Goal: Task Accomplishment & Management: Use online tool/utility

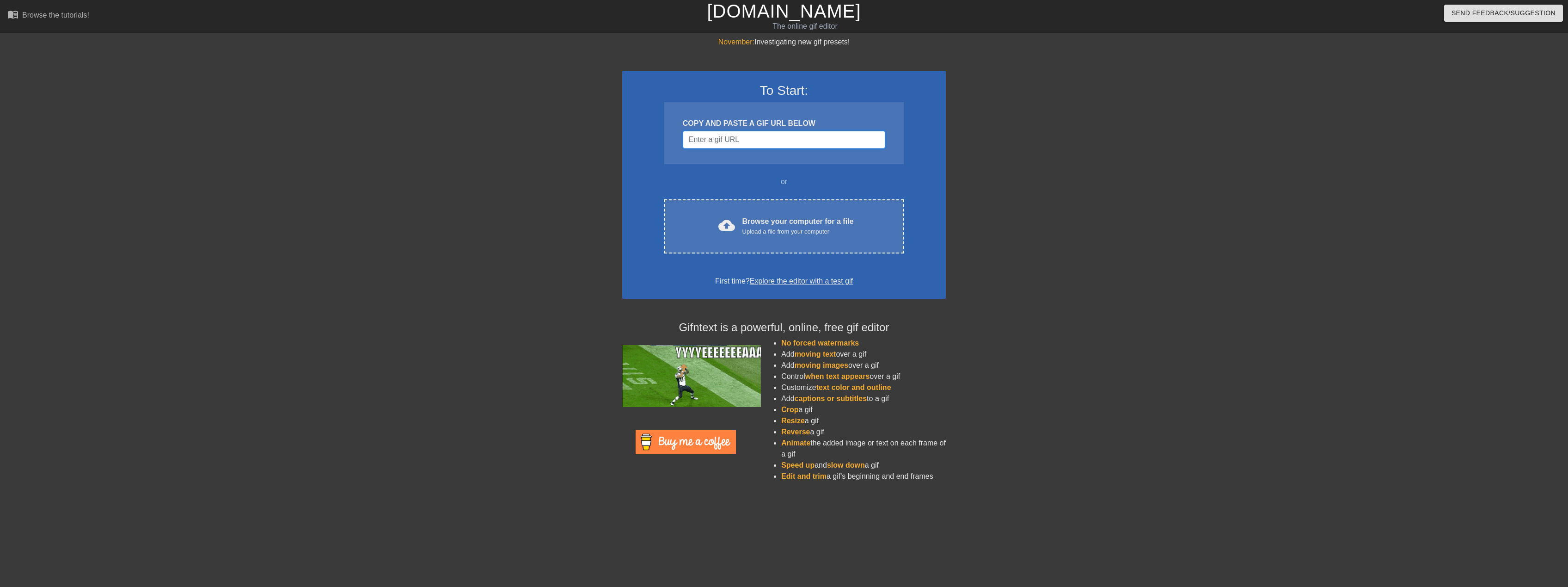
click at [757, 141] on input "Username" at bounding box center [784, 139] width 202 height 18
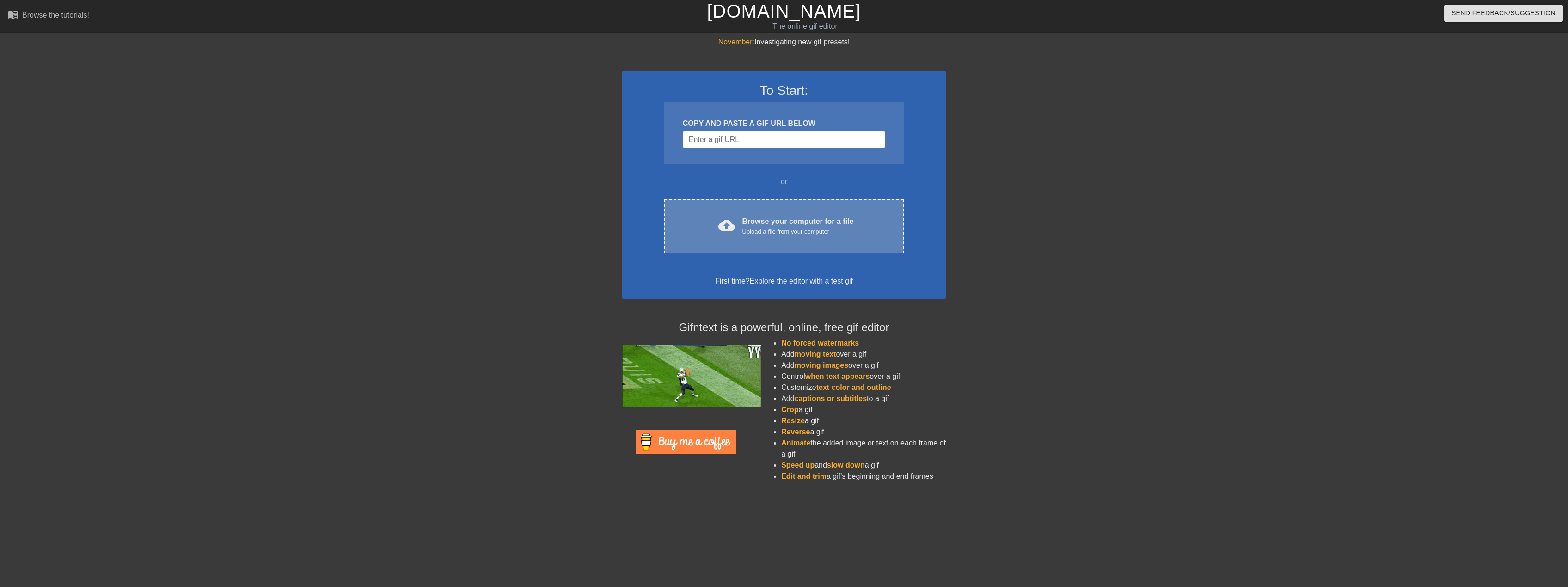
click at [812, 228] on div "Upload a file from your computer" at bounding box center [798, 231] width 111 height 9
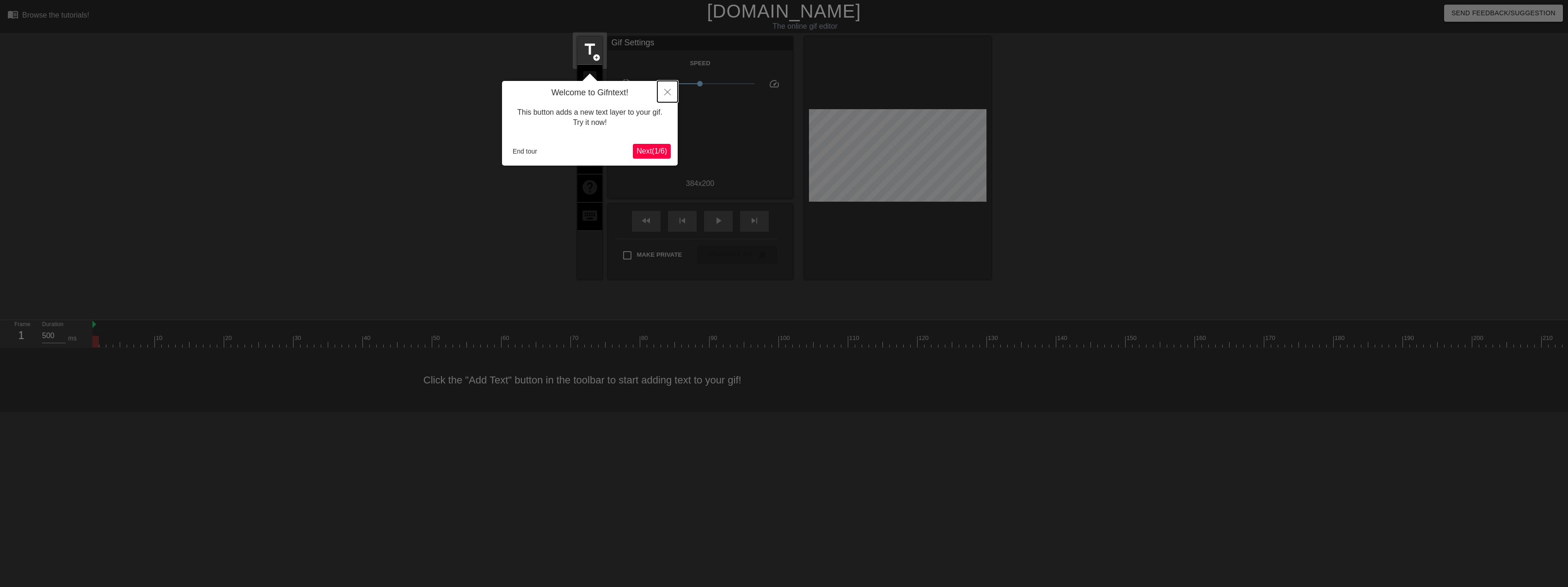
click at [673, 86] on button "Close" at bounding box center [667, 92] width 21 height 21
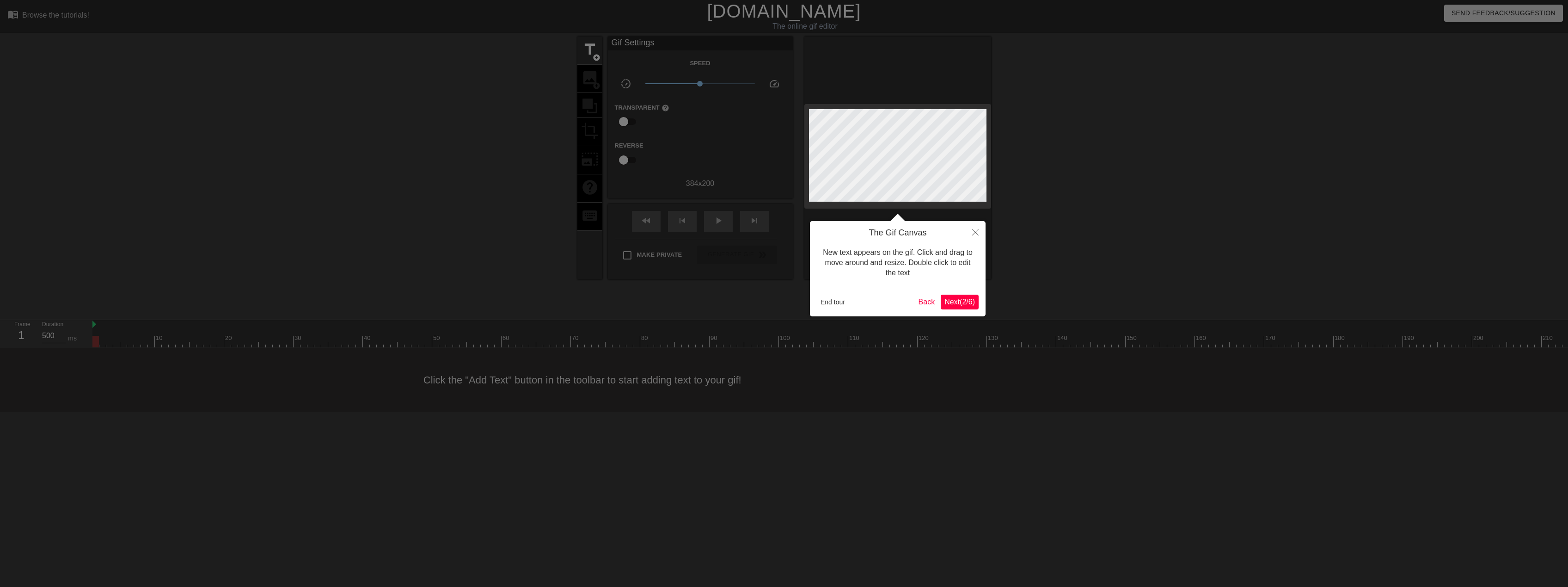
click at [971, 302] on span "Next ( 2 / 6 )" at bounding box center [960, 302] width 31 height 8
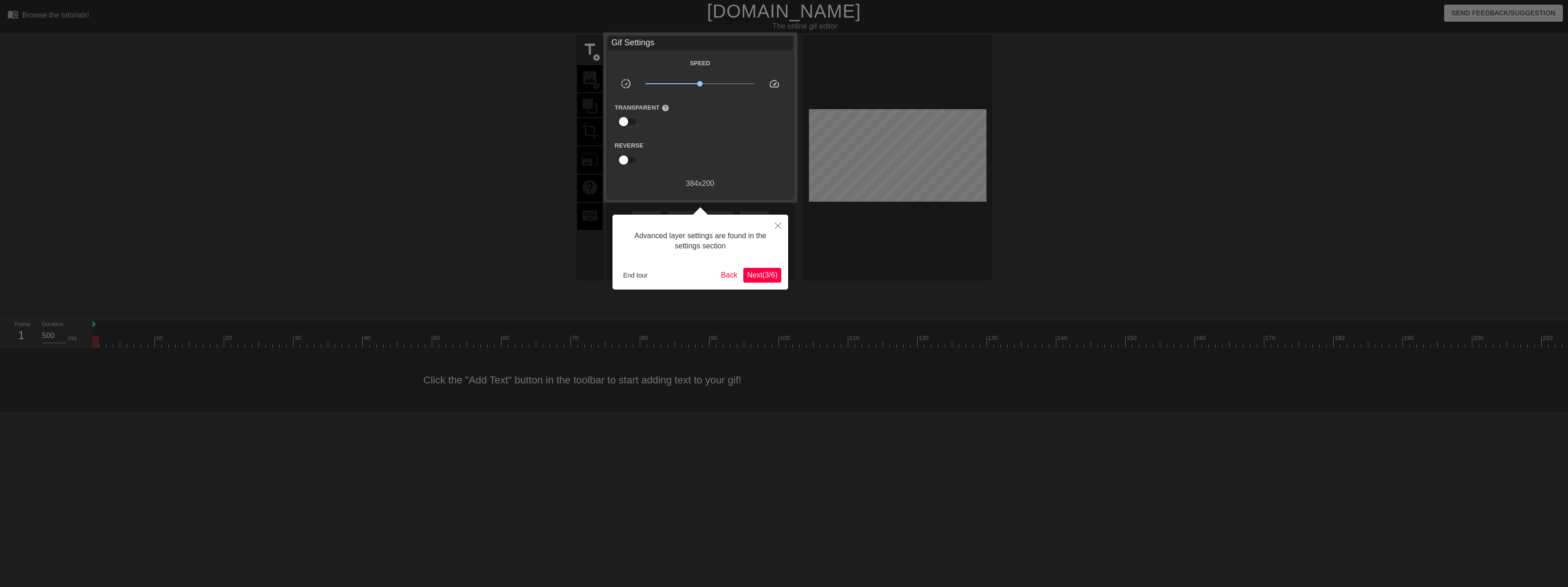
click at [761, 272] on span "Next ( 3 / 6 )" at bounding box center [762, 275] width 31 height 8
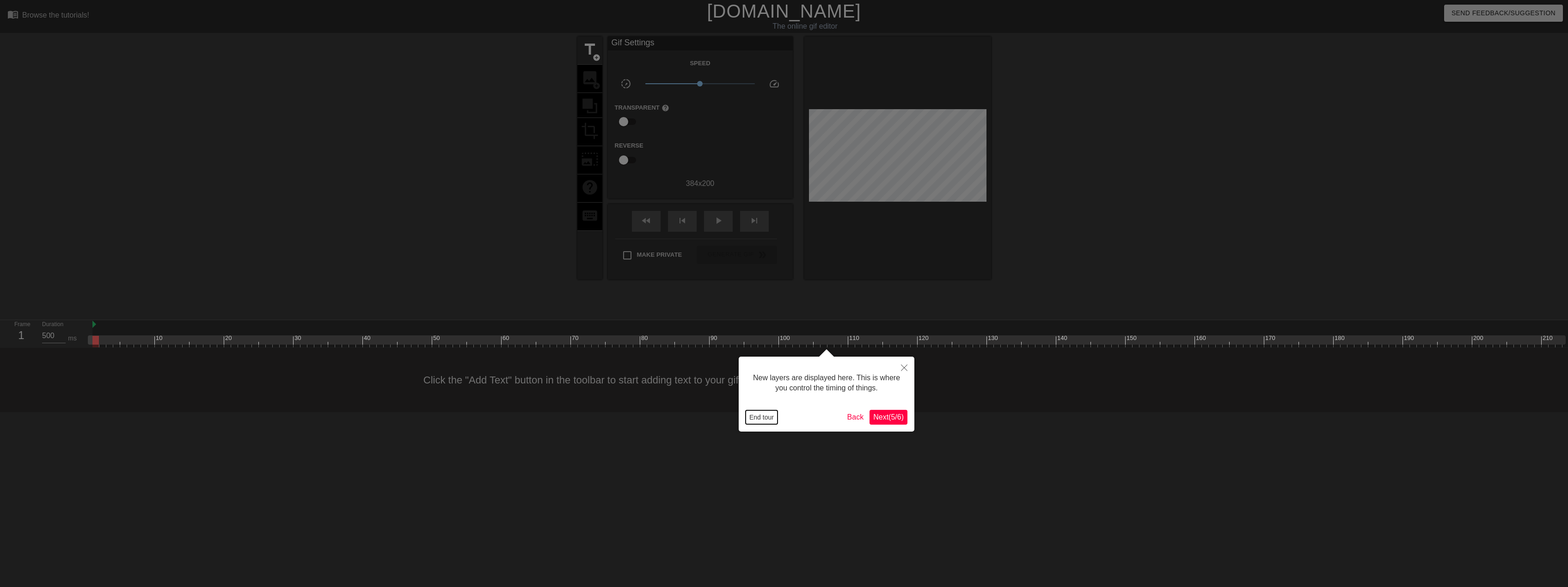
click at [761, 413] on button "End tour" at bounding box center [762, 417] width 32 height 14
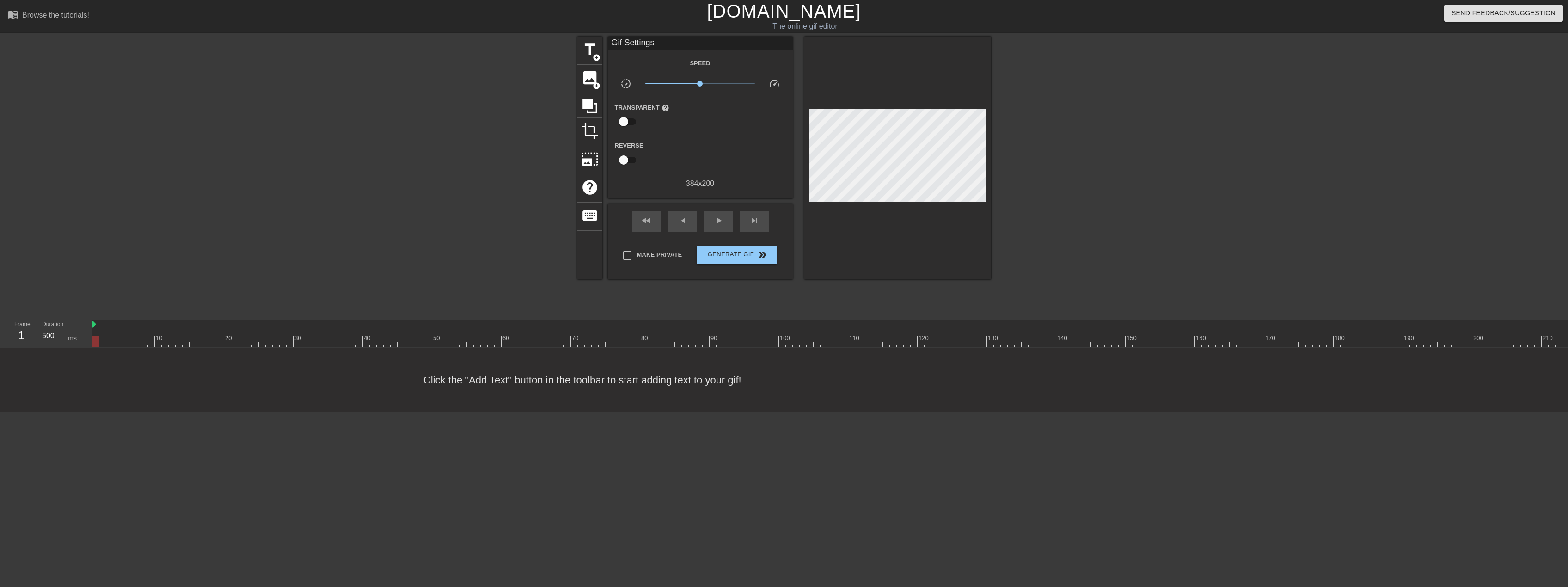
click at [489, 393] on div "Click the "Add Text" button in the toolbar to start adding text to your gif!" at bounding box center [784, 380] width 1568 height 64
click at [595, 82] on span "add_circle" at bounding box center [597, 86] width 8 height 8
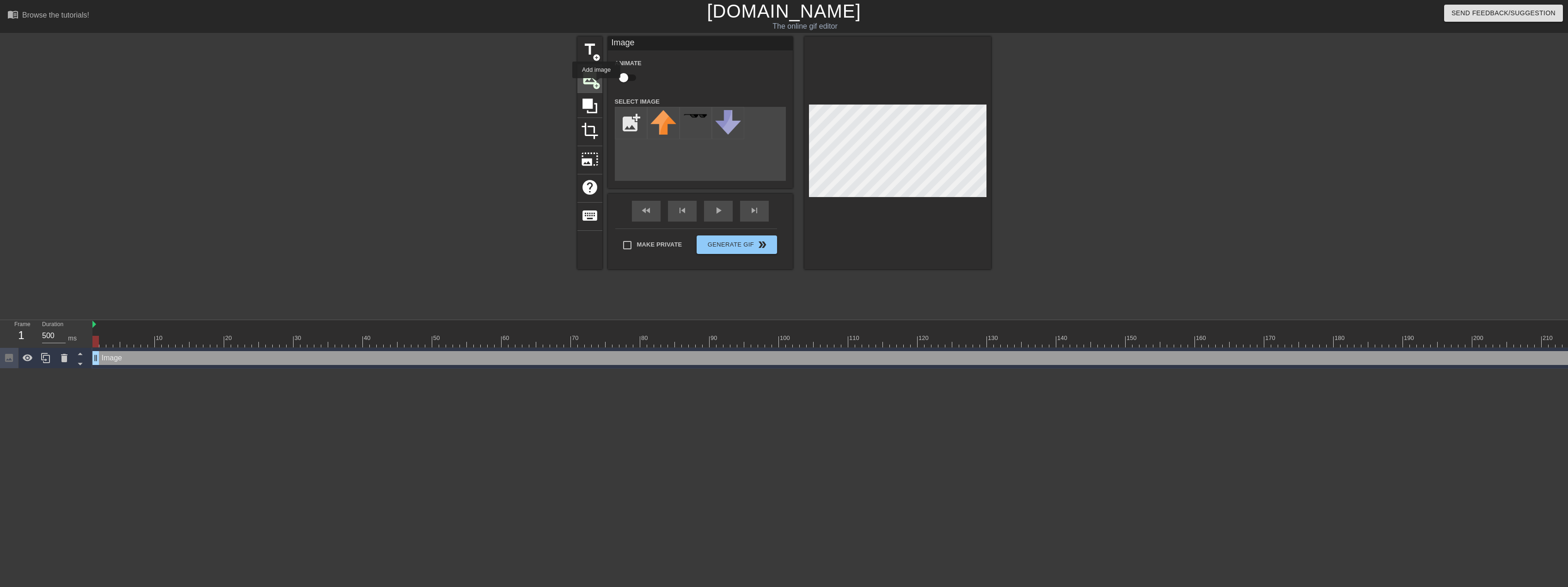
scroll to position [0, 0]
click at [625, 133] on input "file" at bounding box center [631, 123] width 31 height 31
type input "C:\fakepath\[PERSON_NAME].jpg"
click at [657, 123] on img at bounding box center [663, 124] width 26 height 29
click at [223, 361] on div "Image drag_handle drag_handle" at bounding box center [1001, 358] width 1817 height 14
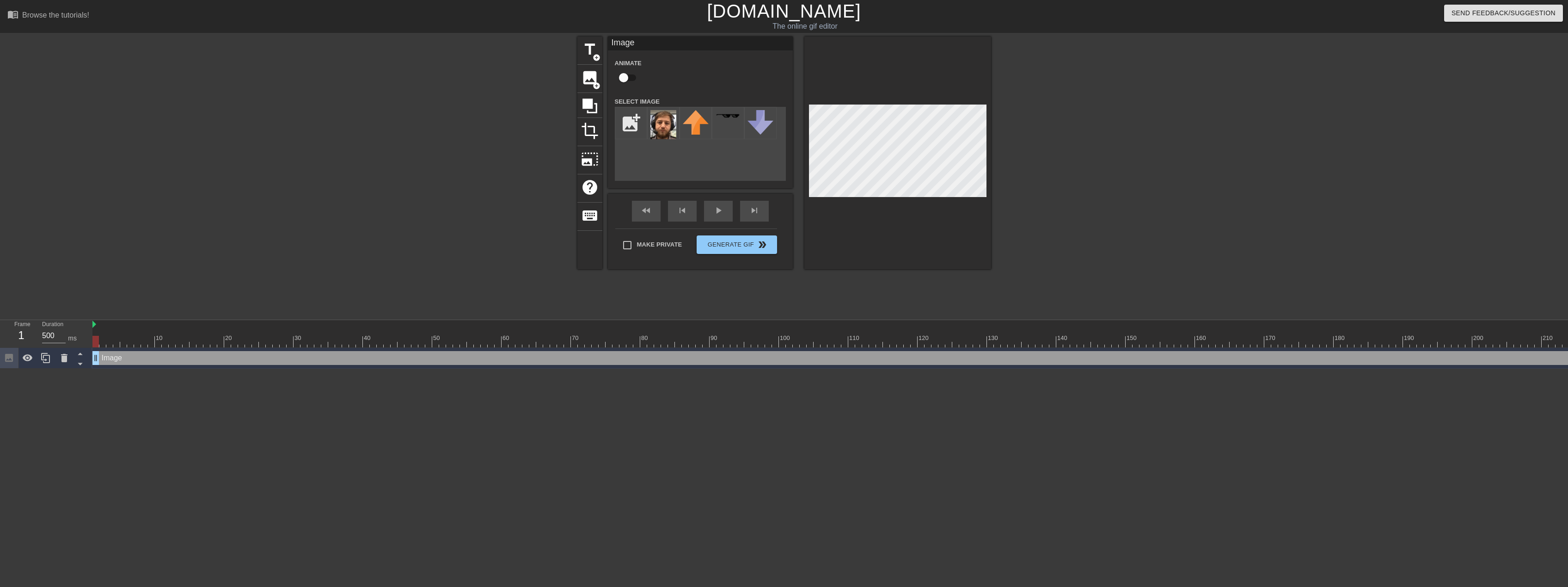
click at [593, 356] on div "Image drag_handle drag_handle" at bounding box center [1001, 358] width 1817 height 14
click at [572, 357] on div "Image drag_handle drag_handle" at bounding box center [1001, 358] width 1817 height 14
click at [572, 357] on div "Image drag_handle drag_handle" at bounding box center [1001, 358] width 1817 height 14
click at [528, 368] on div "Image drag_handle drag_handle" at bounding box center [1001, 358] width 1817 height 21
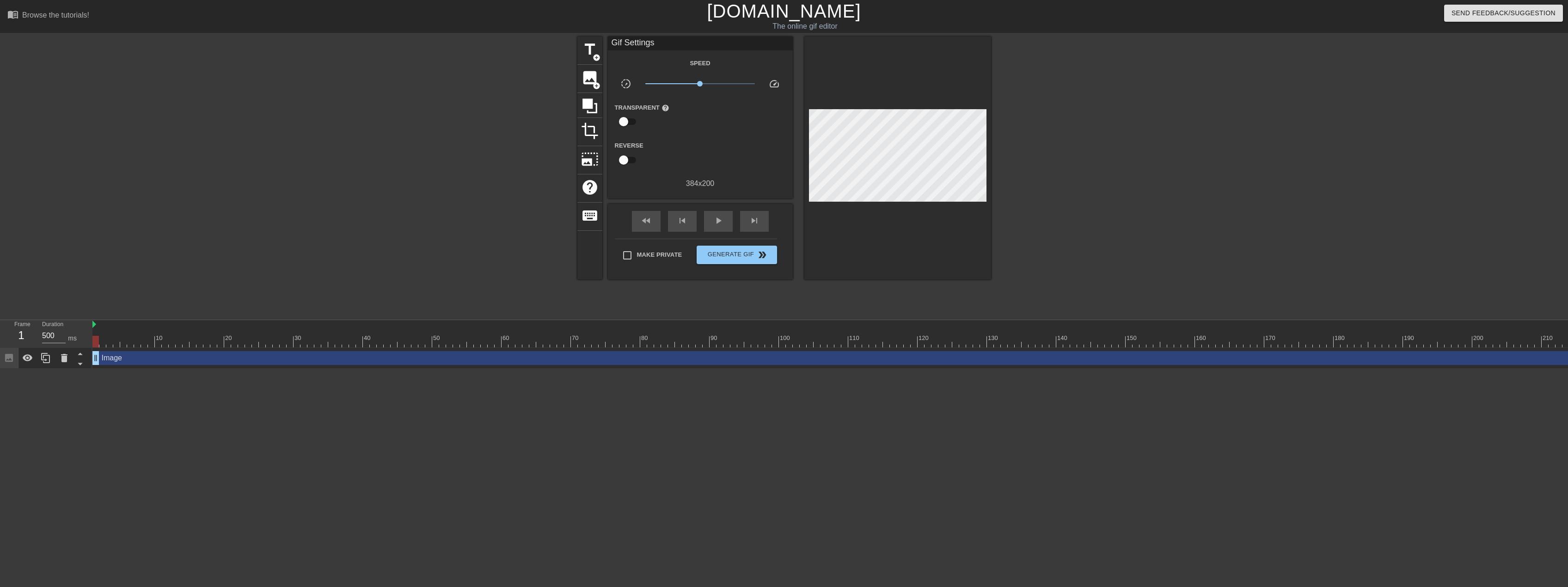
scroll to position [0, 1]
click at [545, 361] on div "Image drag_handle drag_handle" at bounding box center [1000, 358] width 1817 height 14
click at [141, 353] on div "Image drag_handle drag_handle" at bounding box center [1001, 358] width 1817 height 14
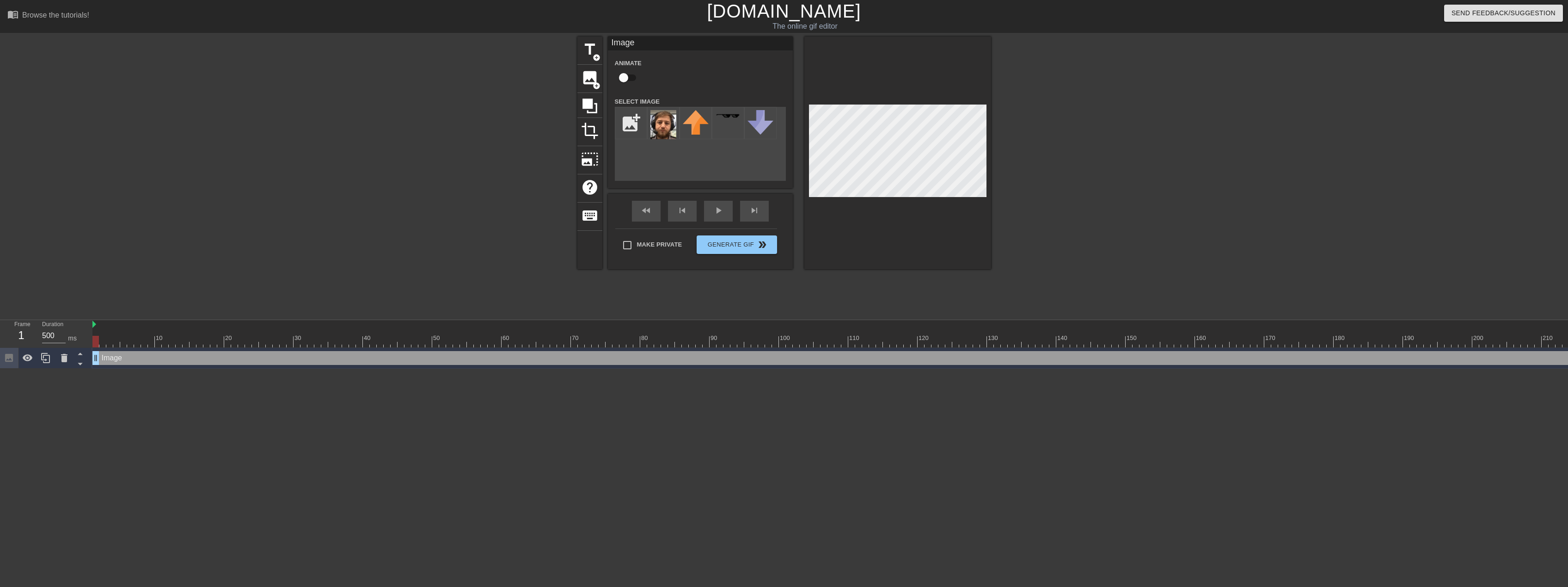
click at [159, 362] on div "Image drag_handle drag_handle" at bounding box center [1001, 358] width 1817 height 14
type input "100"
click at [152, 347] on div at bounding box center [1001, 341] width 1817 height 12
click at [191, 345] on div at bounding box center [1001, 341] width 1817 height 12
click at [231, 347] on div at bounding box center [1001, 341] width 1817 height 12
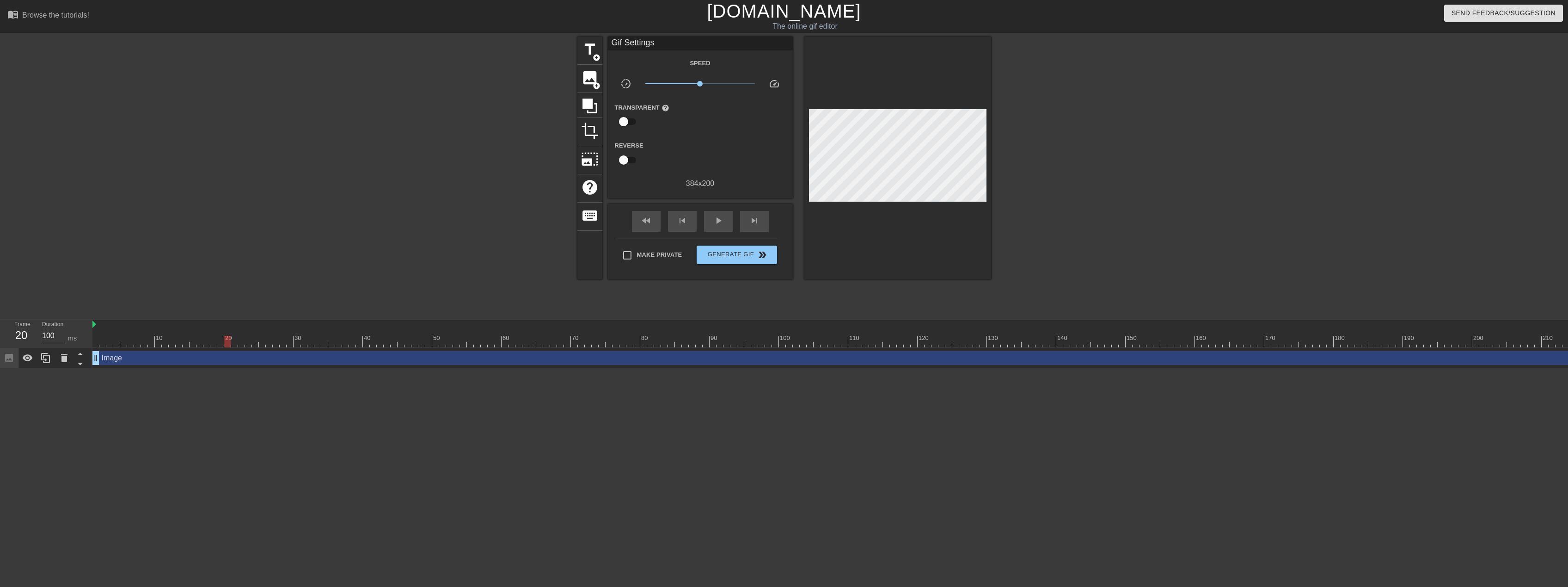
click at [275, 348] on div "Image drag_handle drag_handle" at bounding box center [1001, 358] width 1817 height 21
click at [384, 344] on div at bounding box center [1001, 341] width 1817 height 12
click at [542, 344] on div at bounding box center [1001, 341] width 1817 height 12
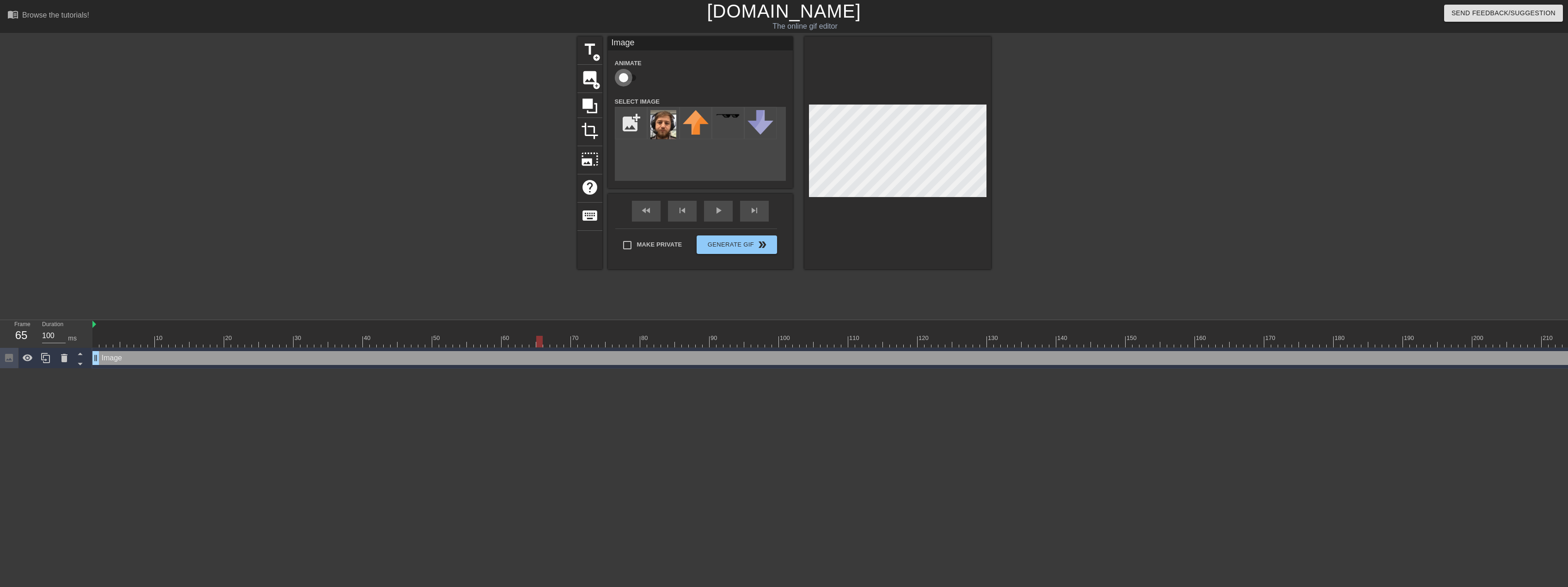
click at [625, 78] on input "checkbox" at bounding box center [623, 78] width 52 height 18
checkbox input "true"
click at [547, 343] on div at bounding box center [1001, 341] width 1817 height 12
click at [556, 346] on div at bounding box center [1001, 341] width 1817 height 12
click at [562, 346] on div at bounding box center [1001, 341] width 1817 height 12
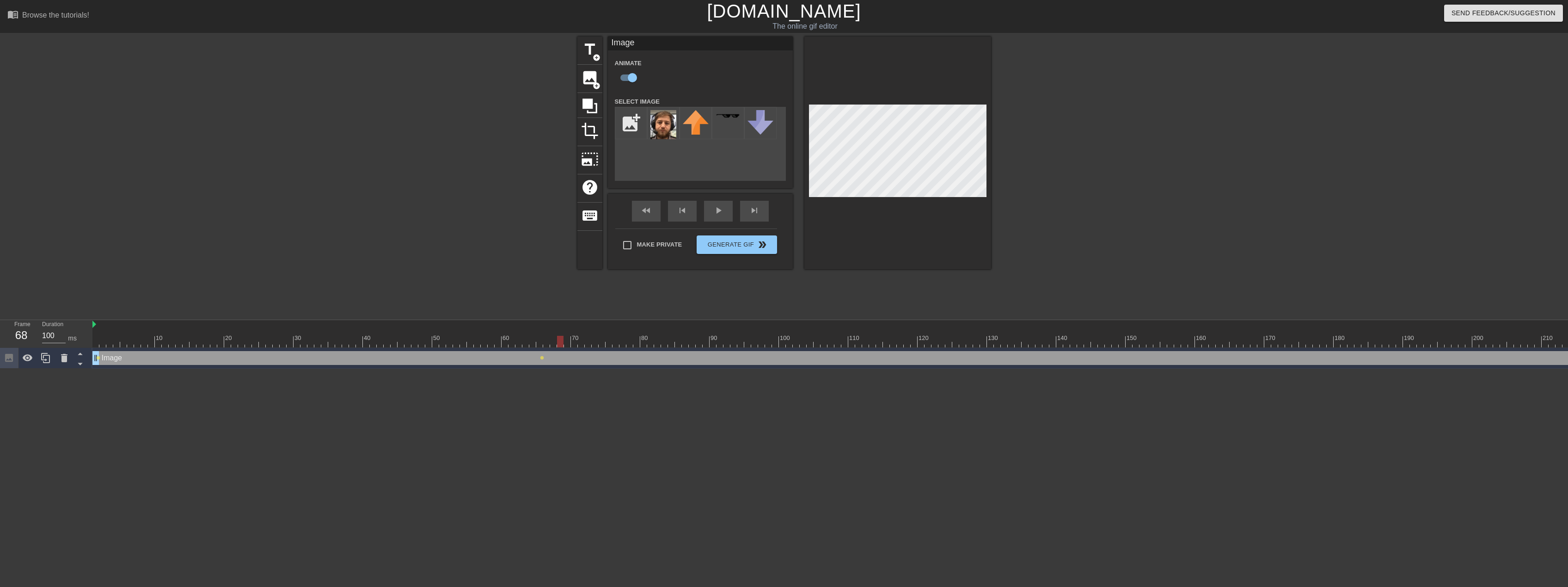
click at [525, 344] on div at bounding box center [1001, 341] width 1817 height 12
click at [963, 211] on div at bounding box center [898, 153] width 187 height 233
click at [516, 341] on div at bounding box center [1001, 341] width 1817 height 12
click at [512, 344] on div at bounding box center [1001, 341] width 1817 height 12
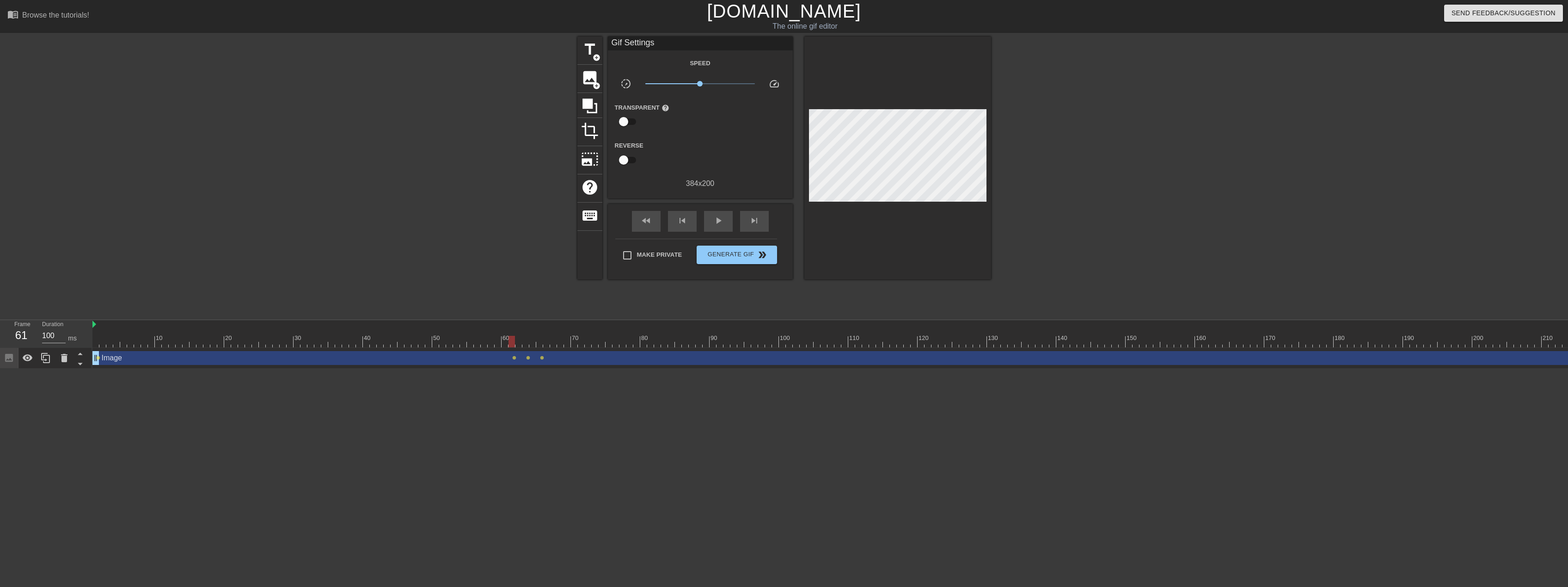
drag, startPoint x: 106, startPoint y: 358, endPoint x: 428, endPoint y: 361, distance: 322.0
click at [460, 356] on div "Image drag_handle drag_handle lens lens lens lens" at bounding box center [1001, 358] width 1817 height 14
drag, startPoint x: 97, startPoint y: 358, endPoint x: 127, endPoint y: 358, distance: 30.0
click at [127, 358] on div "Image drag_handle drag_handle lens lens lens lens" at bounding box center [1001, 358] width 1817 height 14
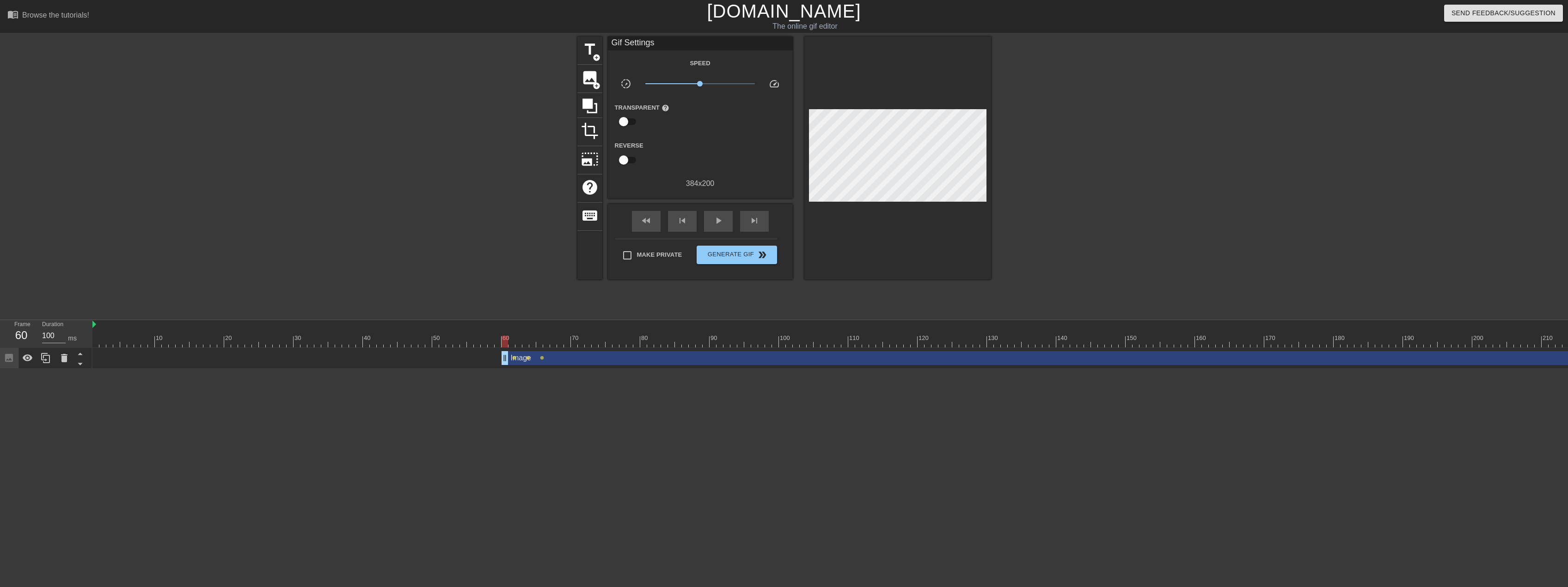
drag, startPoint x: 97, startPoint y: 363, endPoint x: 507, endPoint y: 374, distance: 410.1
click at [507, 369] on div "10 20 30 40 50 60 70 80 90 100 110 120 130 140 150 160" at bounding box center [830, 344] width 1476 height 49
click at [506, 341] on div at bounding box center [505, 341] width 6 height 12
drag, startPoint x: 506, startPoint y: 362, endPoint x: 500, endPoint y: 362, distance: 6.0
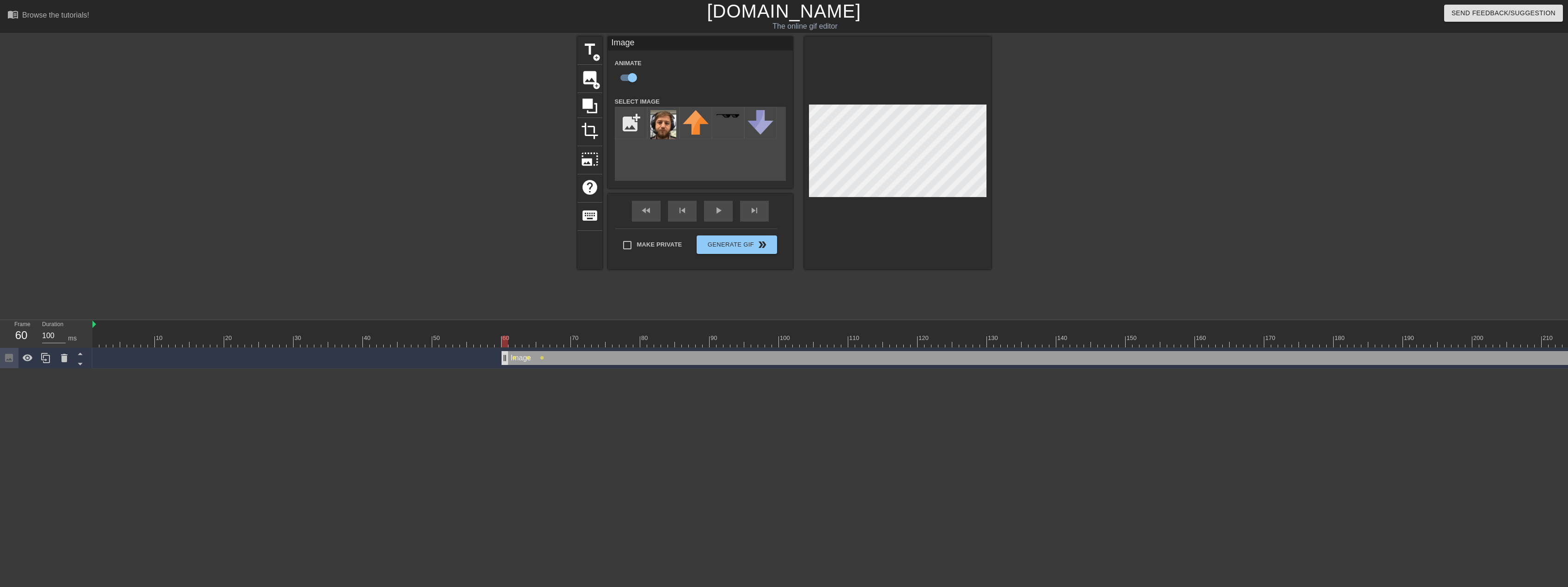
drag, startPoint x: 499, startPoint y: 361, endPoint x: 505, endPoint y: 360, distance: 6.1
click at [507, 344] on div at bounding box center [1001, 341] width 1817 height 12
click at [513, 343] on div at bounding box center [1001, 341] width 1817 height 12
click at [520, 343] on div at bounding box center [1001, 341] width 1817 height 12
click at [527, 344] on div at bounding box center [1001, 341] width 1817 height 12
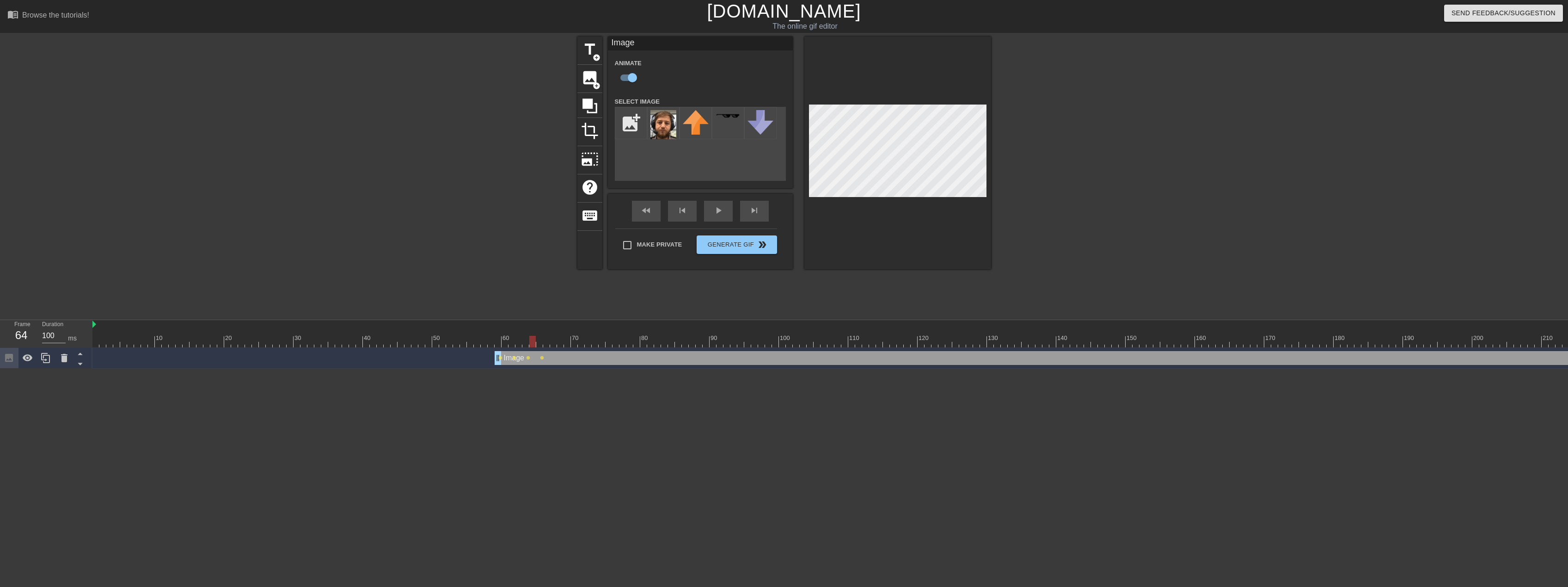
click at [530, 344] on div at bounding box center [1001, 341] width 1817 height 12
click at [540, 344] on div at bounding box center [1001, 341] width 1817 height 12
click at [535, 344] on div at bounding box center [1001, 341] width 1817 height 12
click at [540, 346] on div at bounding box center [1001, 341] width 1817 height 12
click at [545, 344] on div at bounding box center [1001, 341] width 1817 height 12
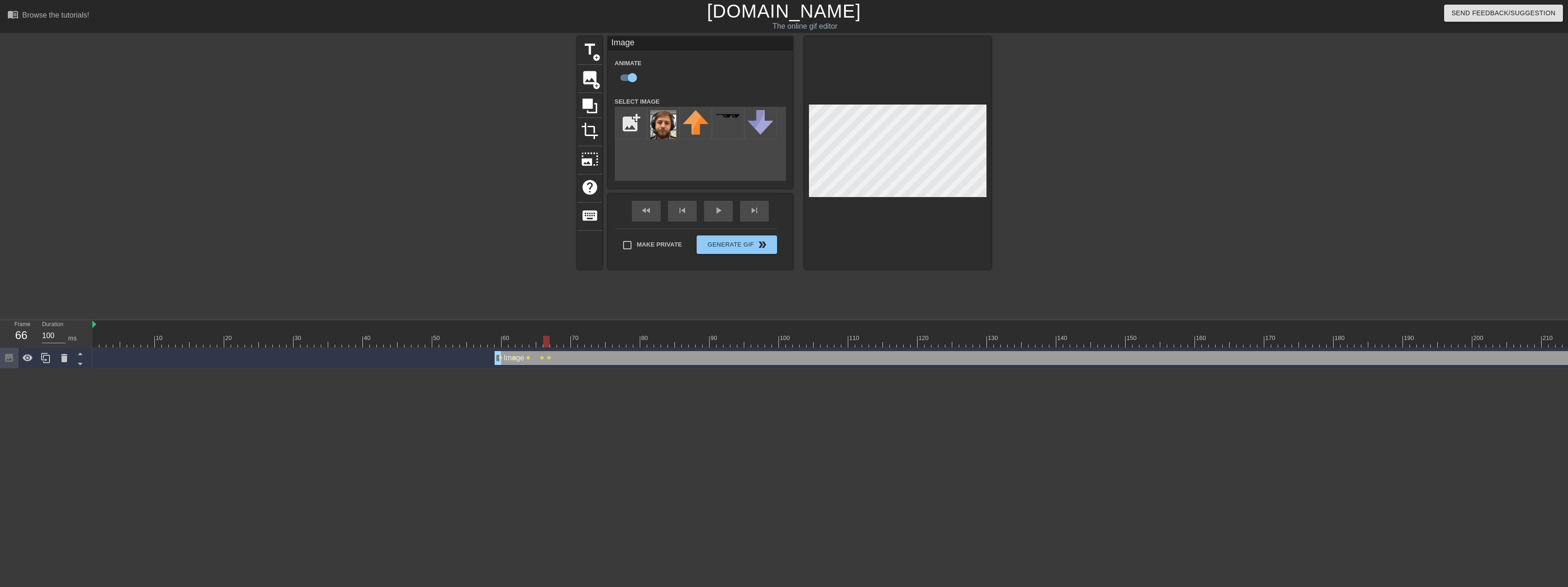
click at [555, 343] on div at bounding box center [1001, 341] width 1817 height 12
click at [562, 346] on div at bounding box center [1001, 341] width 1817 height 12
click at [568, 346] on div at bounding box center [1001, 341] width 1817 height 12
click at [575, 344] on div at bounding box center [1001, 341] width 1817 height 12
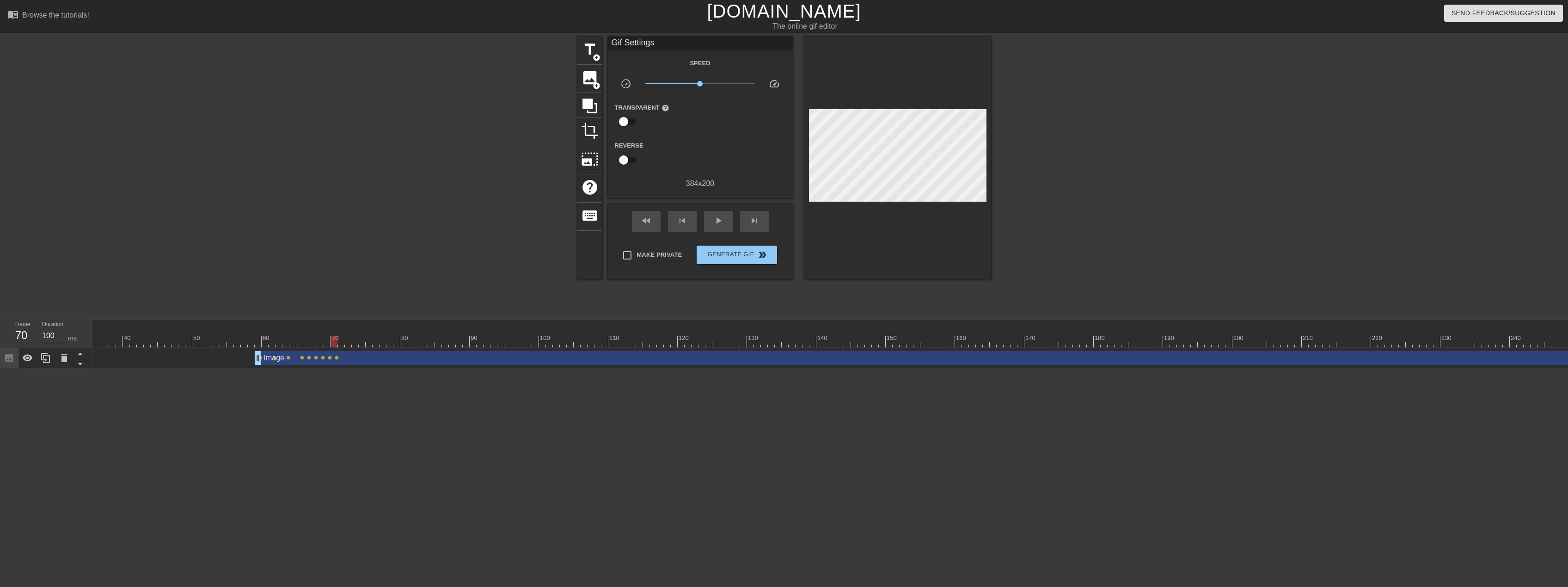
scroll to position [0, 7]
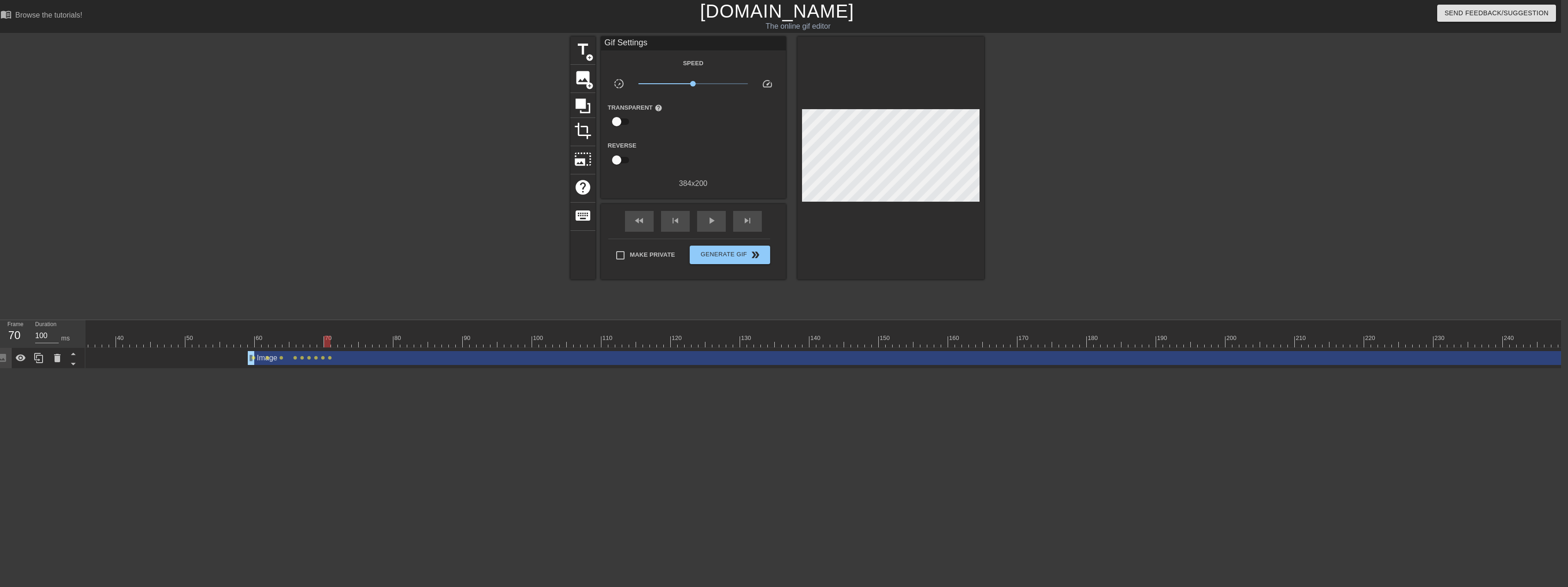
click at [1558, 361] on div "Image drag_handle drag_handle" at bounding box center [955, 358] width 1415 height 14
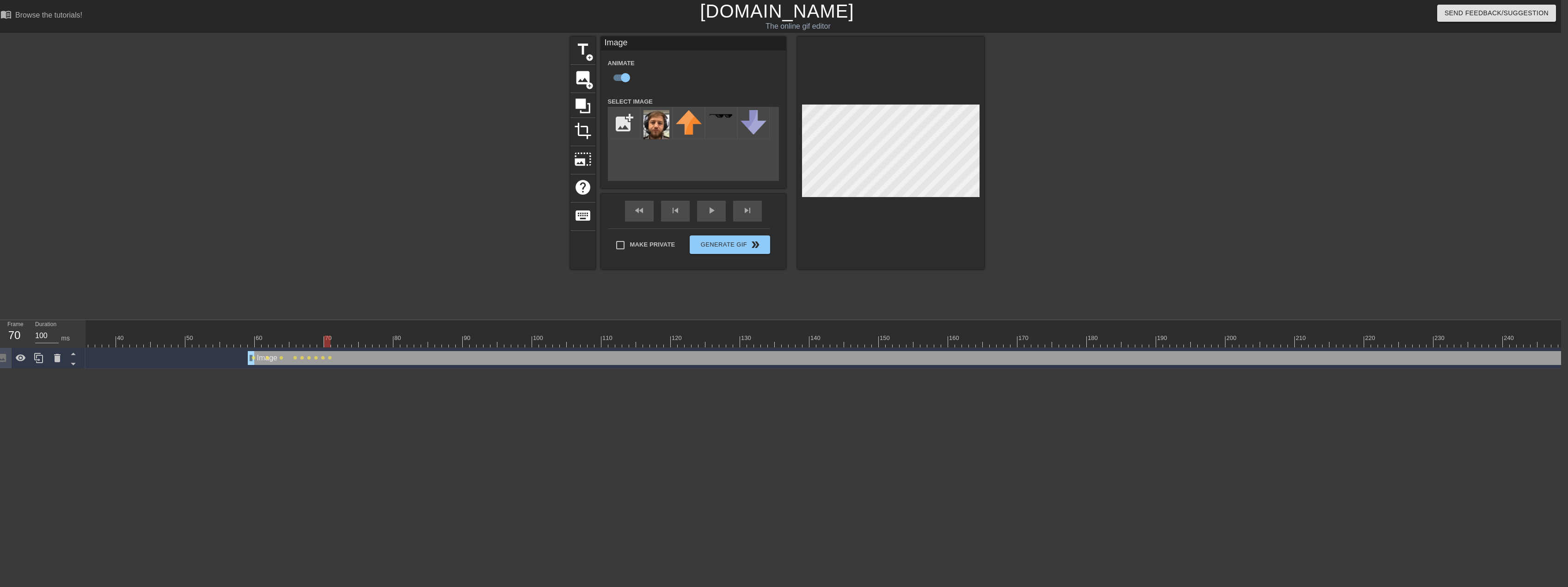
click at [1551, 358] on div "Image drag_handle drag_handle" at bounding box center [955, 358] width 1415 height 14
click at [1495, 353] on div "Image drag_handle drag_handle" at bounding box center [955, 358] width 1415 height 14
click at [1435, 360] on div "Image drag_handle drag_handle" at bounding box center [955, 358] width 1415 height 14
drag, startPoint x: 1560, startPoint y: 354, endPoint x: 1588, endPoint y: 369, distance: 31.8
click at [1561, 369] on html "menu_book Browse the tutorials! [DOMAIN_NAME] The online gif editor Send Feedba…" at bounding box center [777, 184] width 1568 height 369
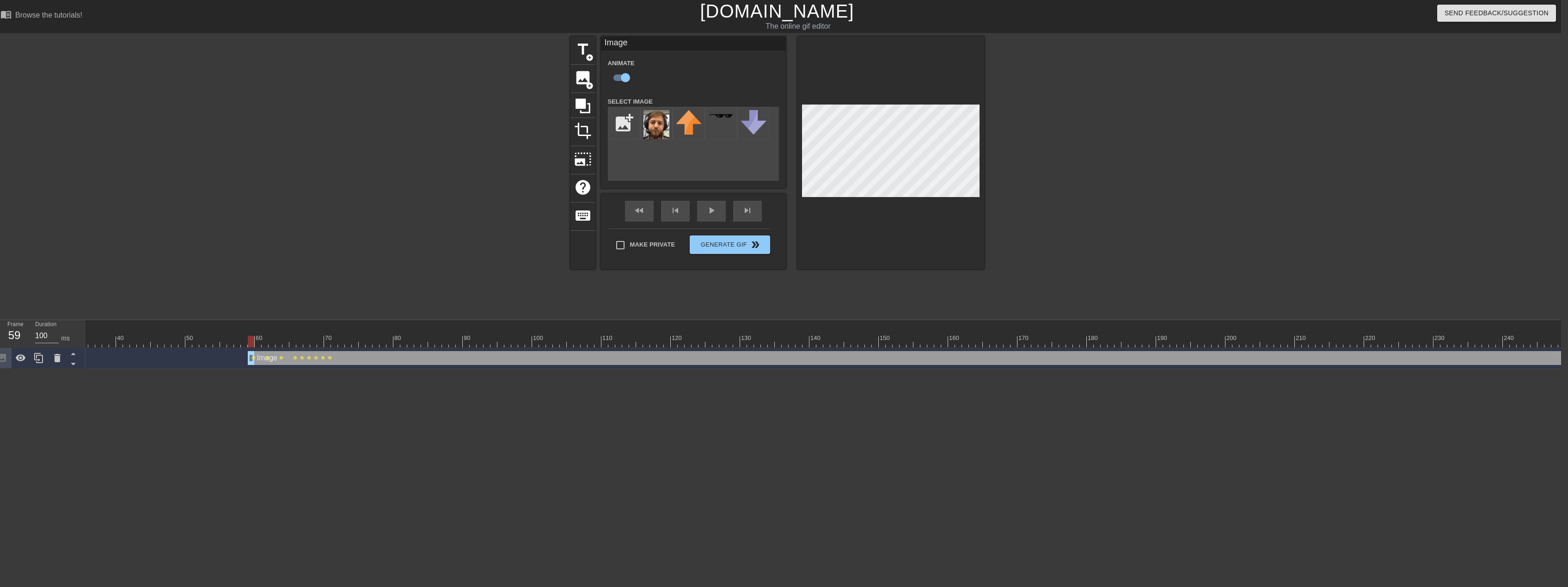
click at [1254, 357] on div "Image drag_handle drag_handle" at bounding box center [955, 358] width 1415 height 14
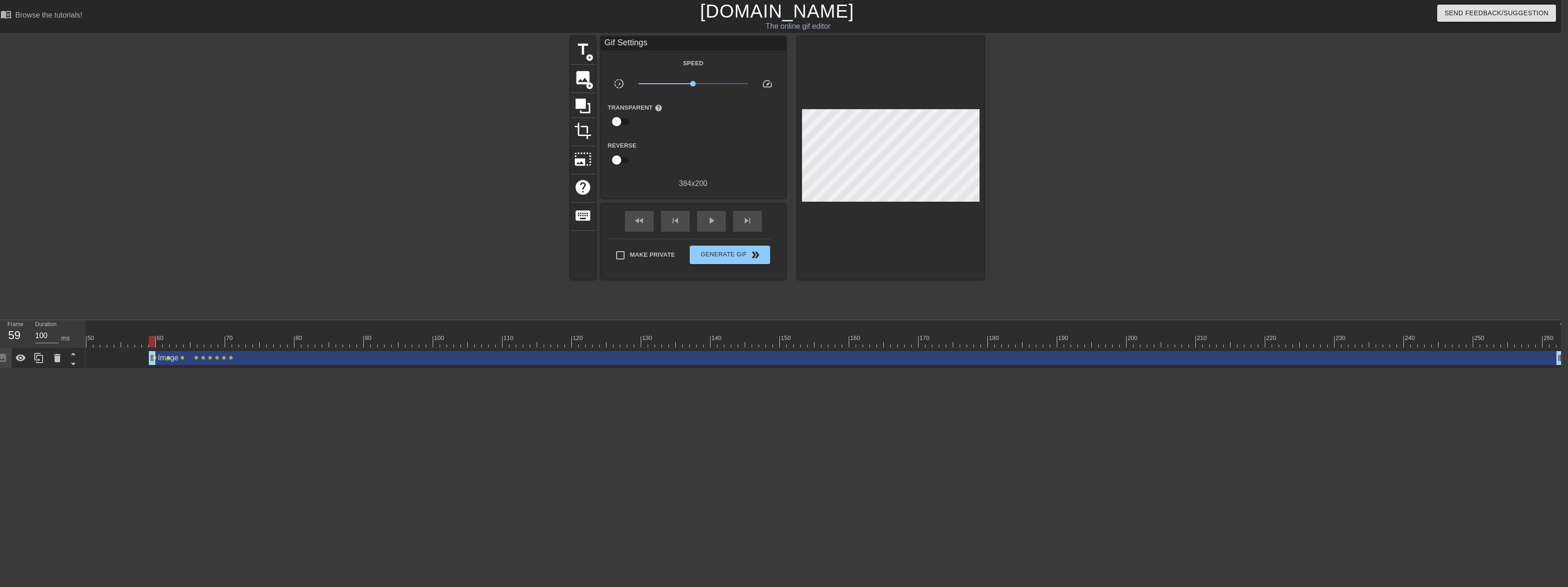
scroll to position [0, 344]
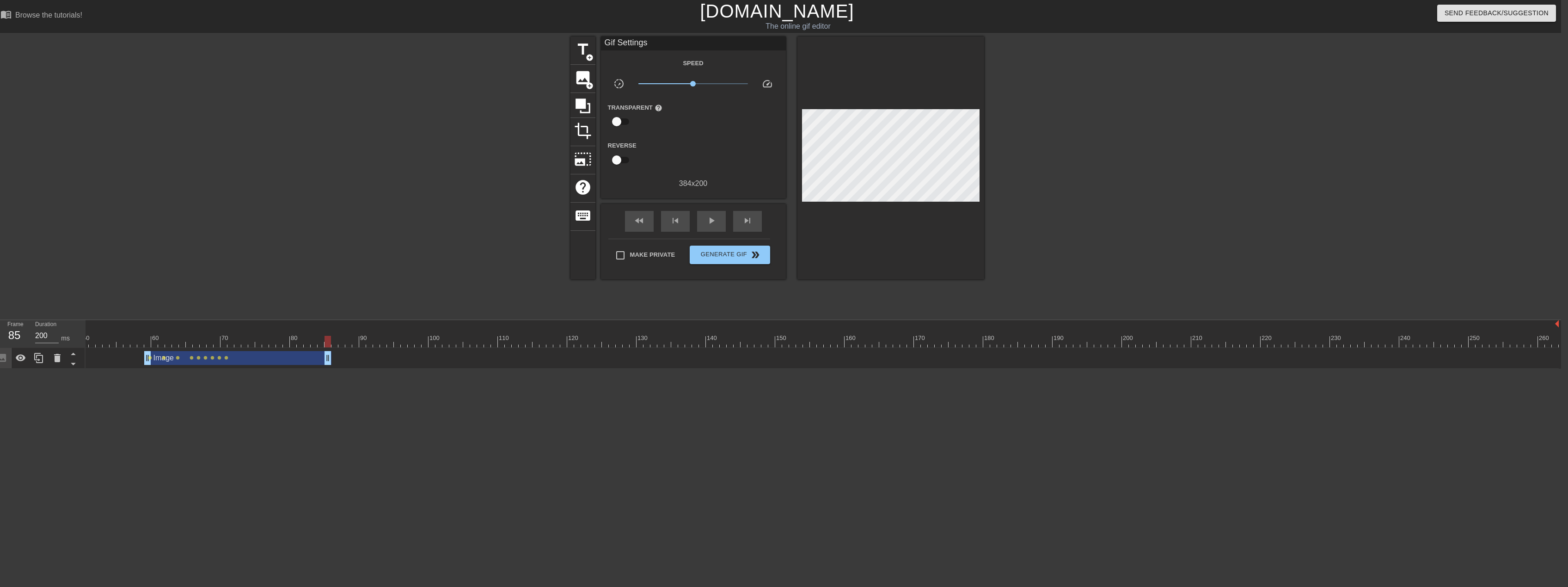
type input "100"
drag, startPoint x: 1556, startPoint y: 357, endPoint x: 372, endPoint y: 404, distance: 1184.9
click at [372, 369] on html "menu_book Browse the tutorials! [DOMAIN_NAME] The online gif editor Send Feedba…" at bounding box center [777, 184] width 1568 height 369
drag, startPoint x: 727, startPoint y: 252, endPoint x: 696, endPoint y: 254, distance: 31.1
click at [696, 254] on span "Generate Gif double_arrow" at bounding box center [730, 255] width 72 height 11
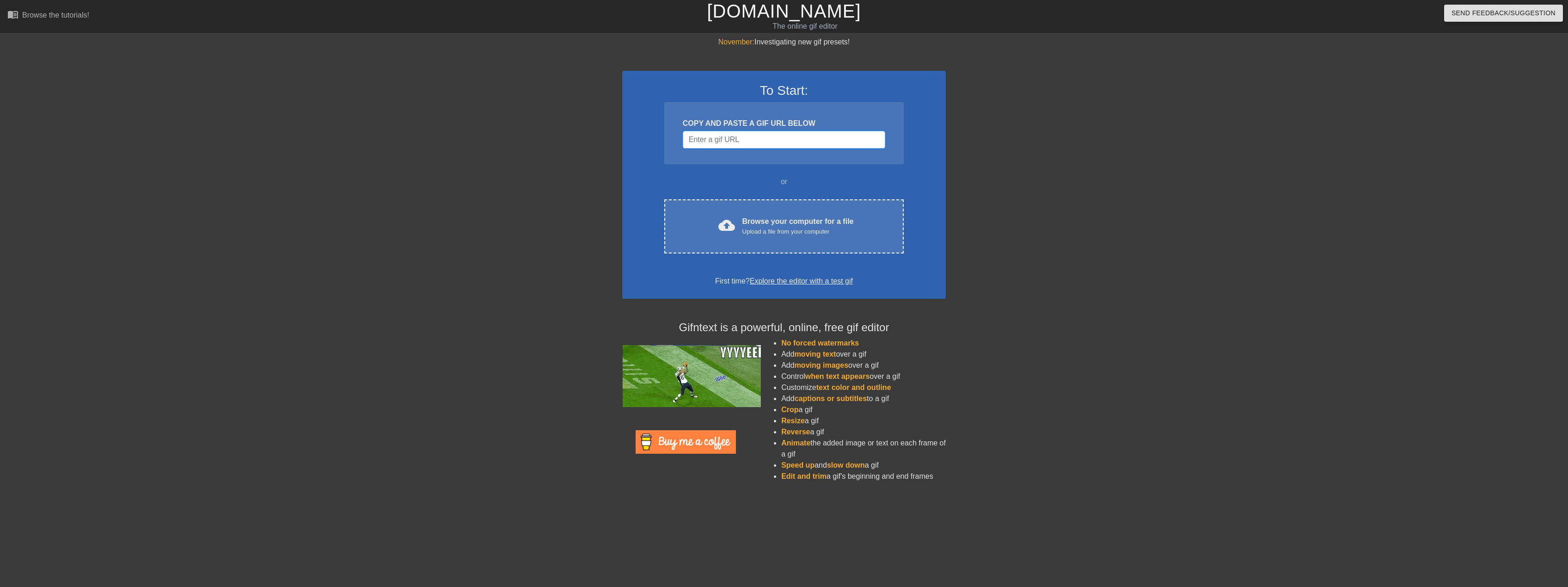
click at [727, 141] on input "Username" at bounding box center [784, 139] width 202 height 18
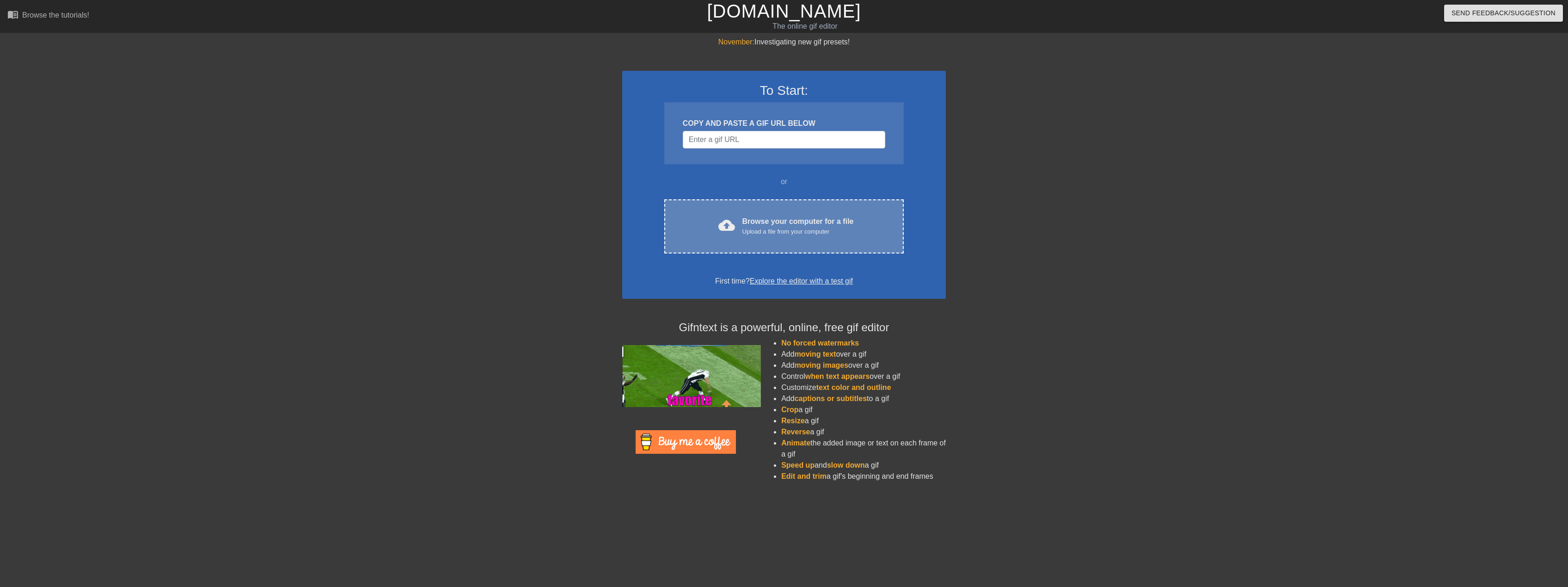
click at [792, 223] on div "Browse your computer for a file Upload a file from your computer" at bounding box center [798, 226] width 111 height 21
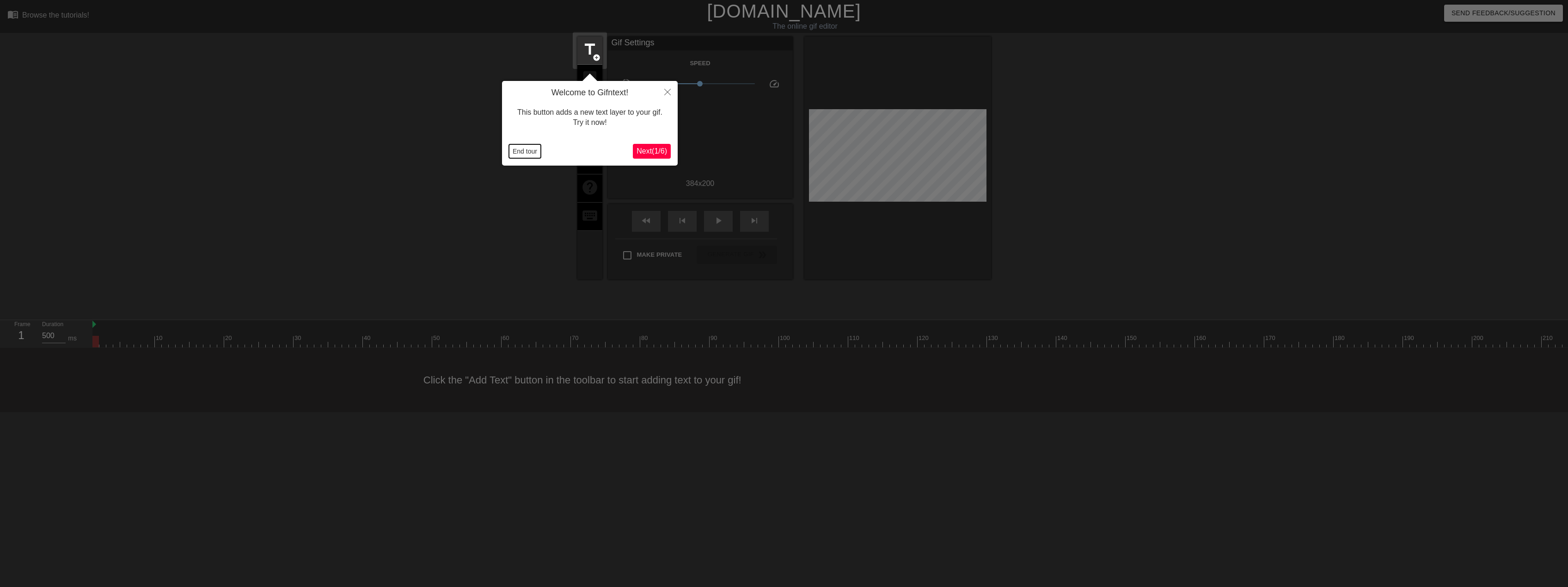
click at [514, 154] on button "End tour" at bounding box center [525, 151] width 32 height 14
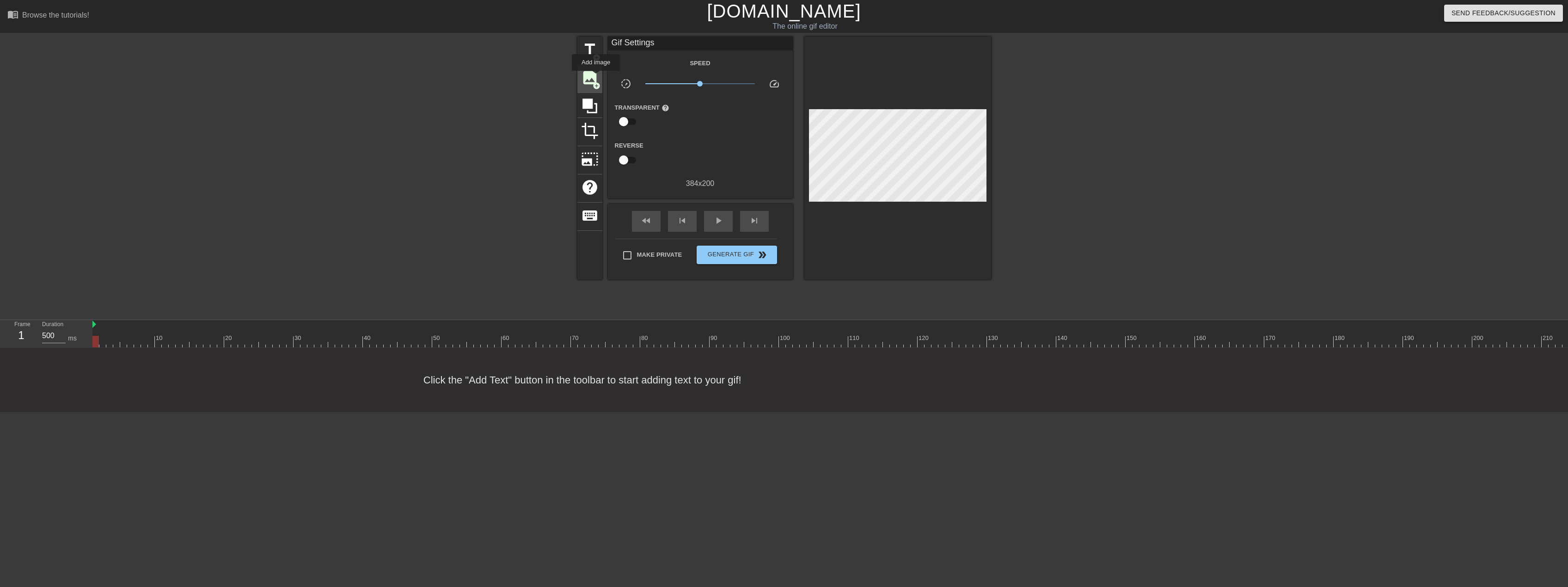
click at [595, 77] on span "image" at bounding box center [590, 78] width 17 height 18
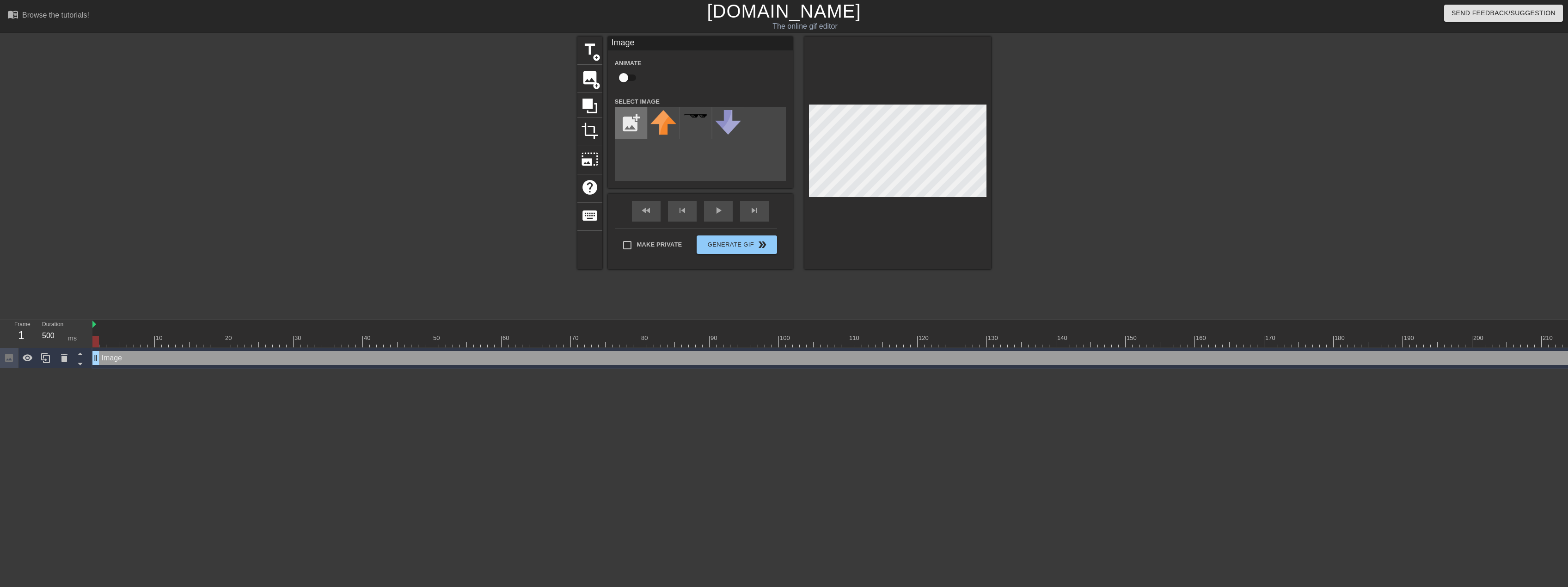
click at [623, 118] on input "file" at bounding box center [631, 123] width 31 height 31
type input "C:\fakepath\[PERSON_NAME].jpg"
click at [661, 133] on img at bounding box center [663, 124] width 26 height 29
click at [119, 360] on div "Image drag_handle drag_handle" at bounding box center [1001, 358] width 1817 height 14
type input "100"
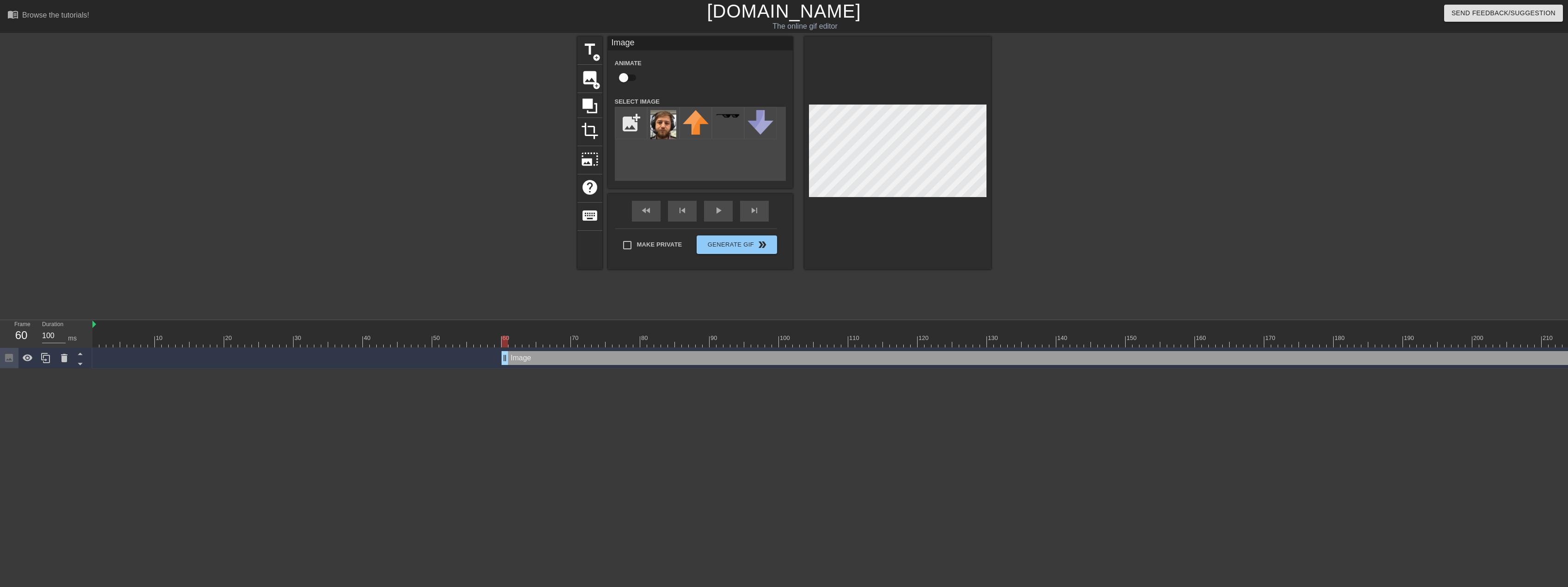
drag, startPoint x: 96, startPoint y: 359, endPoint x: 502, endPoint y: 358, distance: 406.0
drag, startPoint x: 502, startPoint y: 358, endPoint x: 444, endPoint y: 376, distance: 60.7
click at [444, 369] on html "menu_book Browse the tutorials! Gifntext.com The online gif editor Send Feedbac…" at bounding box center [784, 184] width 1568 height 369
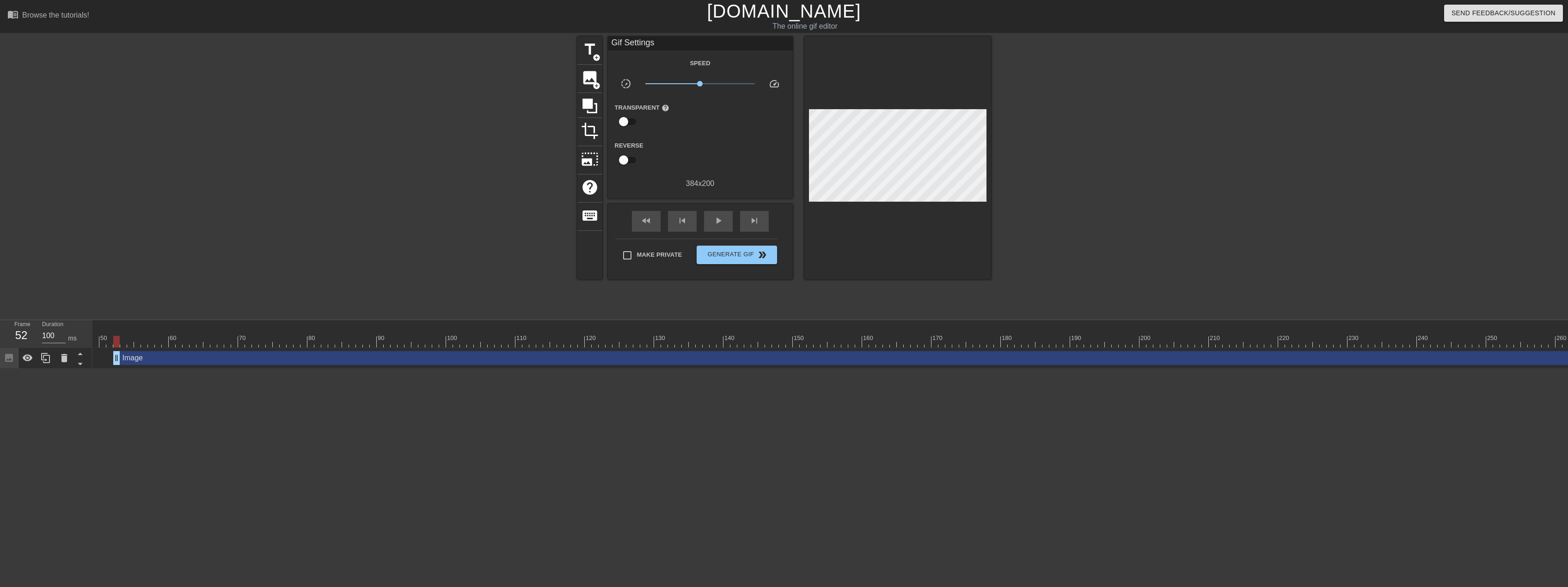
scroll to position [0, 344]
click at [590, 104] on icon at bounding box center [590, 106] width 15 height 15
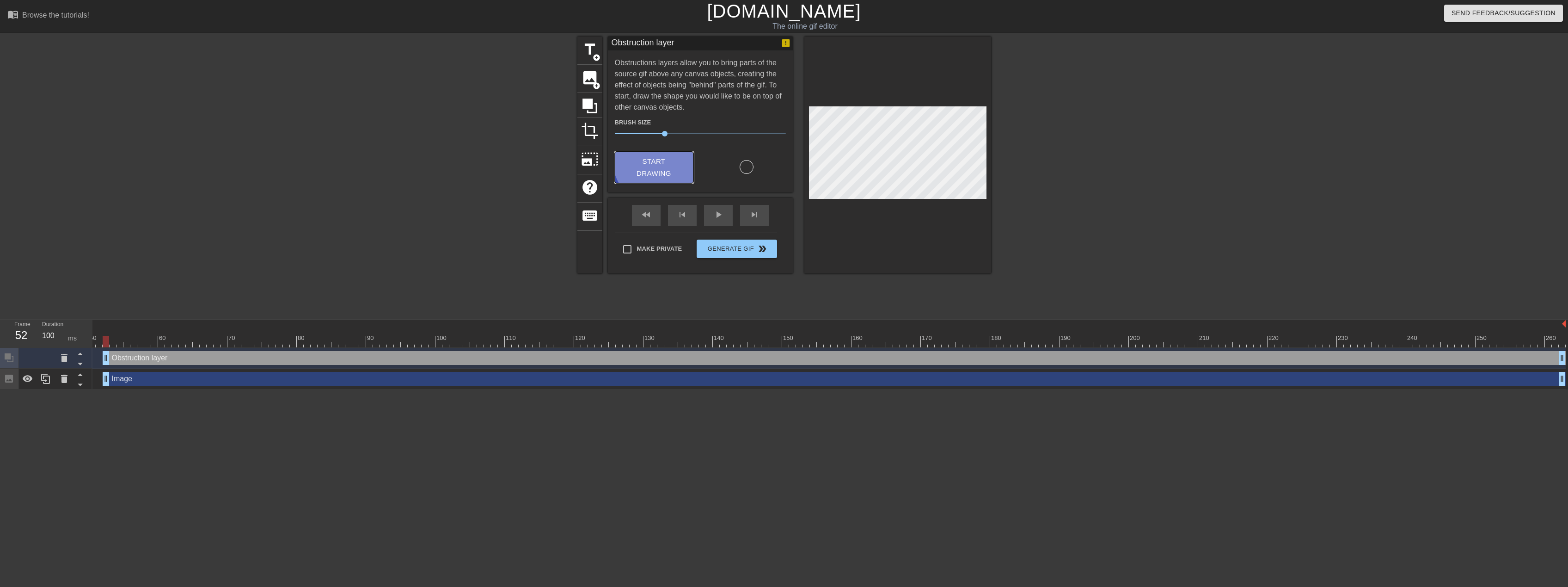
click at [660, 159] on span "Start Drawing" at bounding box center [654, 168] width 56 height 24
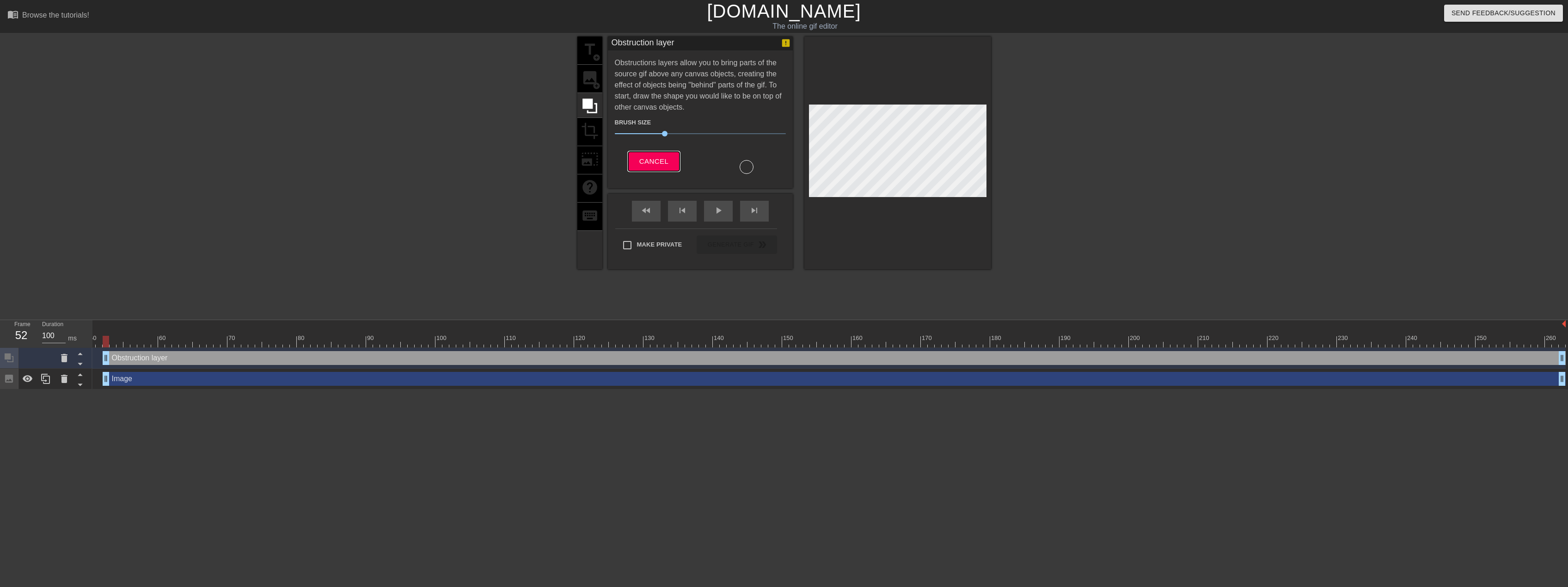
click at [660, 159] on span "Cancel" at bounding box center [654, 161] width 29 height 12
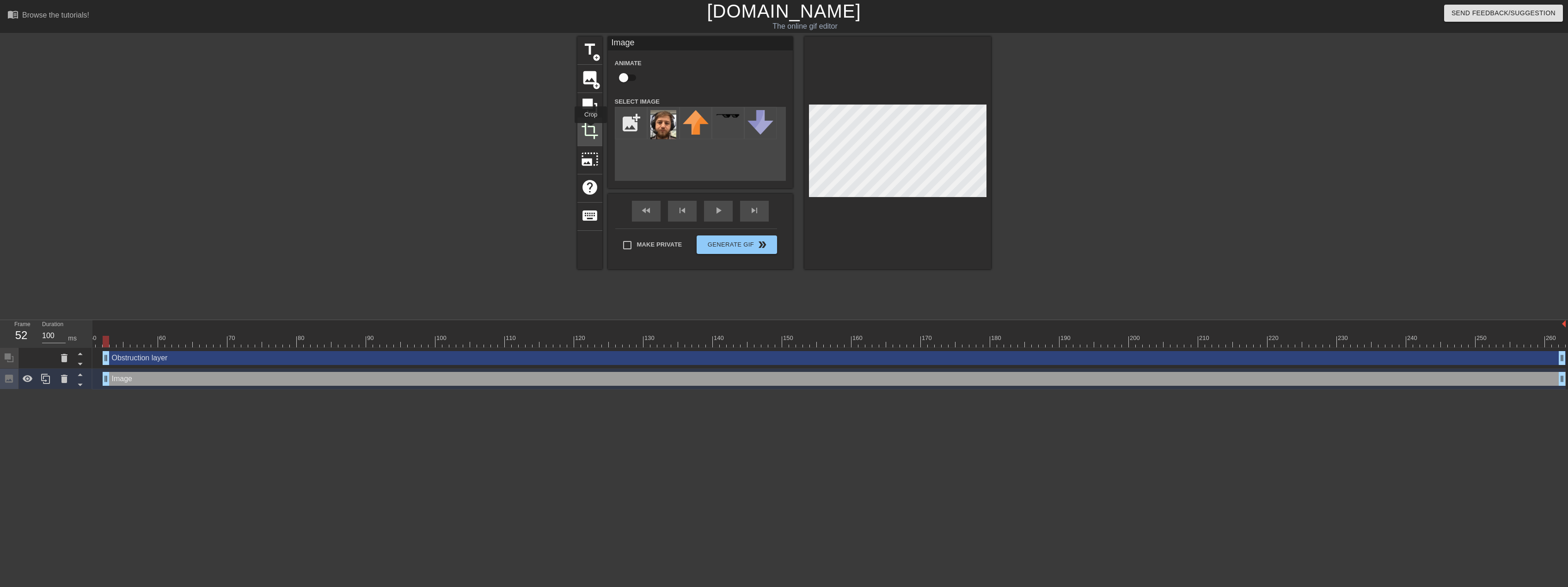
click at [591, 129] on span "crop" at bounding box center [590, 131] width 17 height 18
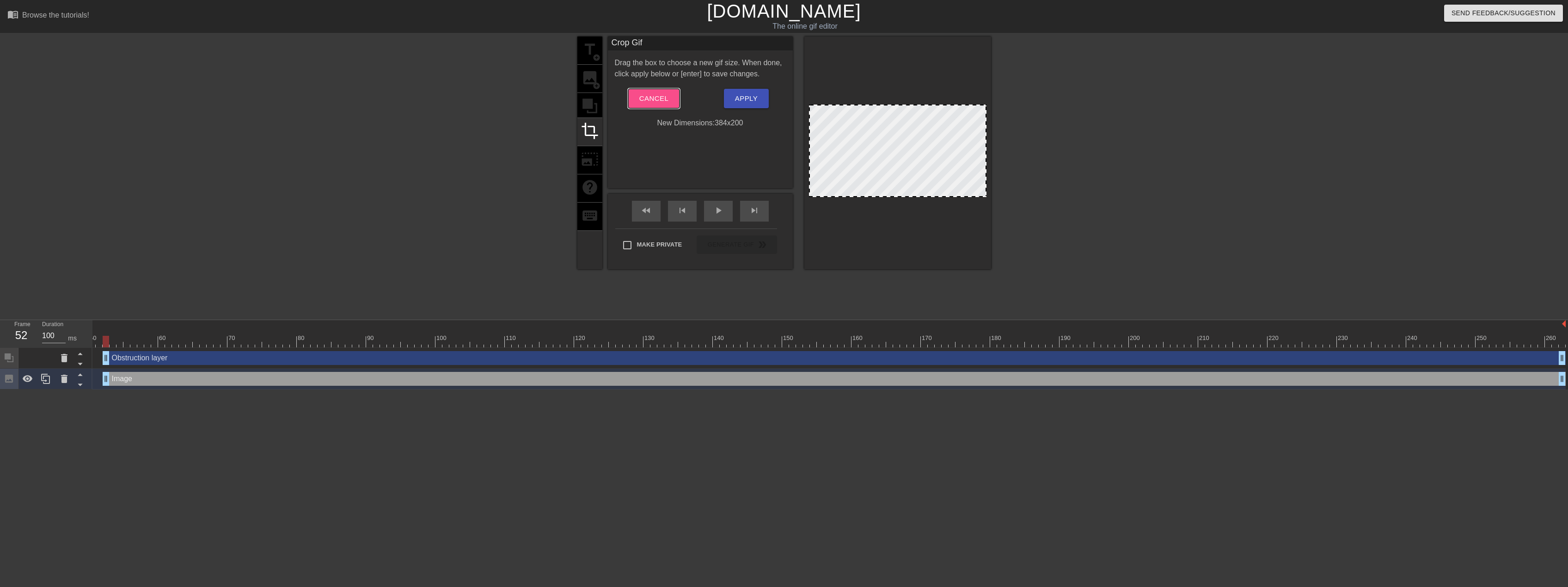
click at [658, 89] on button "Cancel" at bounding box center [654, 98] width 51 height 19
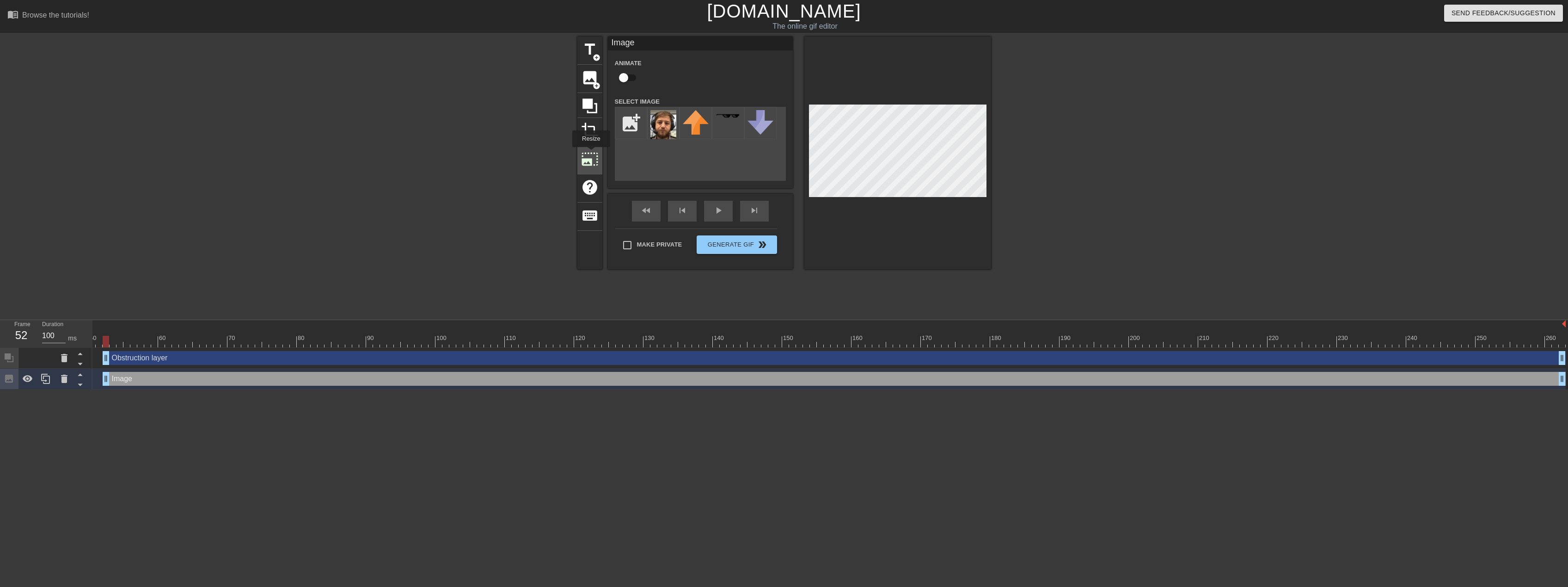
click at [590, 154] on span "photo_size_select_large" at bounding box center [590, 159] width 17 height 18
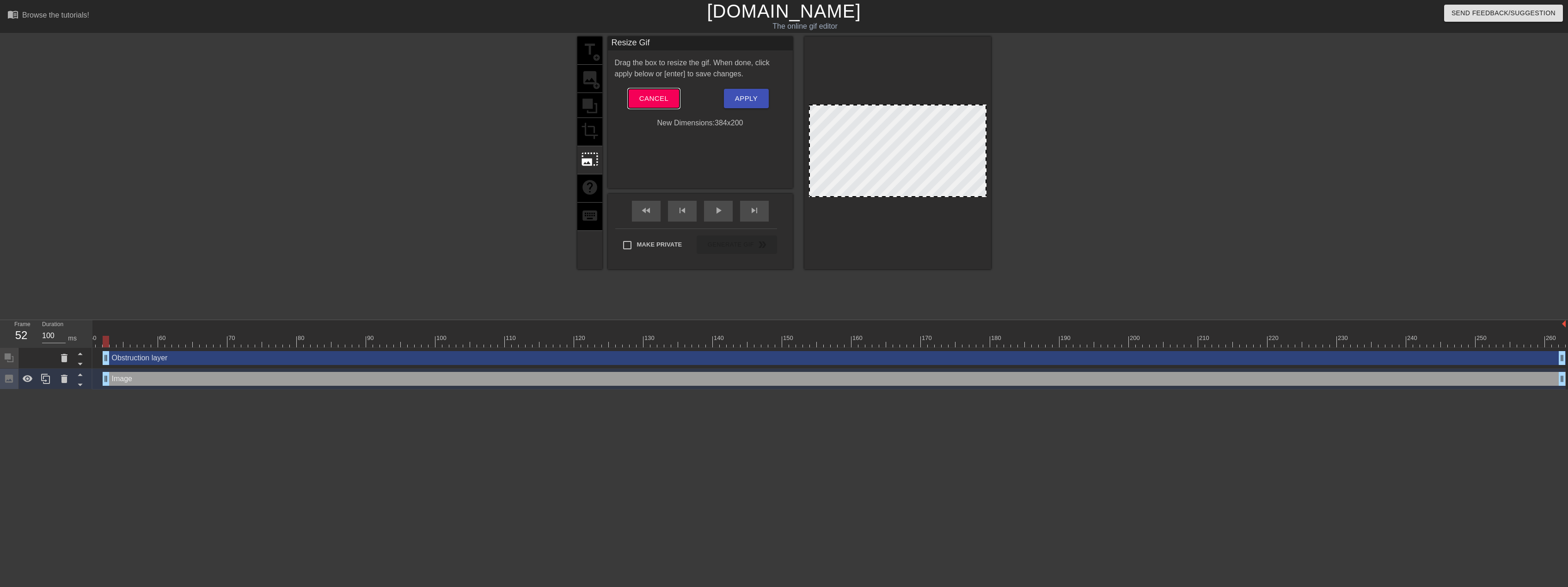
click at [633, 96] on button "Cancel" at bounding box center [654, 98] width 51 height 19
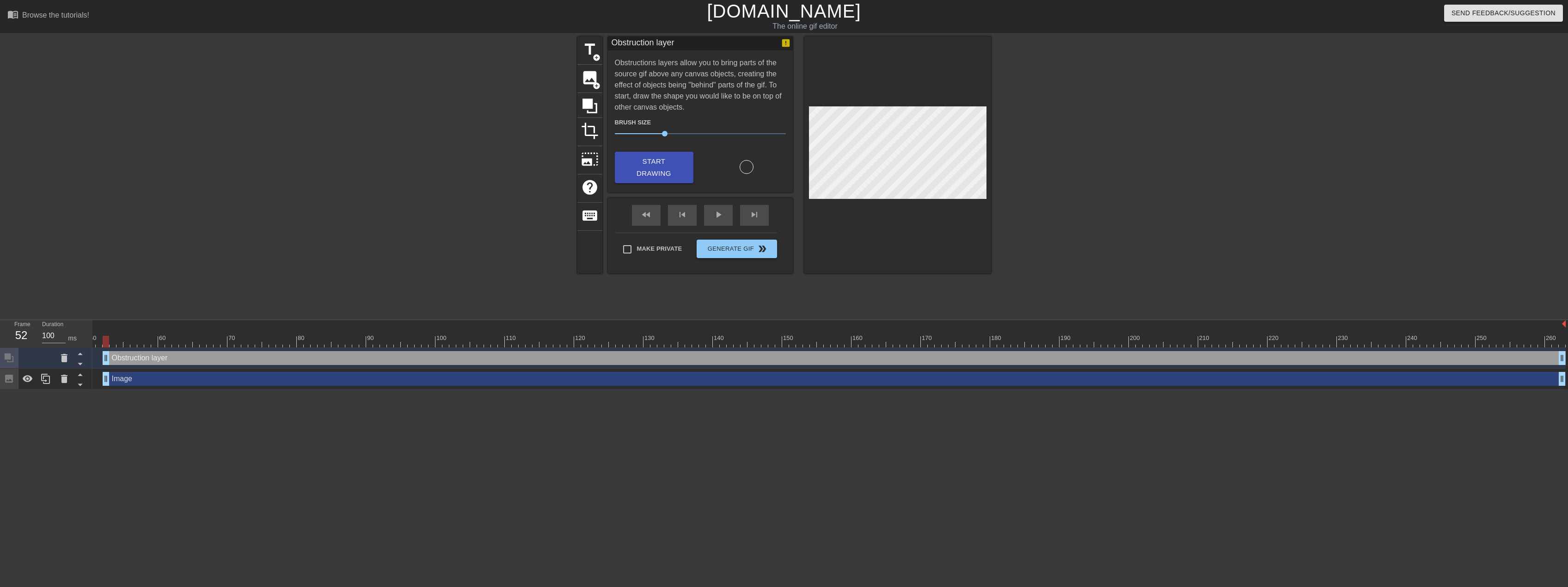
click at [147, 364] on div "Obstruction layer drag_handle drag_handle" at bounding box center [834, 358] width 1463 height 14
click at [142, 359] on div "Obstruction layer drag_handle drag_handle" at bounding box center [834, 358] width 1463 height 14
click at [58, 358] on div at bounding box center [64, 358] width 19 height 21
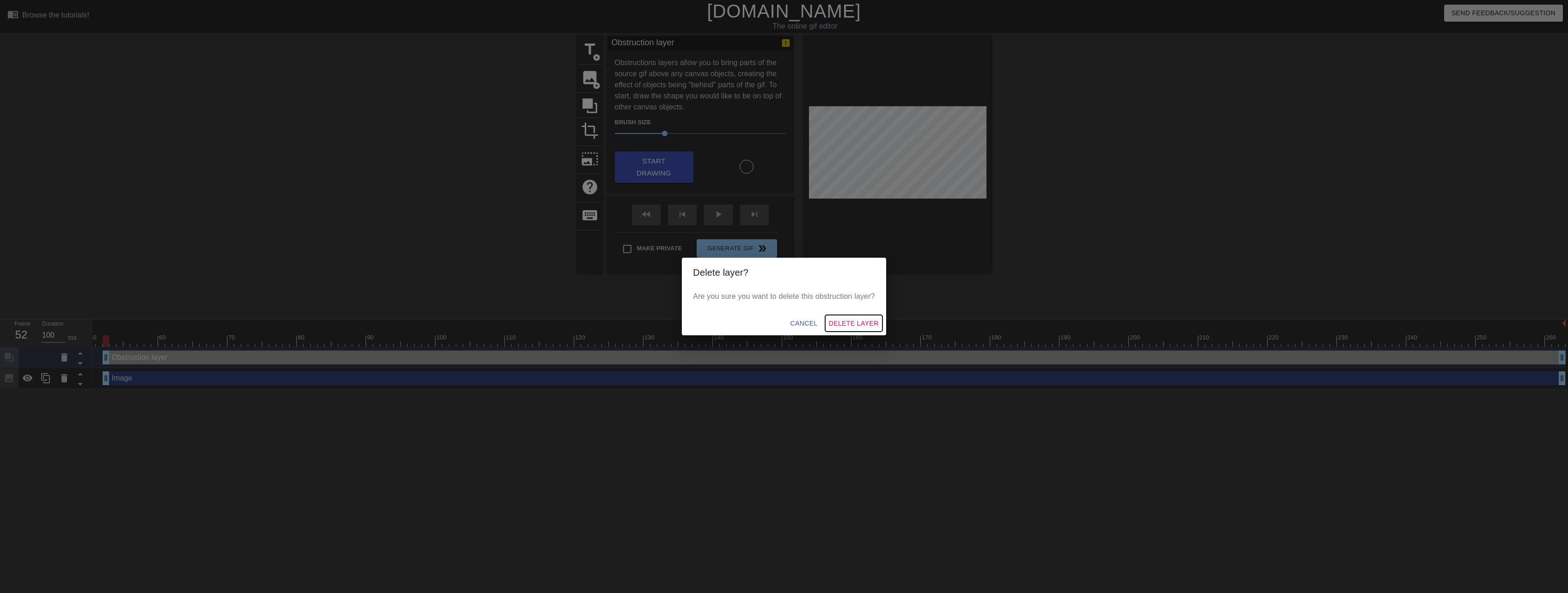
click at [870, 321] on span "Delete Layer" at bounding box center [854, 323] width 50 height 12
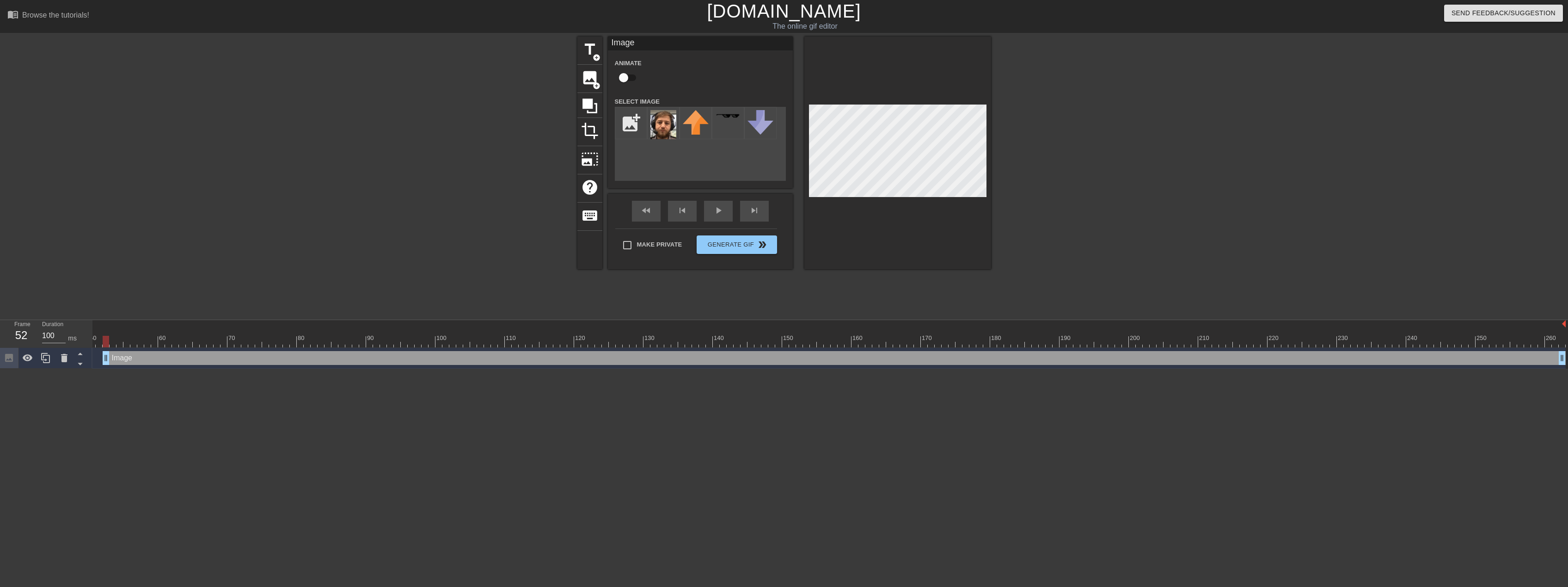
click at [976, 216] on div at bounding box center [898, 153] width 187 height 233
drag, startPoint x: 1562, startPoint y: 358, endPoint x: 1588, endPoint y: 386, distance: 38.2
click at [1568, 369] on html "menu_book Browse the tutorials! Gifntext.com The online gif editor Send Feedbac…" at bounding box center [784, 184] width 1568 height 369
click at [117, 359] on div "Image drag_handle drag_handle" at bounding box center [834, 358] width 1463 height 14
click at [973, 199] on div at bounding box center [898, 153] width 187 height 233
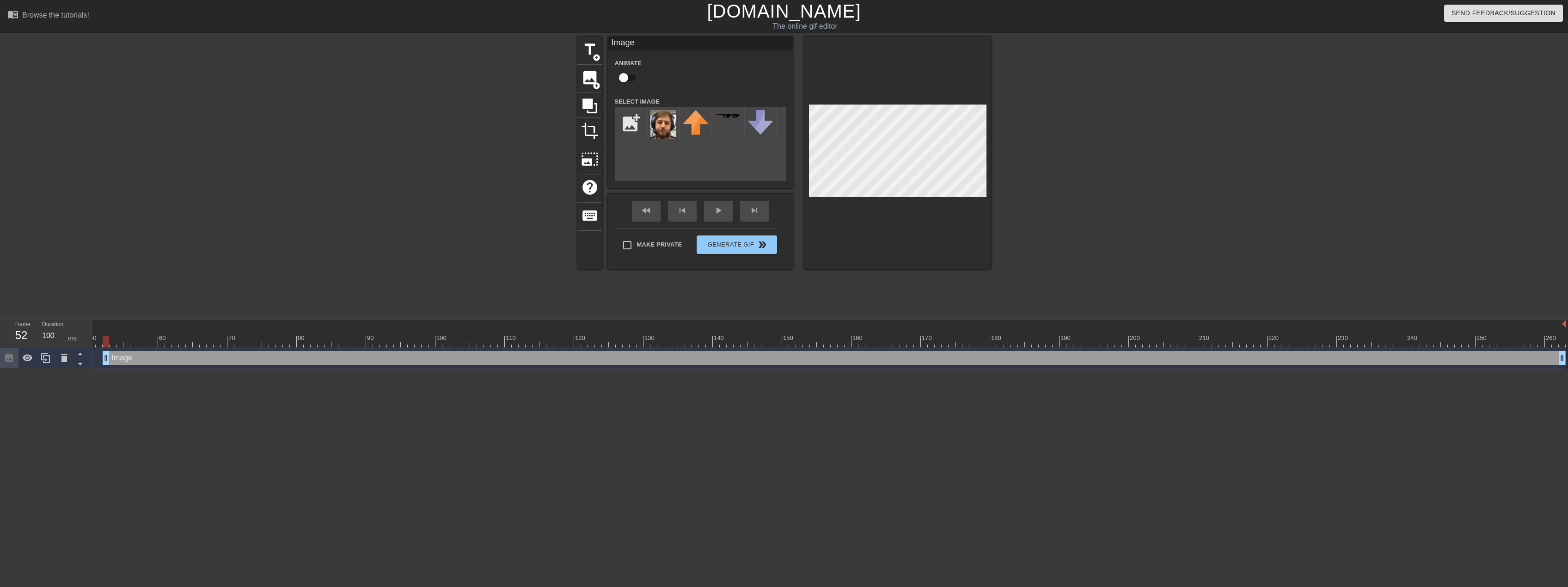
click at [623, 82] on input "checkbox" at bounding box center [623, 78] width 52 height 18
checkbox input "true"
click at [109, 344] on div at bounding box center [657, 341] width 1817 height 12
click at [118, 346] on div at bounding box center [657, 341] width 1817 height 12
click at [126, 347] on div at bounding box center [657, 341] width 1817 height 12
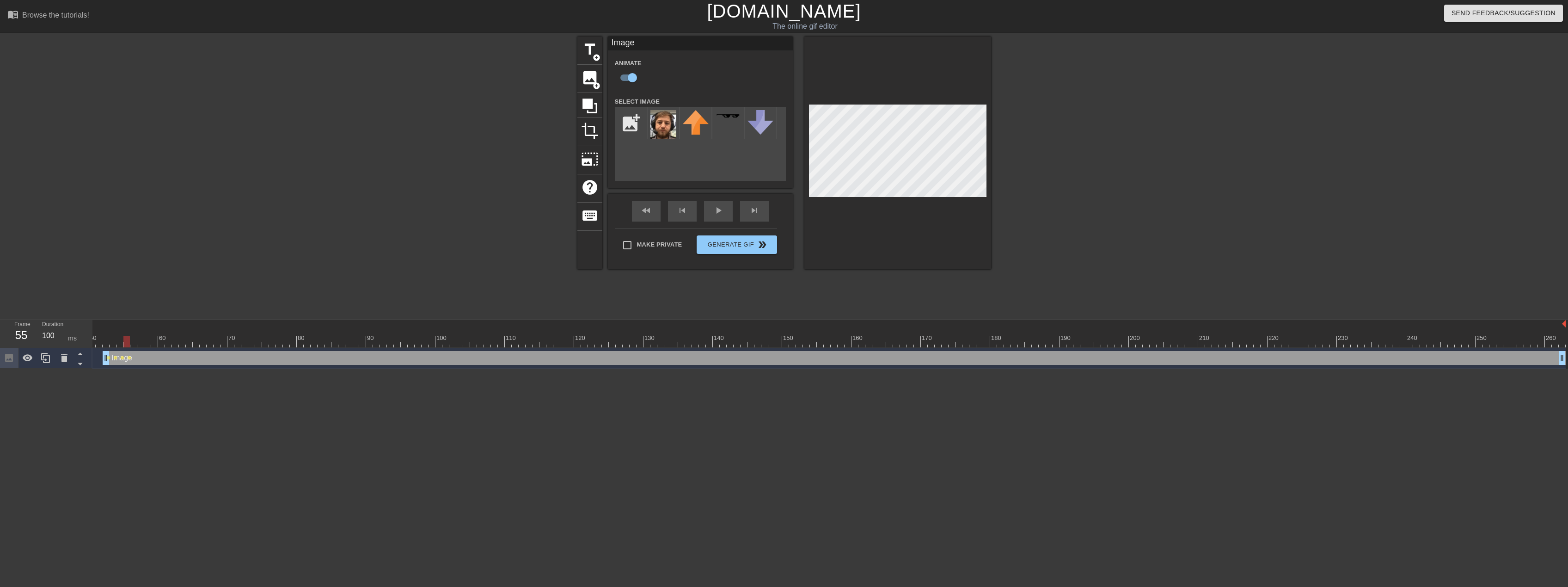
click at [134, 341] on div at bounding box center [657, 341] width 1817 height 12
click at [138, 346] on div at bounding box center [657, 341] width 1817 height 12
click at [146, 344] on div at bounding box center [657, 341] width 1817 height 12
click at [156, 346] on div at bounding box center [657, 341] width 1817 height 12
click at [161, 344] on div at bounding box center [657, 341] width 1817 height 12
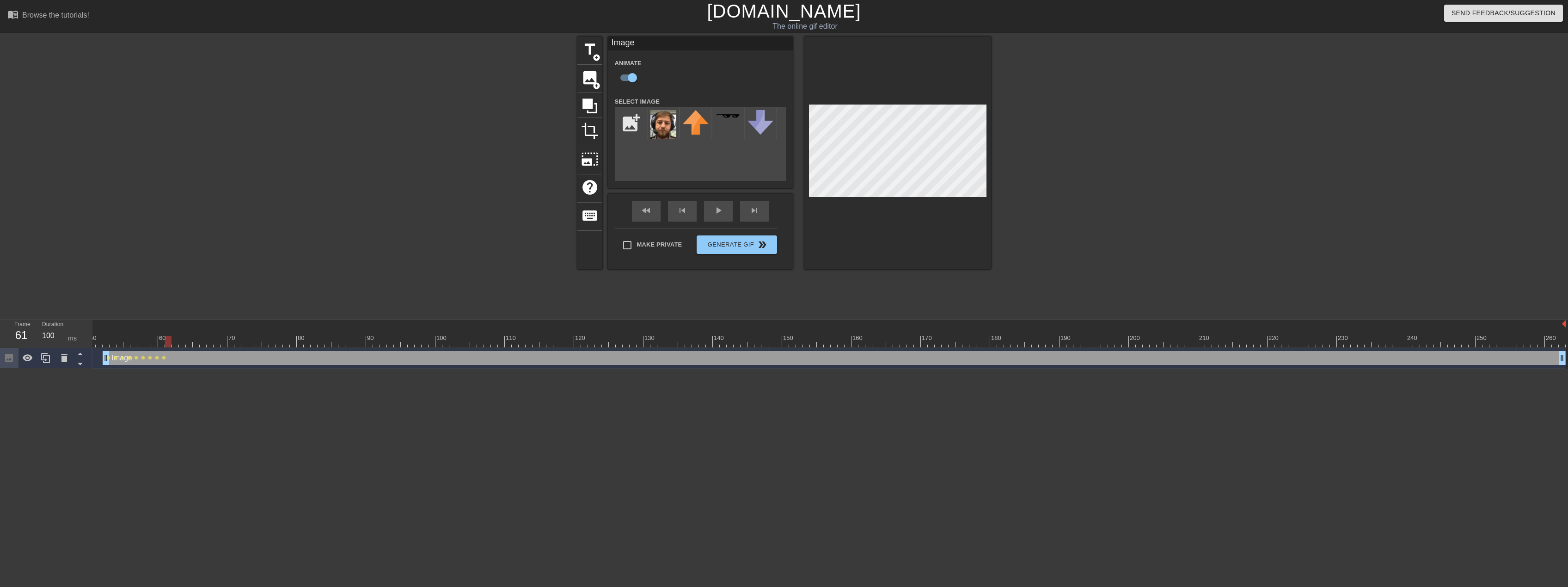
drag, startPoint x: 168, startPoint y: 345, endPoint x: 181, endPoint y: 341, distance: 13.6
click at [168, 345] on div at bounding box center [657, 341] width 1817 height 12
click at [176, 343] on div at bounding box center [657, 341] width 1817 height 12
click at [181, 348] on div "Image drag_handle drag_handle lens lens lens lens lens lens lens lens lens lens…" at bounding box center [657, 358] width 1817 height 21
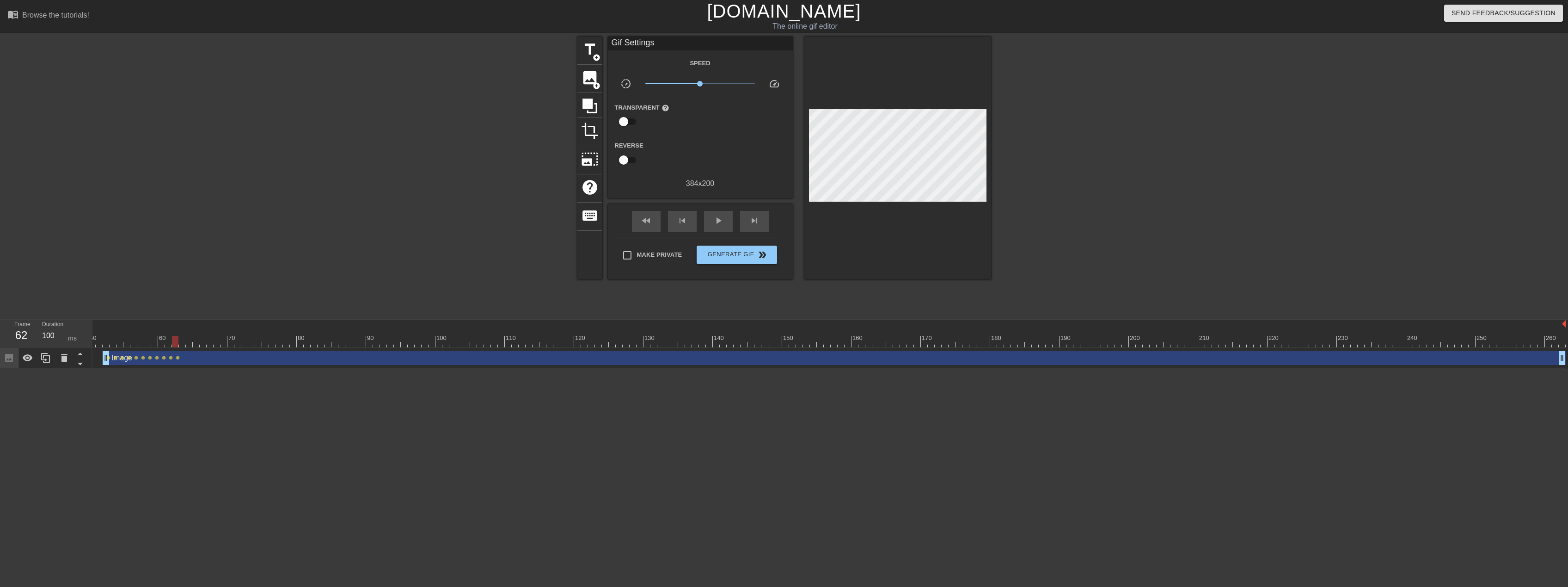
click at [181, 343] on div at bounding box center [657, 341] width 1817 height 12
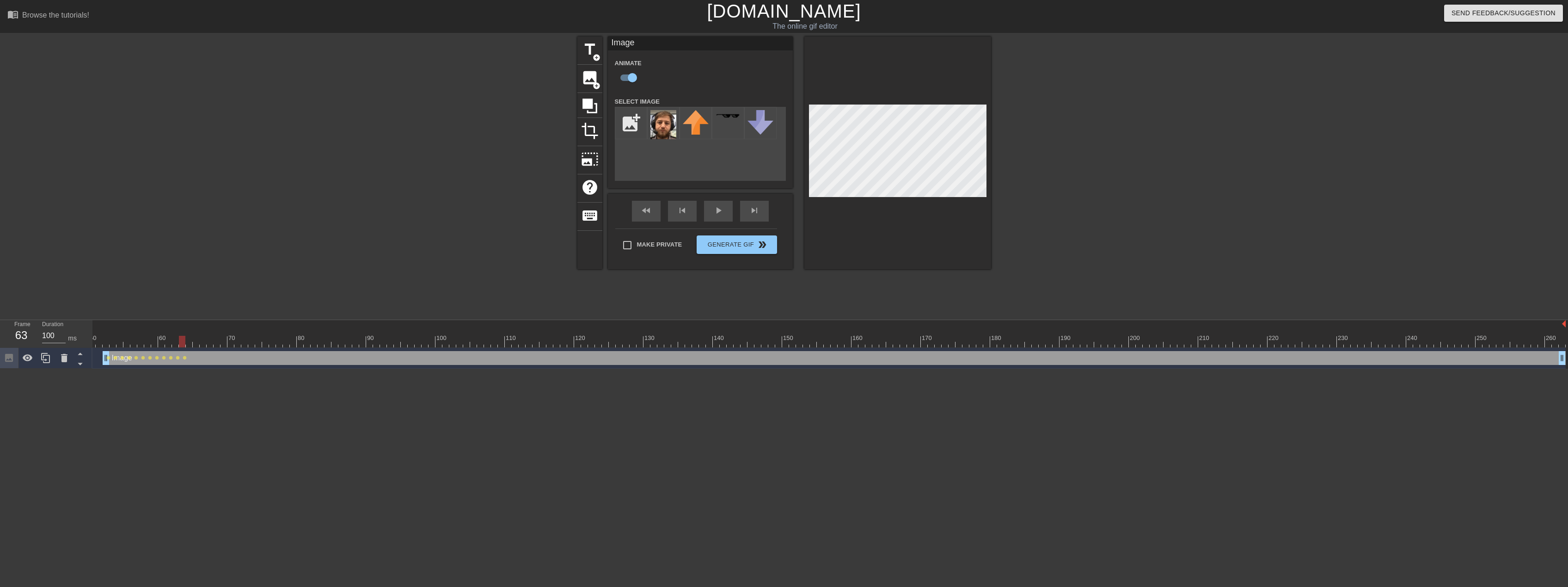
click at [187, 348] on div "10 20 30 40 50 60 70 80 90 100 110 120 130 140 150 160" at bounding box center [657, 334] width 1817 height 28
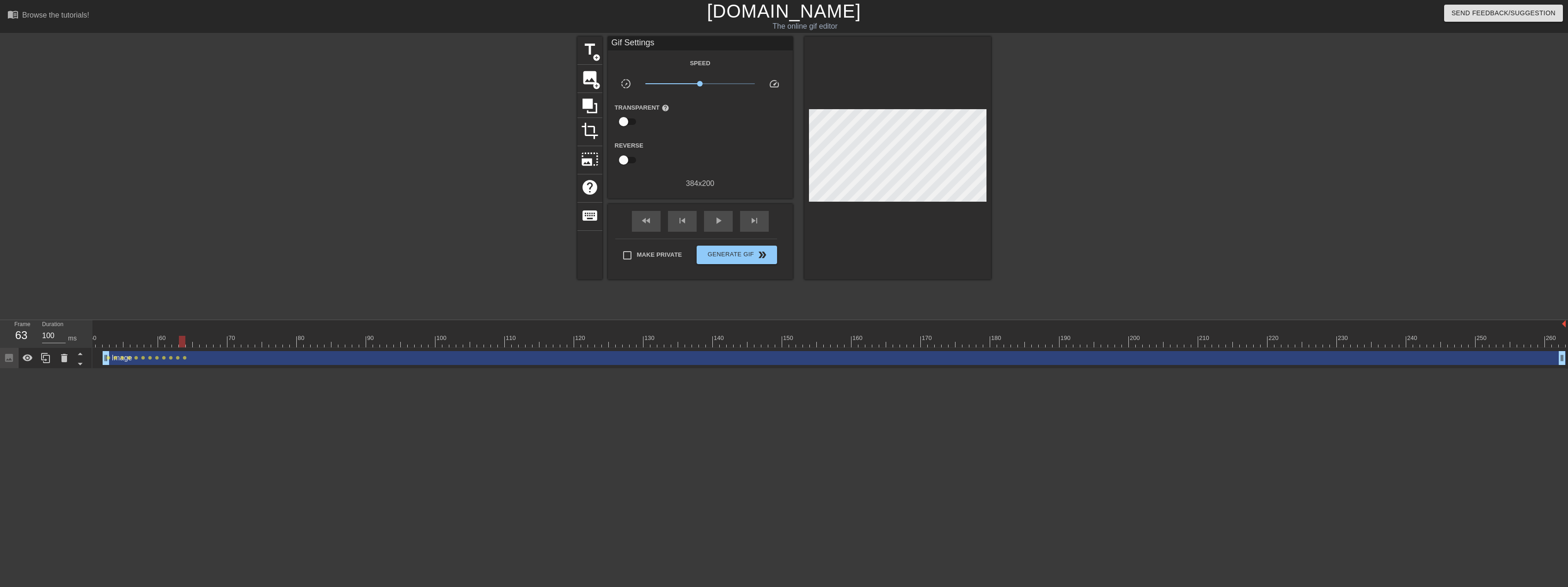
click at [192, 344] on div at bounding box center [657, 341] width 1817 height 12
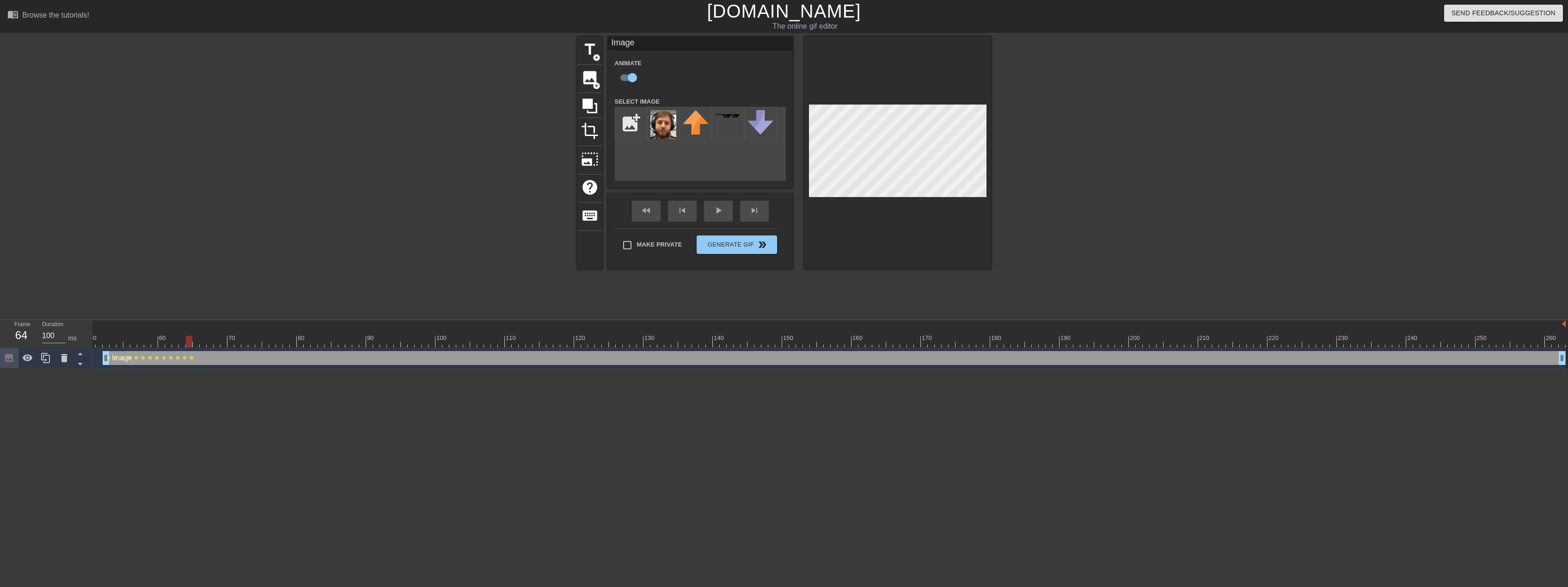
click at [199, 344] on div at bounding box center [657, 341] width 1817 height 12
click at [202, 343] on div at bounding box center [657, 341] width 1817 height 12
click at [210, 345] on div at bounding box center [657, 341] width 1817 height 12
click at [223, 344] on div at bounding box center [657, 341] width 1817 height 12
click at [238, 343] on div at bounding box center [657, 341] width 1817 height 12
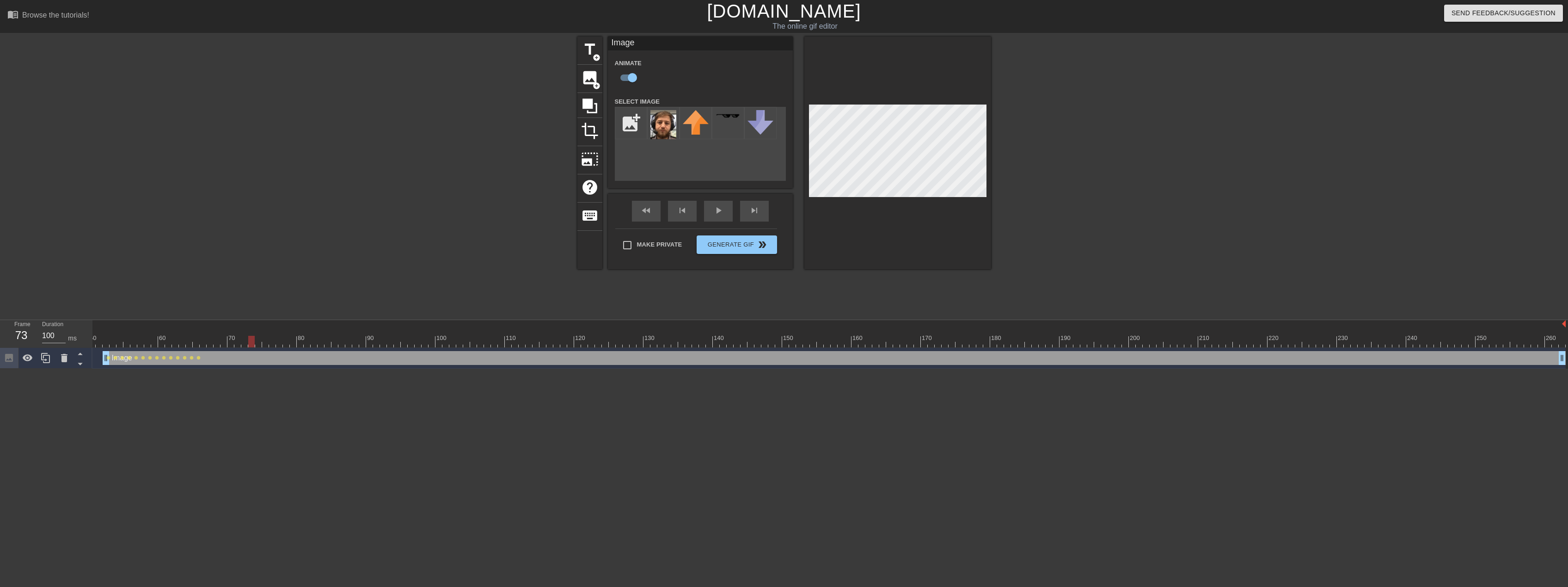
click at [251, 343] on div at bounding box center [657, 341] width 1817 height 12
click at [267, 344] on div at bounding box center [657, 341] width 1817 height 12
click at [284, 346] on div at bounding box center [657, 341] width 1817 height 12
click at [309, 343] on div at bounding box center [657, 341] width 1817 height 12
click at [334, 344] on div at bounding box center [657, 341] width 1817 height 12
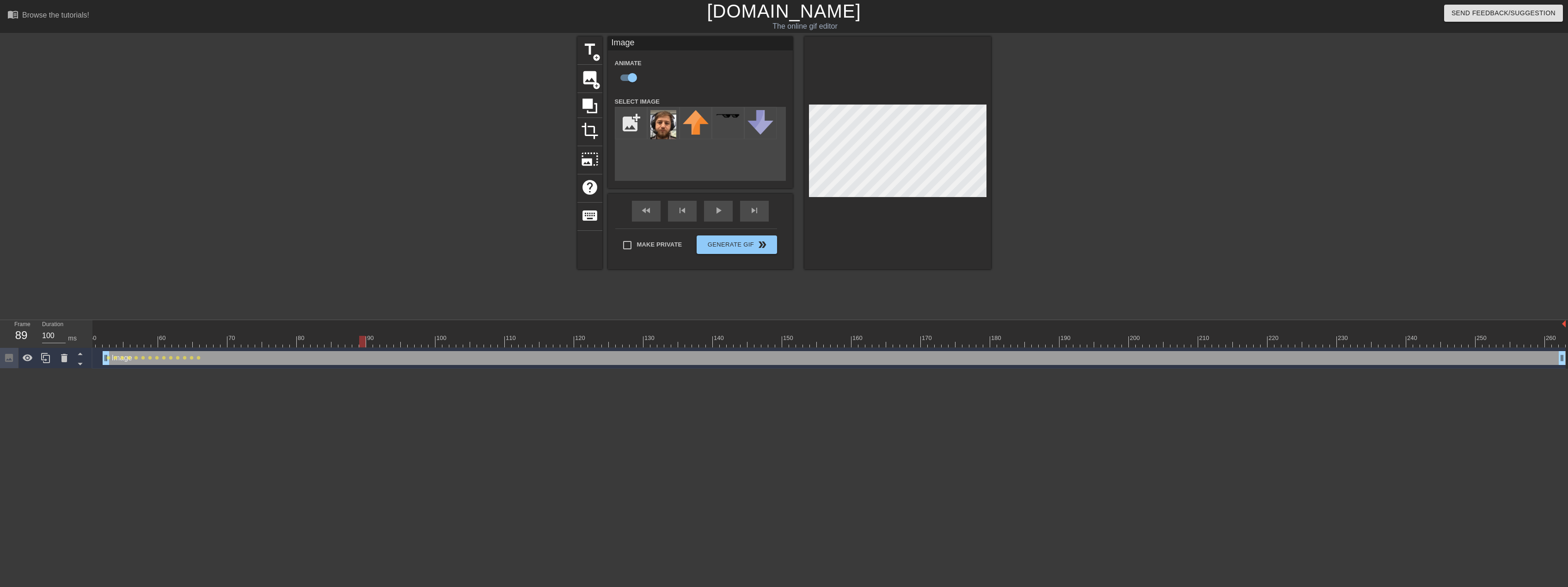
click at [365, 344] on div at bounding box center [657, 341] width 1817 height 12
click at [399, 344] on div at bounding box center [657, 341] width 1817 height 12
click at [430, 348] on div "Image drag_handle drag_handle lens lens lens lens lens lens lens lens lens lens…" at bounding box center [657, 358] width 1817 height 21
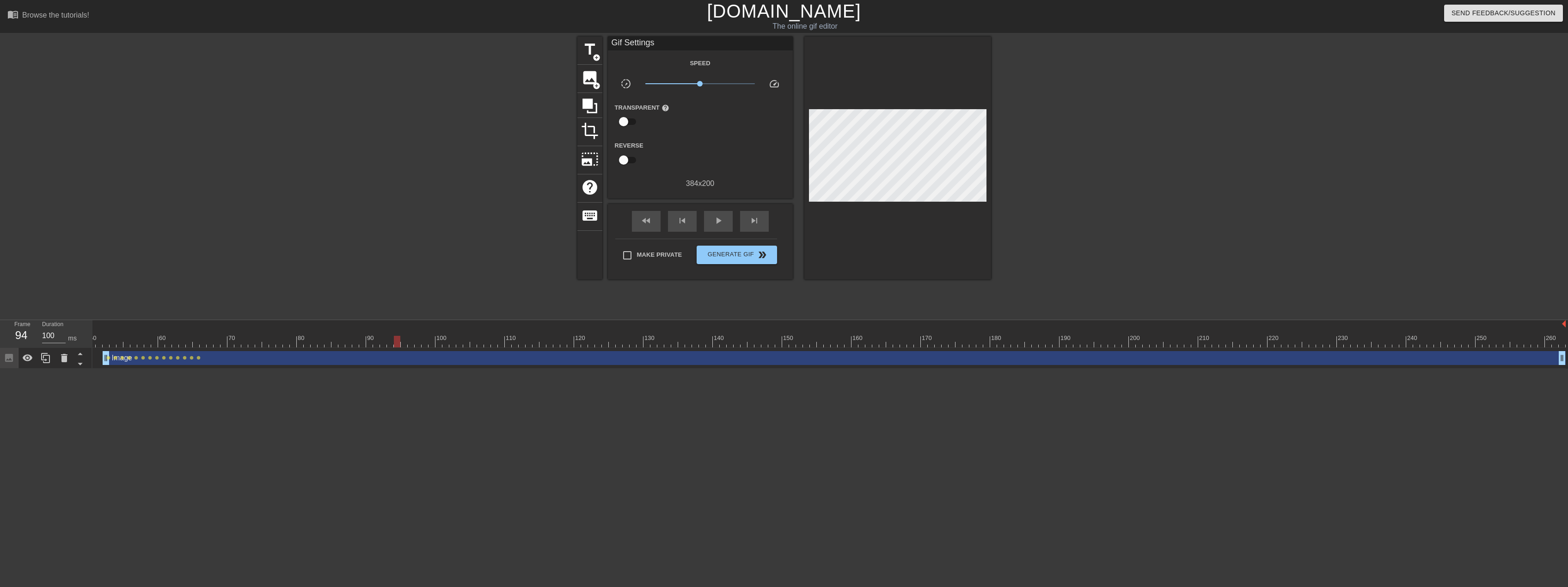
click at [414, 343] on div at bounding box center [657, 341] width 1817 height 12
click at [433, 345] on div at bounding box center [657, 341] width 1817 height 12
click at [455, 345] on div at bounding box center [657, 341] width 1817 height 12
click at [594, 98] on icon at bounding box center [590, 106] width 17 height 18
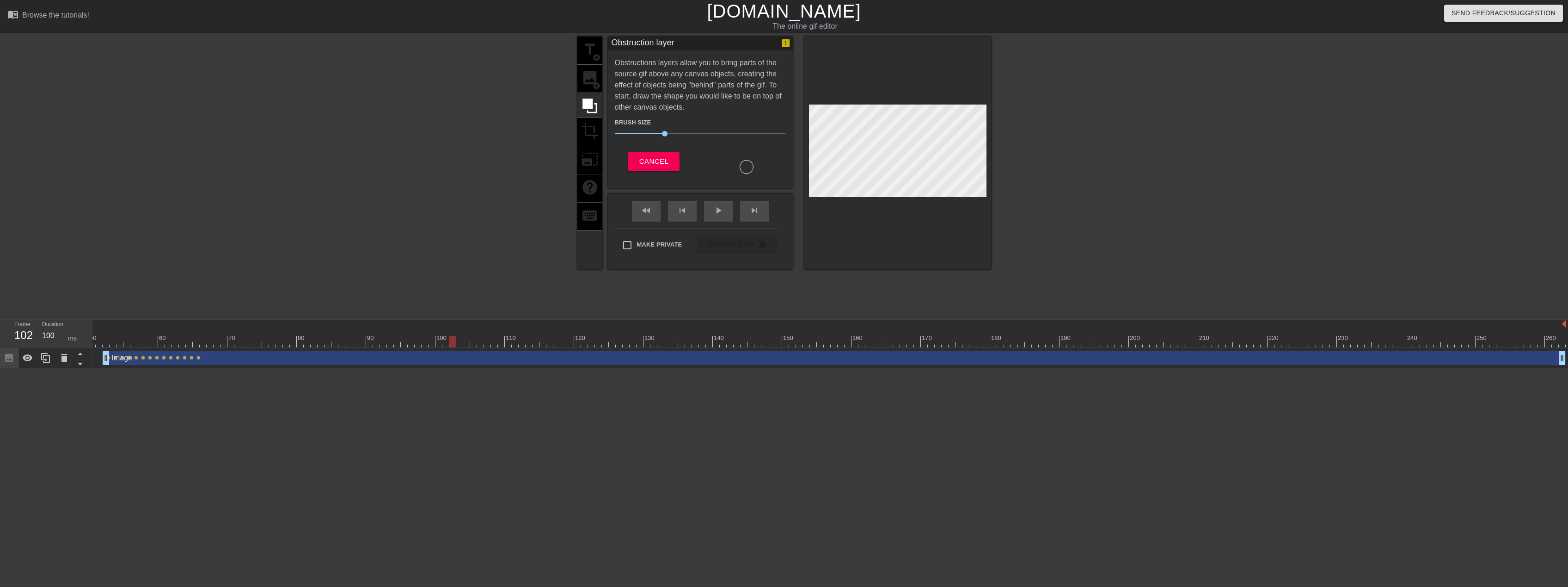
click at [987, 197] on div at bounding box center [898, 153] width 187 height 233
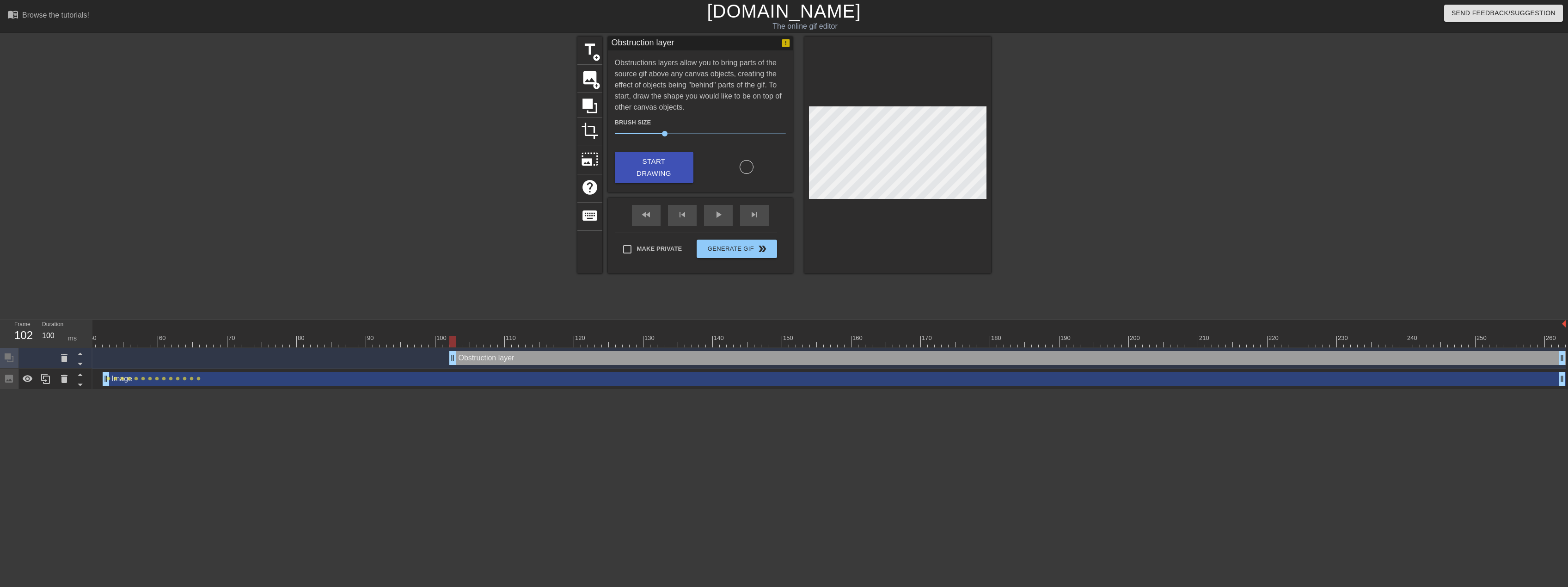
click at [514, 362] on div "Obstruction layer drag_handle drag_handle" at bounding box center [1007, 358] width 1116 height 14
click at [514, 360] on div "Obstruction layer drag_handle drag_handle" at bounding box center [1007, 358] width 1116 height 14
click at [59, 362] on icon at bounding box center [64, 358] width 11 height 11
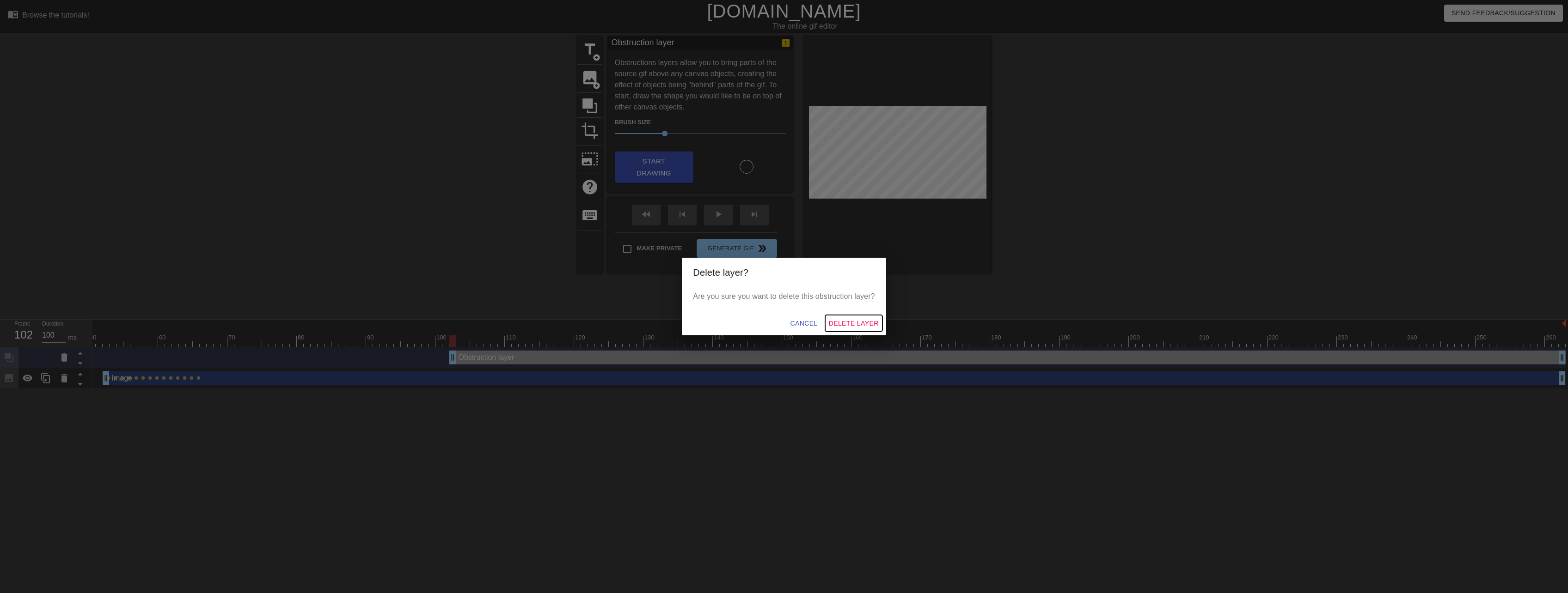
click at [851, 328] on span "Delete Layer" at bounding box center [854, 323] width 50 height 12
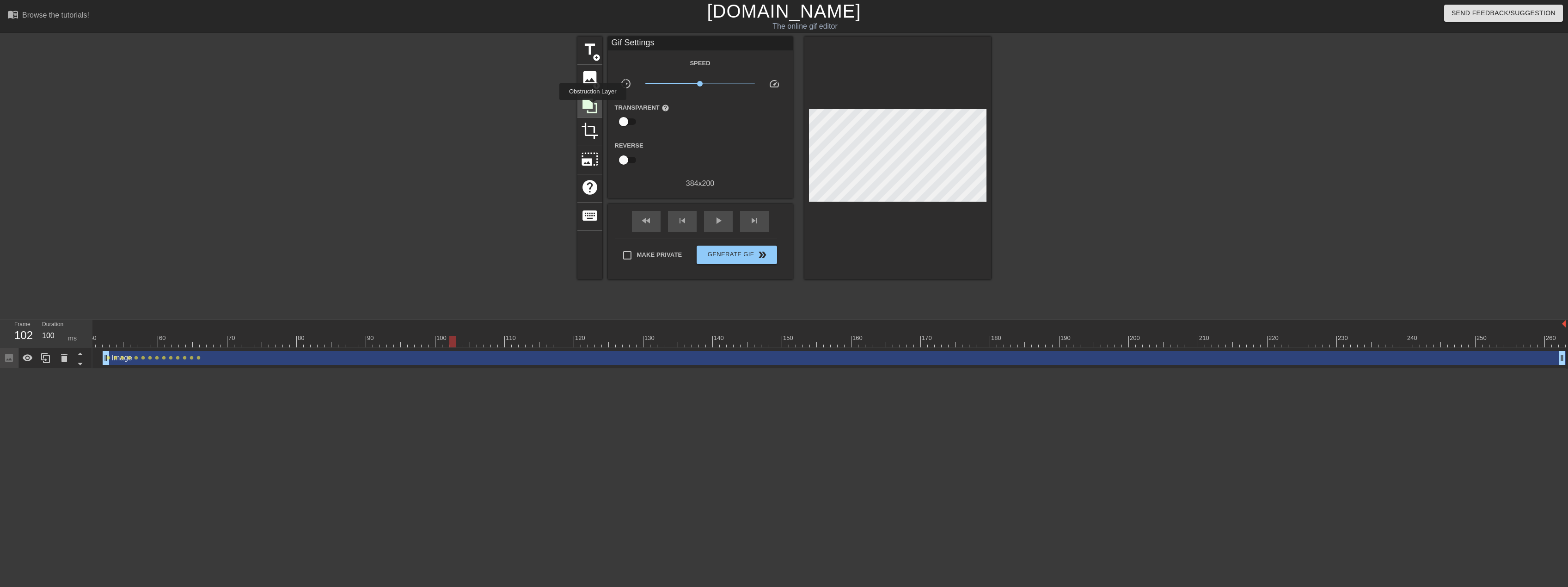
click at [592, 108] on icon at bounding box center [590, 106] width 15 height 15
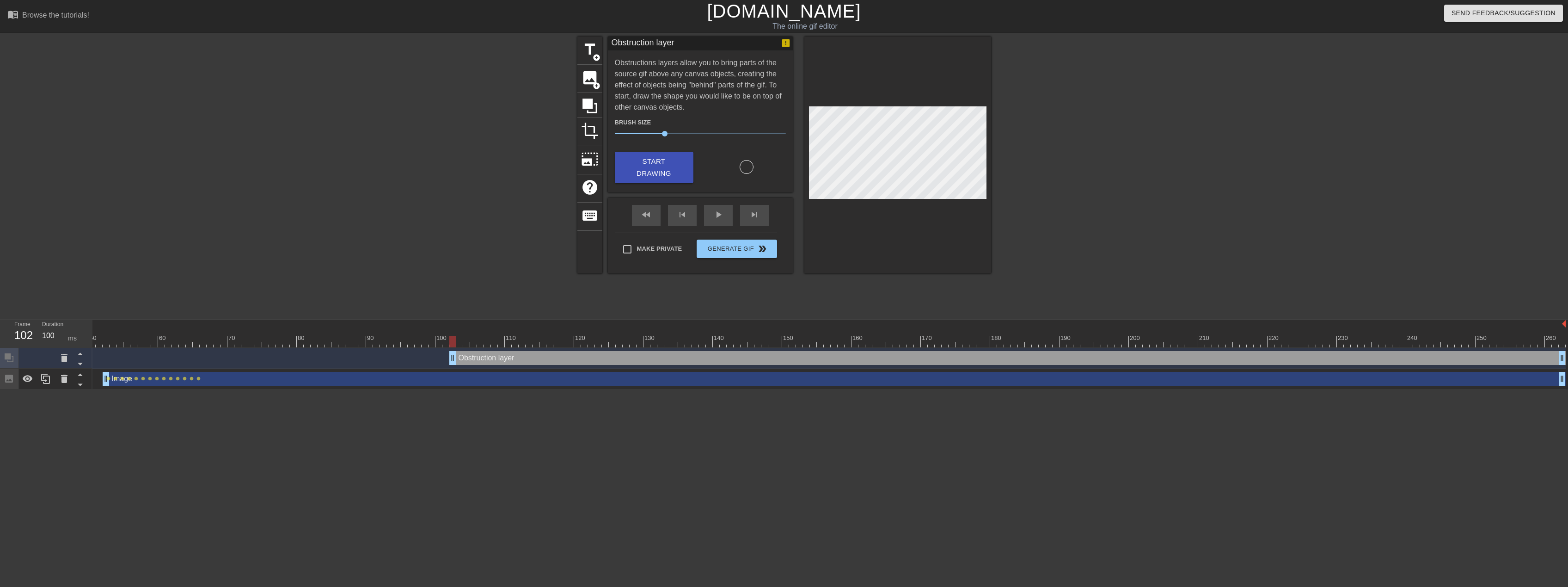
click at [579, 363] on div "Obstruction layer drag_handle drag_handle" at bounding box center [1007, 358] width 1116 height 14
drag, startPoint x: 452, startPoint y: 359, endPoint x: 458, endPoint y: 359, distance: 6.0
drag, startPoint x: 458, startPoint y: 359, endPoint x: 471, endPoint y: 358, distance: 13.0
drag, startPoint x: 471, startPoint y: 358, endPoint x: 442, endPoint y: 368, distance: 30.7
click at [442, 368] on div "Obstruction layer drag_handle drag_handle" at bounding box center [657, 358] width 1817 height 21
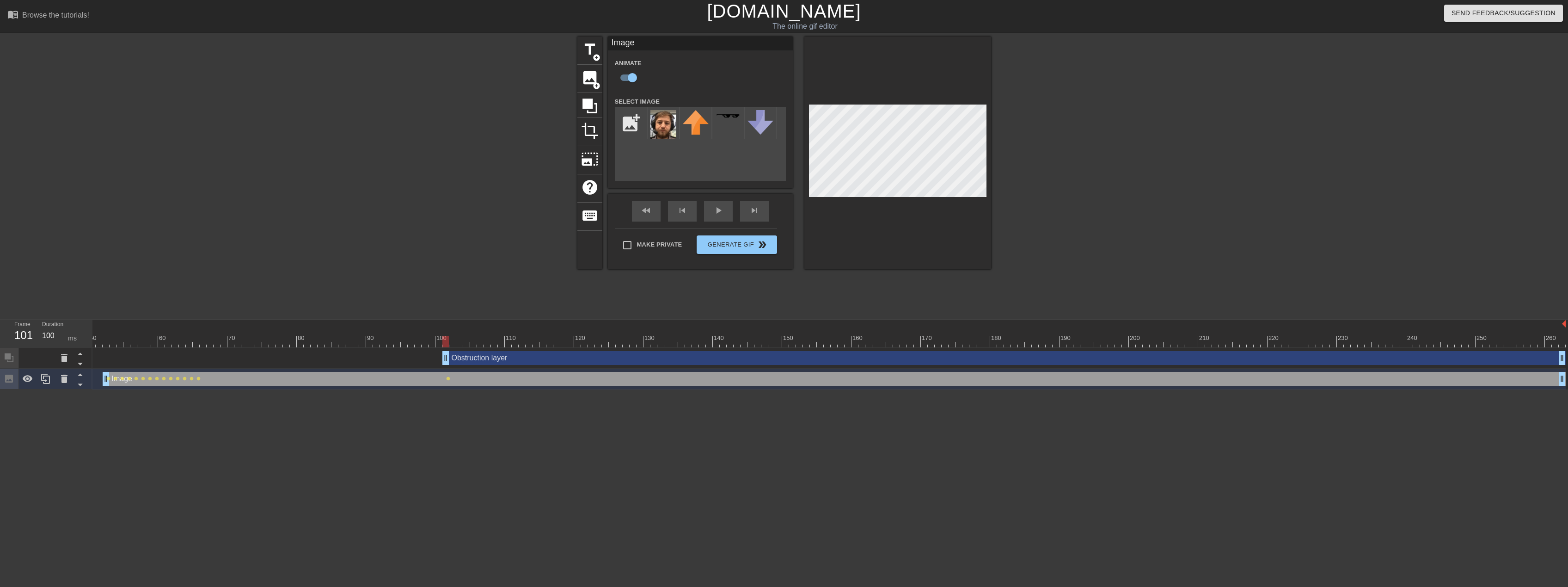
click at [474, 354] on div "Obstruction layer drag_handle drag_handle" at bounding box center [1004, 358] width 1123 height 14
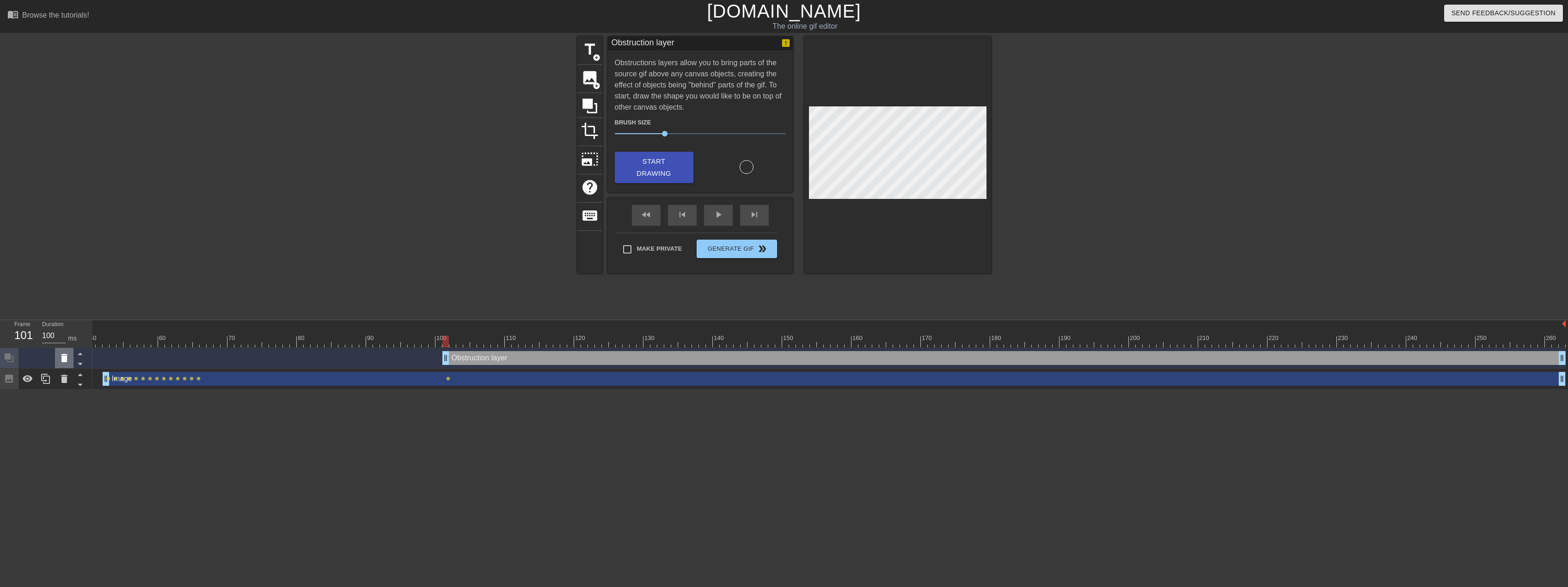
click at [64, 359] on icon at bounding box center [64, 358] width 6 height 8
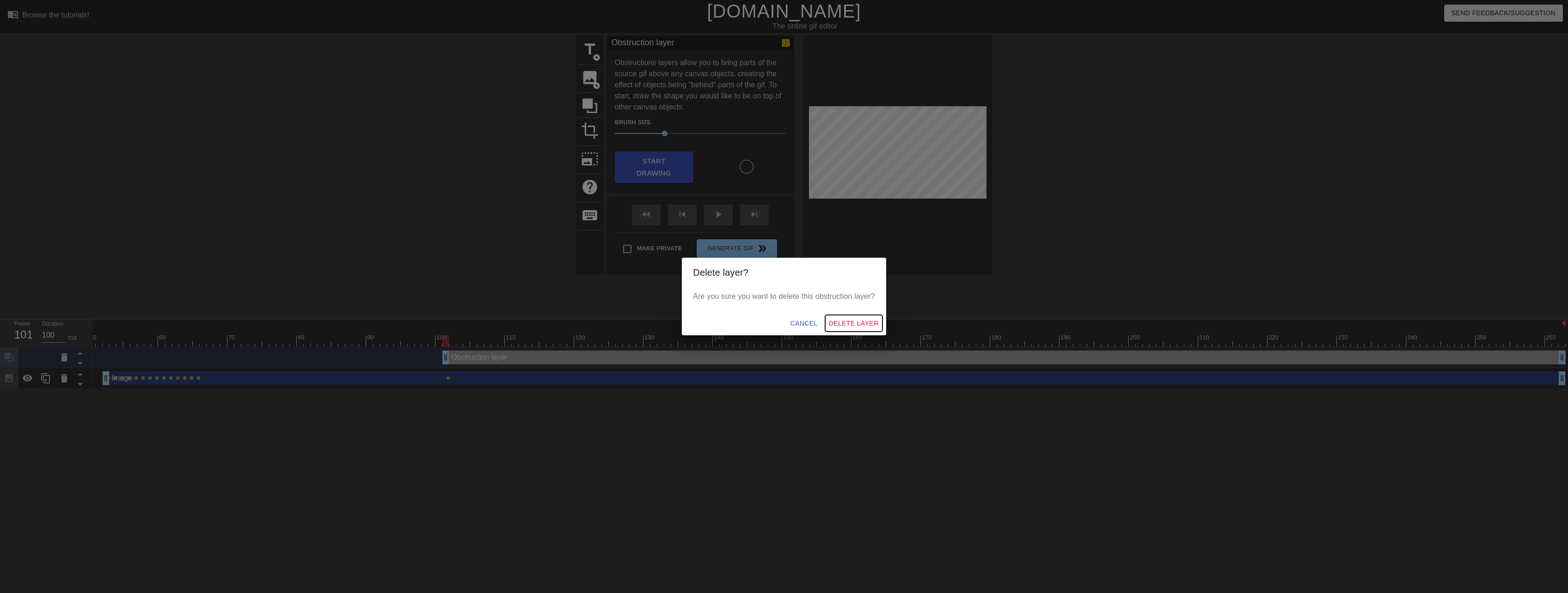
click at [868, 328] on span "Delete Layer" at bounding box center [854, 323] width 50 height 12
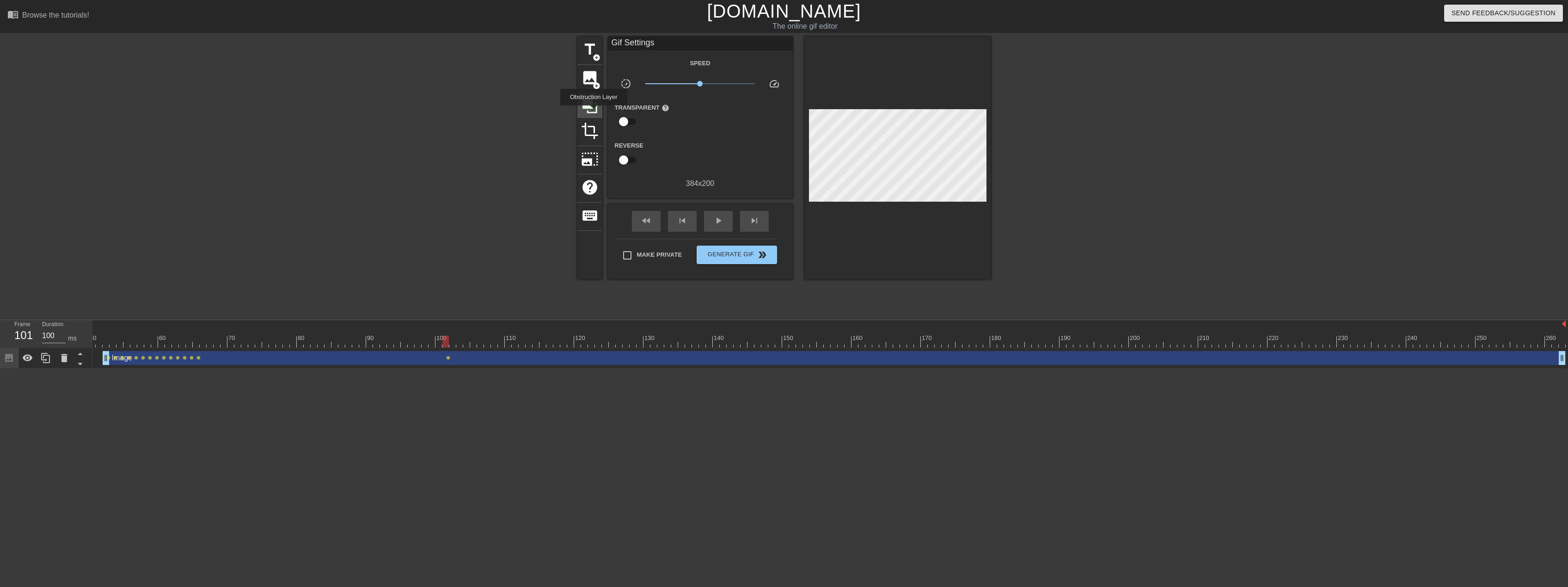
click at [593, 112] on icon at bounding box center [590, 106] width 15 height 15
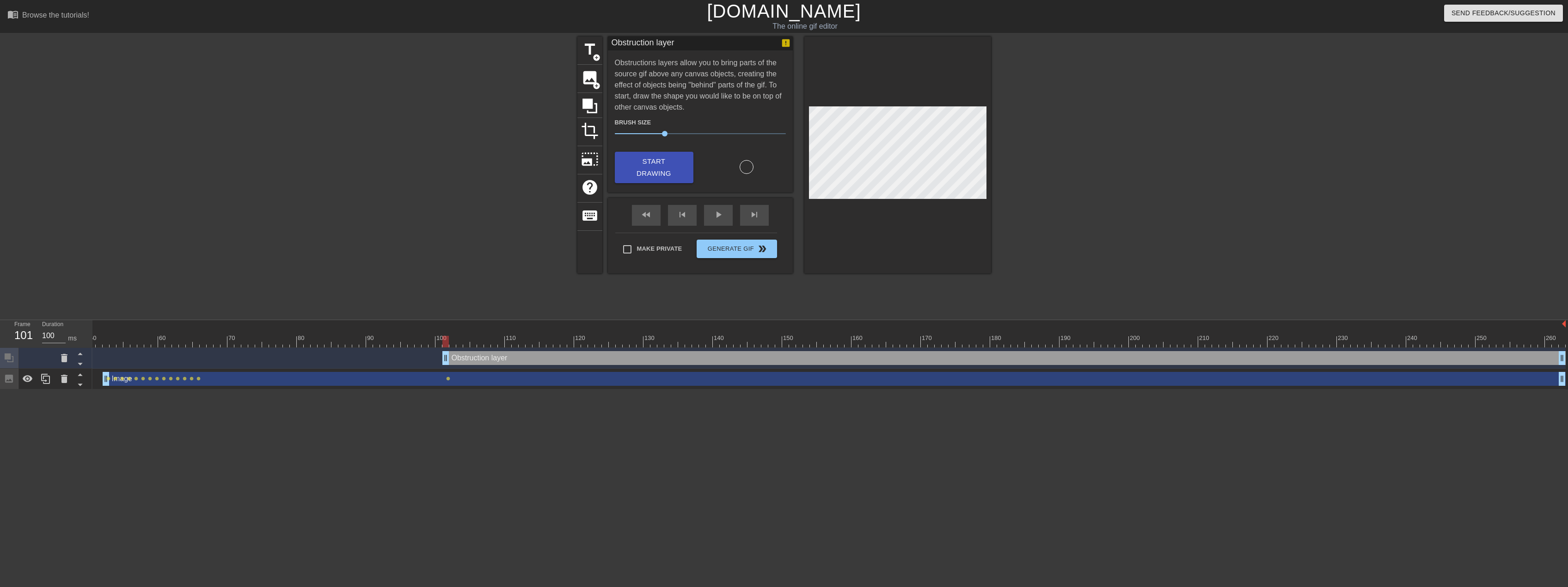
click at [453, 344] on div at bounding box center [657, 341] width 1817 height 12
click at [466, 341] on div at bounding box center [657, 341] width 1817 height 12
click at [480, 341] on div at bounding box center [657, 341] width 1817 height 12
click at [488, 339] on div at bounding box center [657, 341] width 1817 height 12
click at [496, 340] on div at bounding box center [657, 341] width 1817 height 12
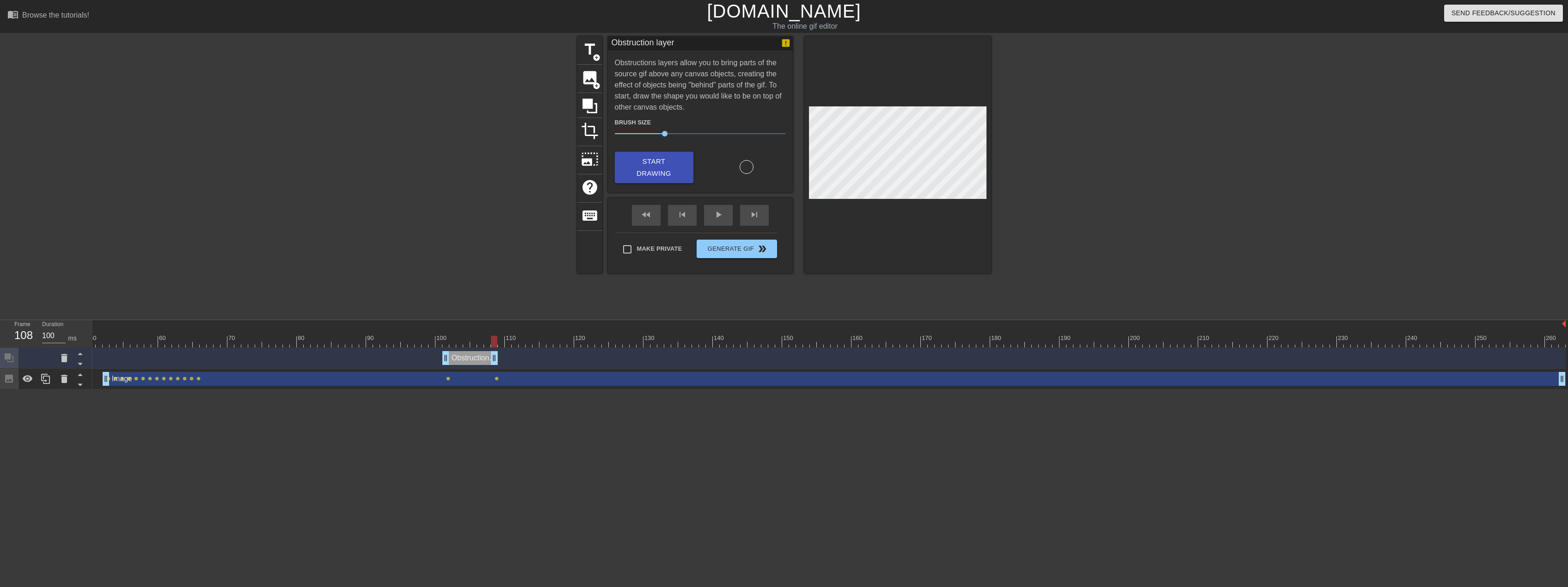
drag, startPoint x: 1562, startPoint y: 358, endPoint x: 494, endPoint y: 373, distance: 1068.1
click at [494, 373] on div "Obstruction layer drag_handle drag_handle Image drag_handle drag_handle lens le…" at bounding box center [487, 369] width 1476 height 42
click at [655, 159] on span "Start Drawing" at bounding box center [654, 168] width 56 height 24
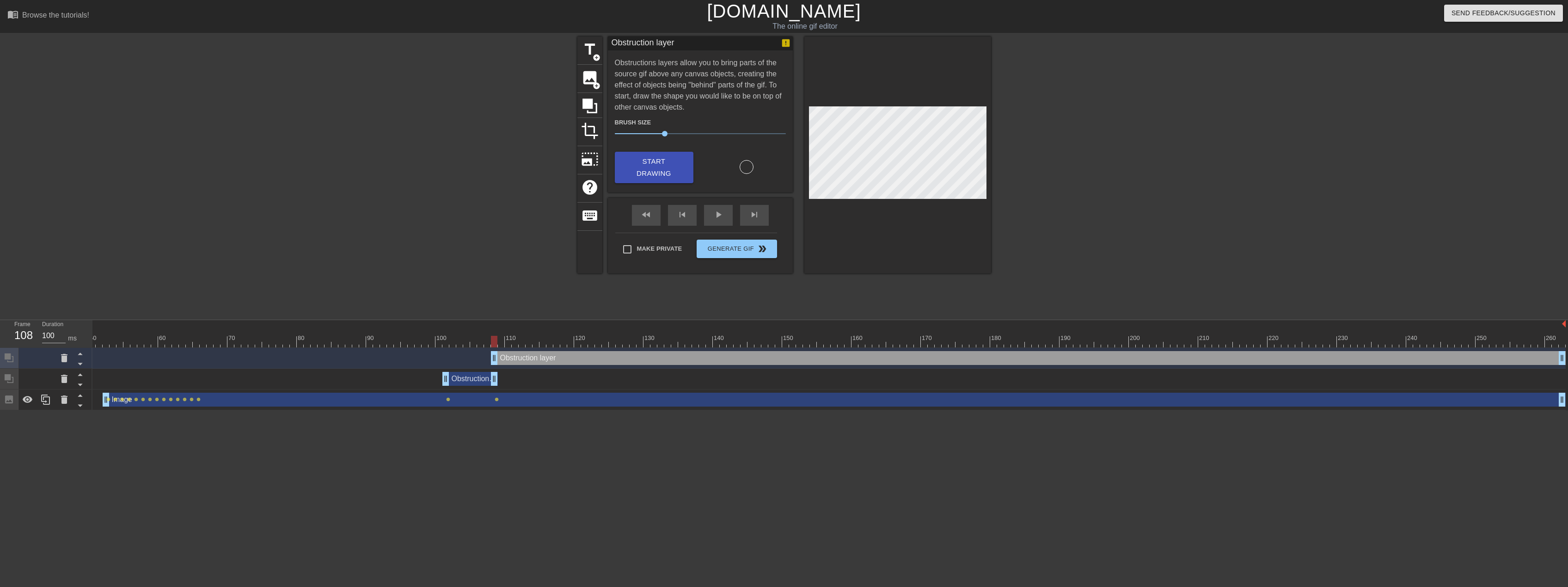
click at [547, 359] on div "Obstruction layer drag_handle drag_handle" at bounding box center [1028, 358] width 1075 height 14
click at [62, 358] on icon at bounding box center [64, 358] width 6 height 8
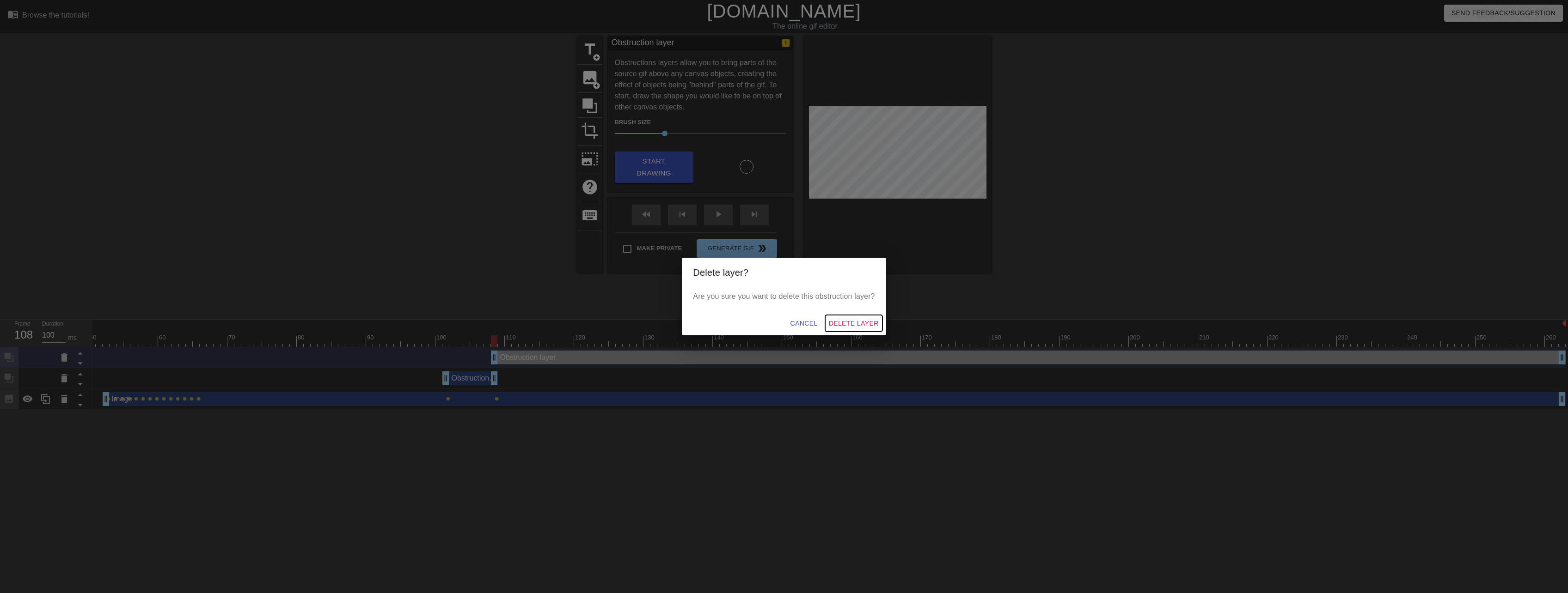
click at [863, 323] on span "Delete Layer" at bounding box center [854, 323] width 50 height 12
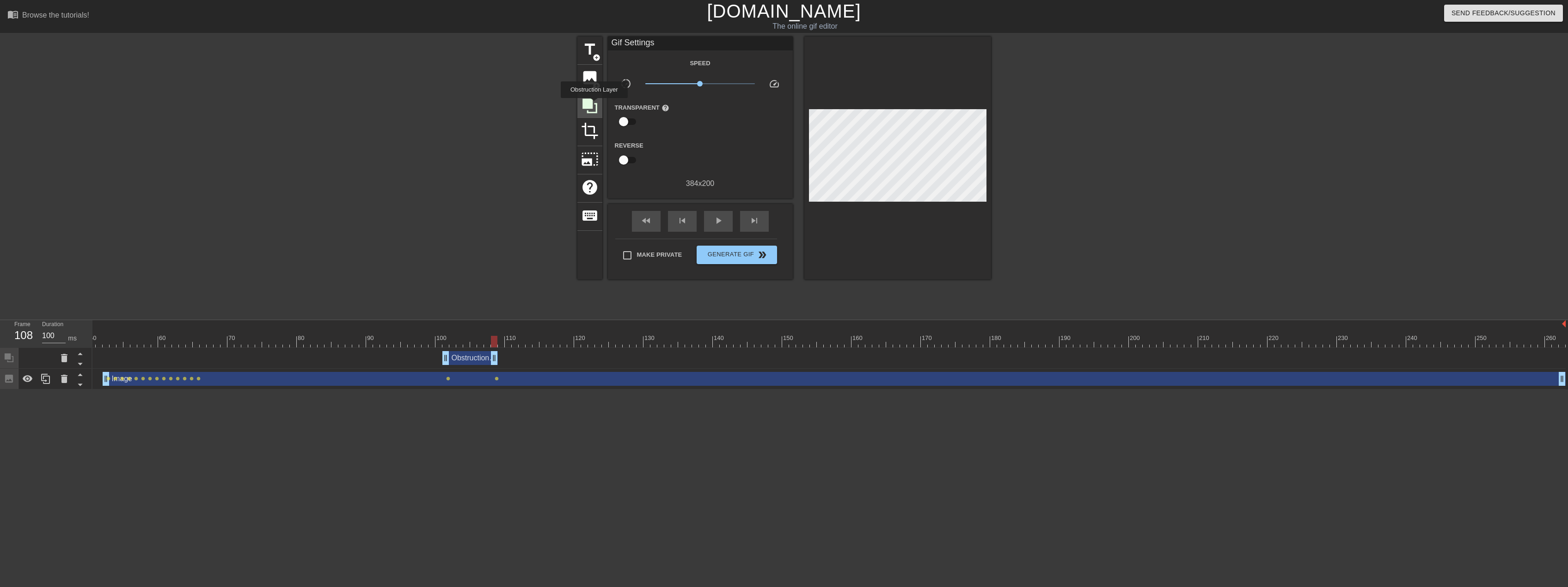
click at [594, 104] on icon at bounding box center [590, 106] width 17 height 18
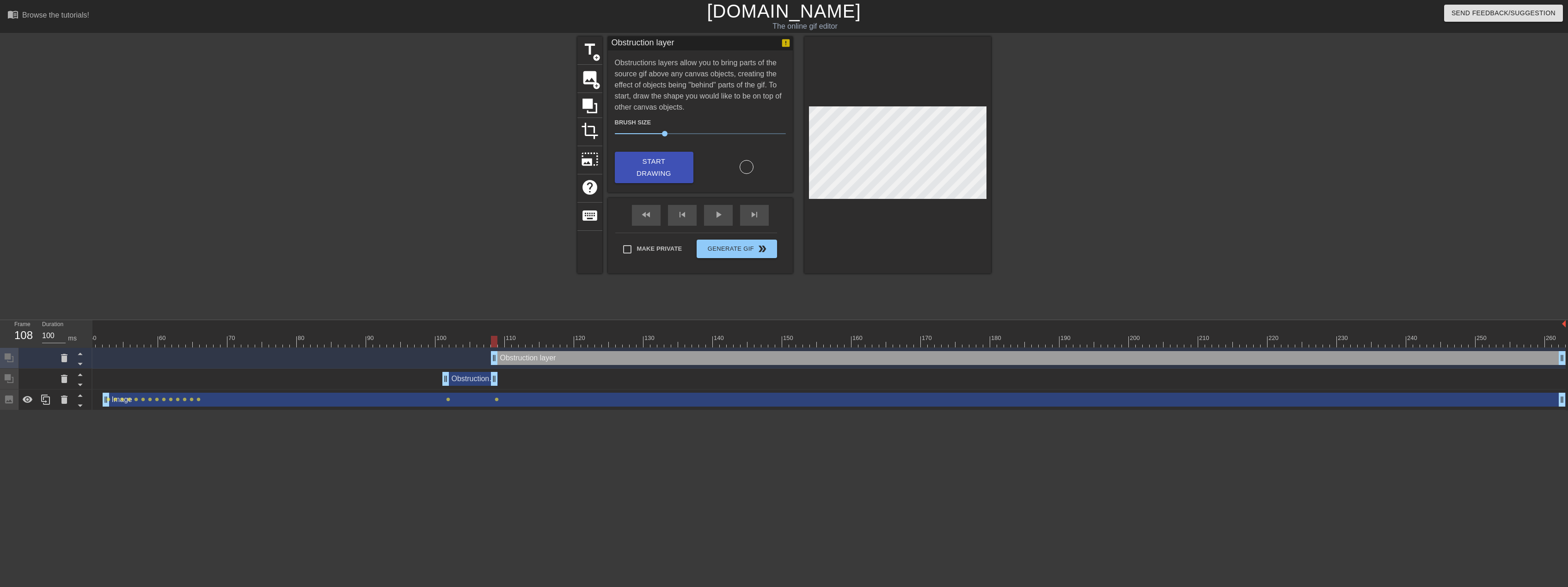
click at [520, 358] on div "Obstruction layer drag_handle drag_handle" at bounding box center [1028, 358] width 1075 height 14
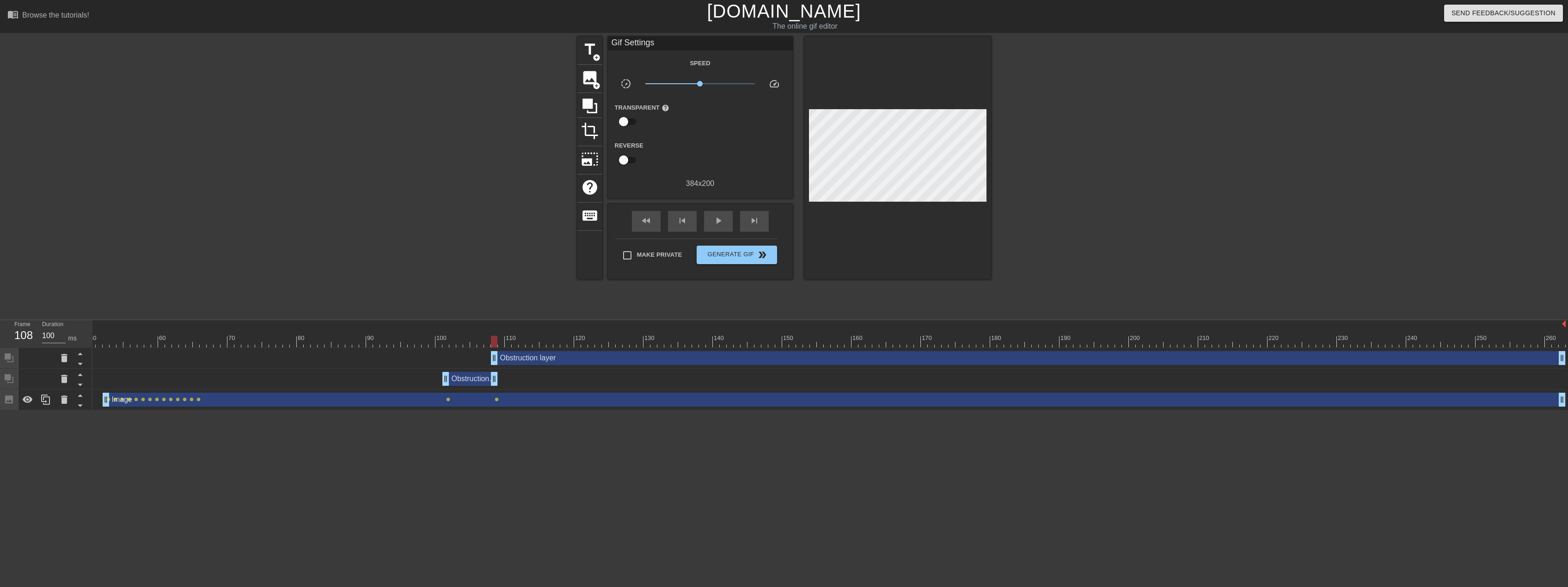
click at [506, 348] on div "10 20 30 40 50 60 70 80 90 100 110 120 130 140 150 160" at bounding box center [657, 334] width 1817 height 28
click at [510, 345] on div at bounding box center [657, 341] width 1817 height 12
click at [519, 344] on div at bounding box center [657, 341] width 1817 height 12
click at [529, 341] on div at bounding box center [657, 341] width 1817 height 12
drag, startPoint x: 511, startPoint y: 344, endPoint x: 503, endPoint y: 344, distance: 8.0
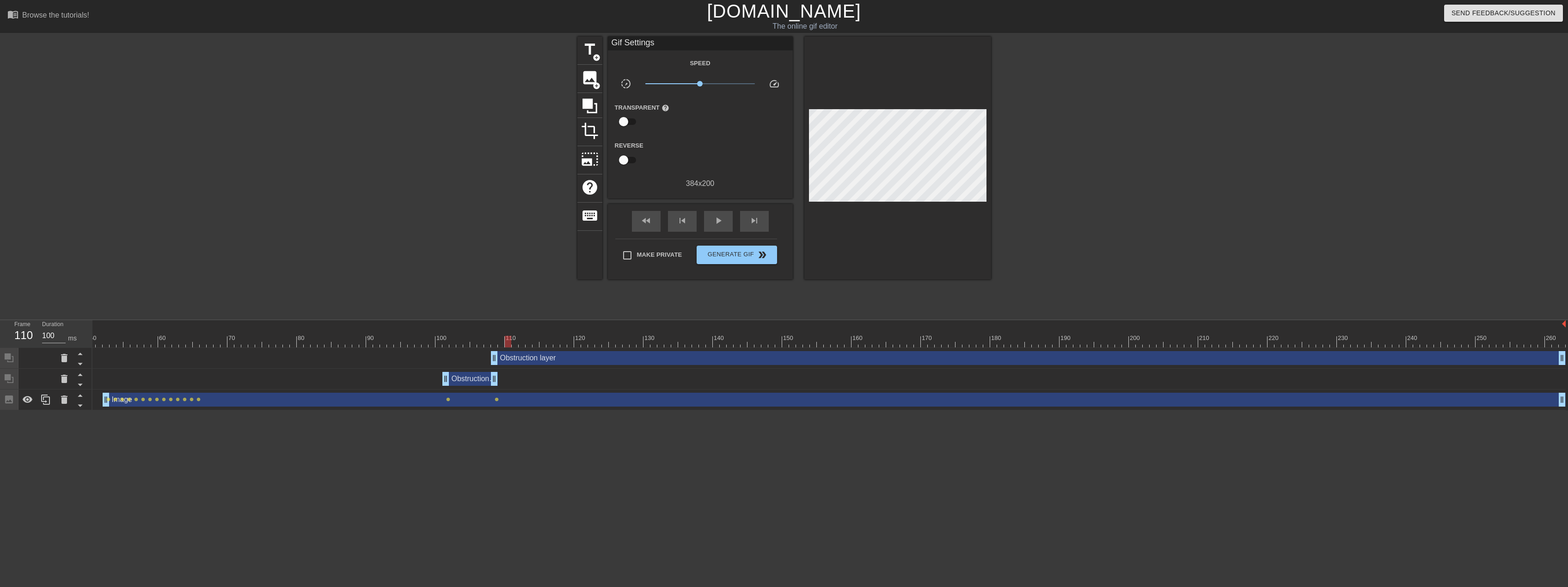
click at [510, 344] on div at bounding box center [657, 341] width 1817 height 12
click at [492, 344] on div at bounding box center [657, 341] width 1817 height 12
click at [519, 361] on div "Obstruction layer drag_handle drag_handle" at bounding box center [1028, 358] width 1075 height 14
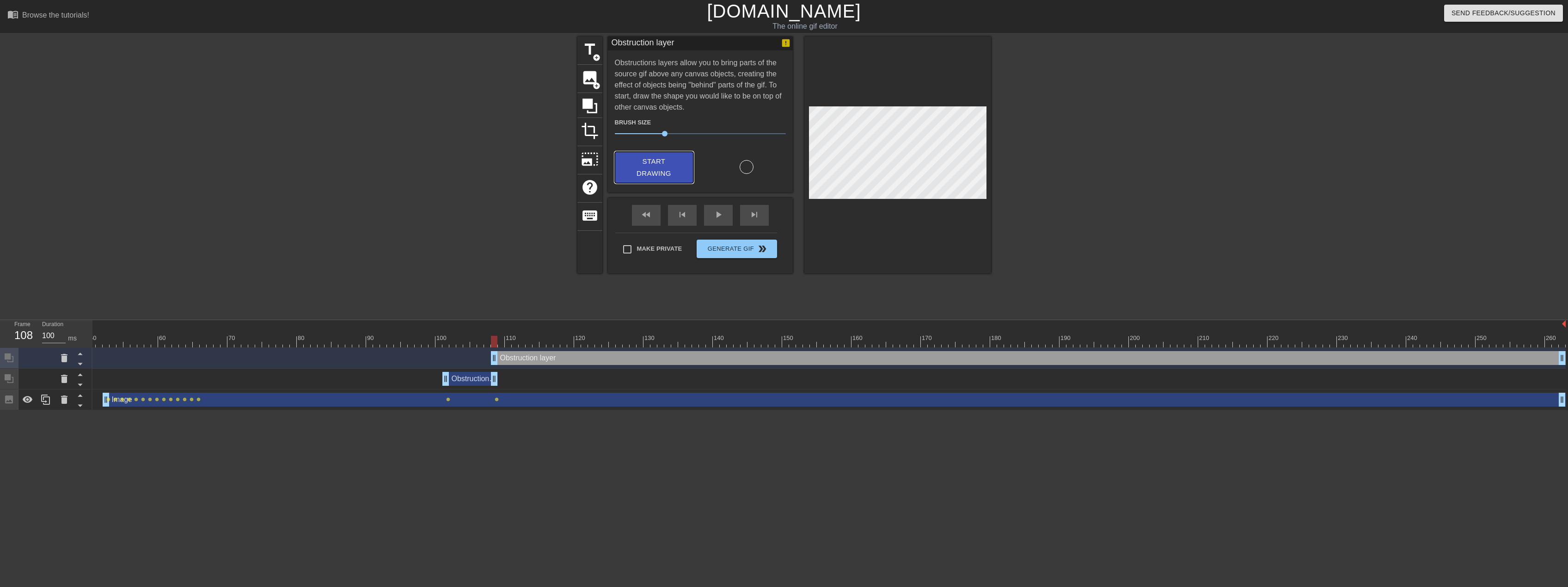
click at [666, 160] on span "Start Drawing" at bounding box center [654, 168] width 56 height 24
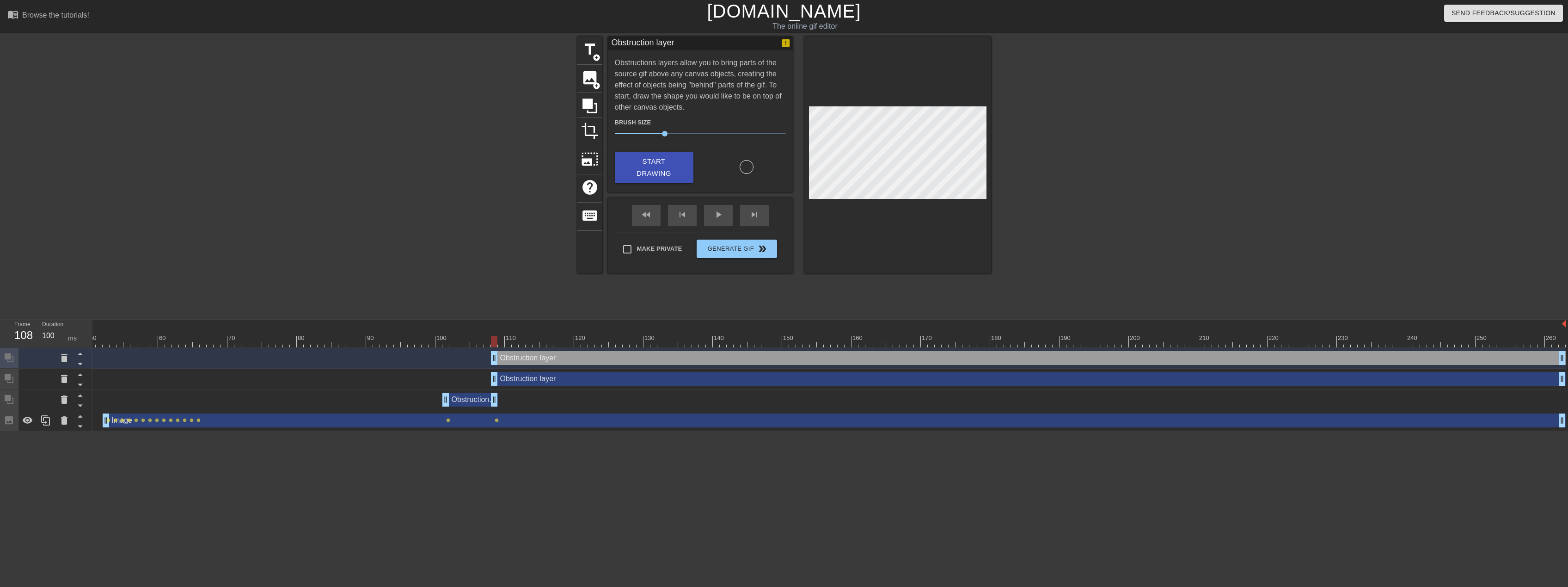
click at [515, 378] on div "Obstruction layer drag_handle drag_handle" at bounding box center [1028, 379] width 1075 height 14
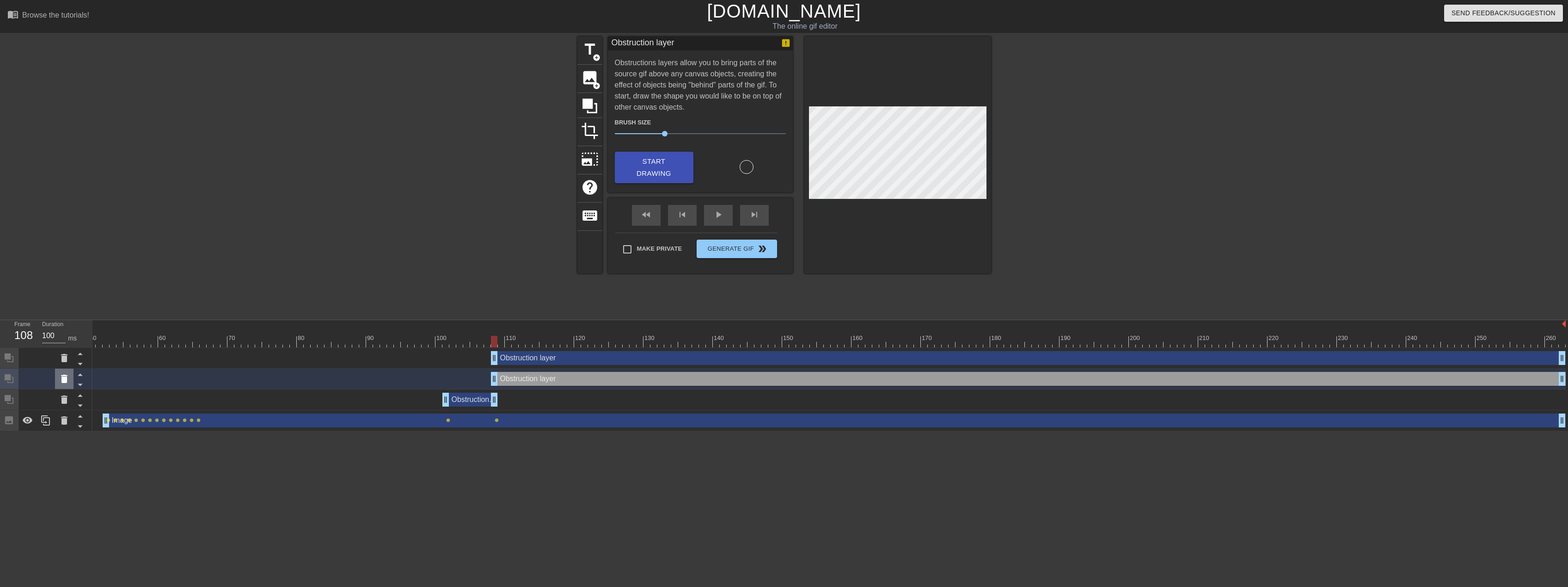
click at [67, 386] on div at bounding box center [64, 379] width 19 height 21
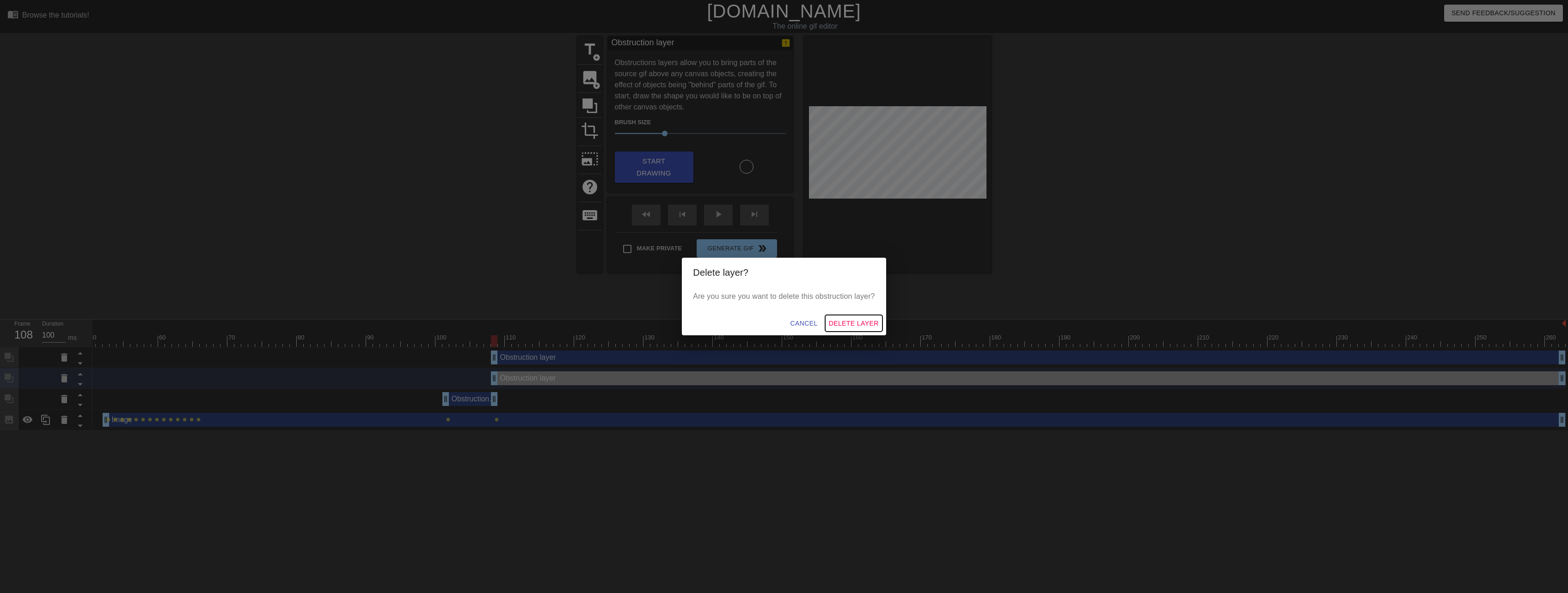
click at [869, 318] on span "Delete Layer" at bounding box center [854, 323] width 50 height 12
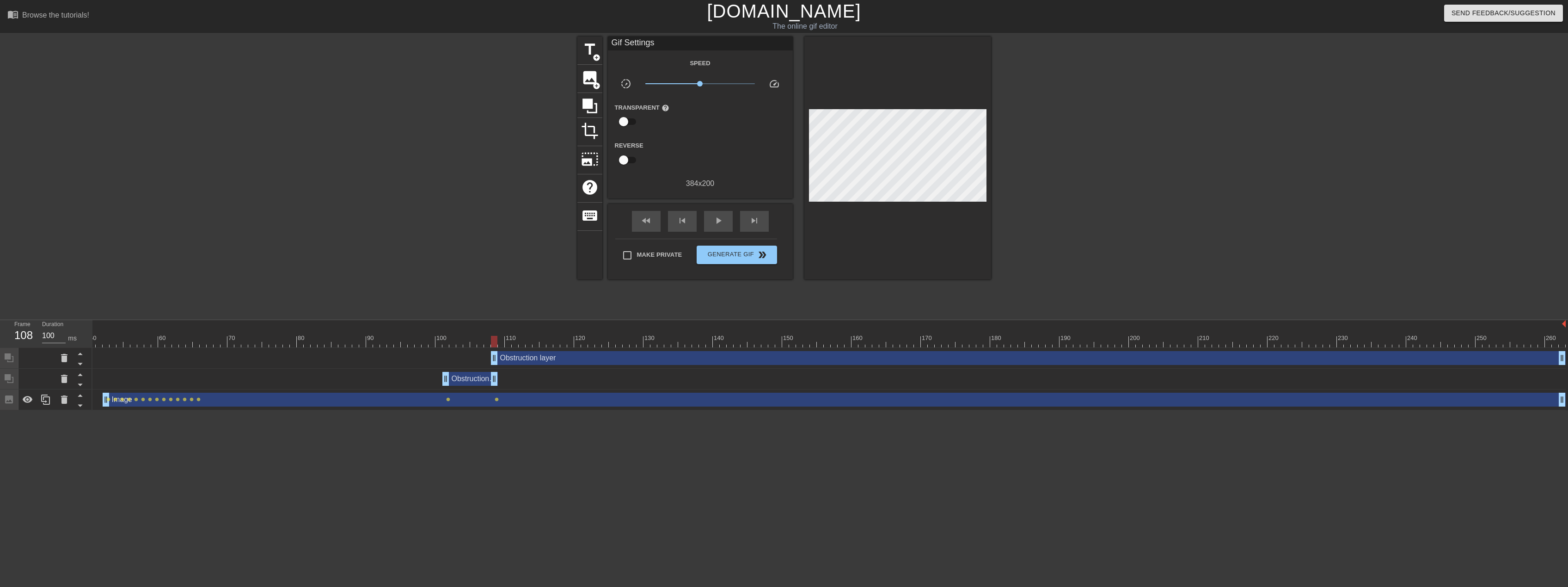
click at [500, 344] on div at bounding box center [657, 341] width 1817 height 12
click at [512, 343] on div at bounding box center [657, 341] width 1817 height 12
click at [520, 343] on div at bounding box center [657, 341] width 1817 height 12
click at [527, 342] on div at bounding box center [657, 341] width 1817 height 12
click at [536, 339] on div at bounding box center [657, 341] width 1817 height 12
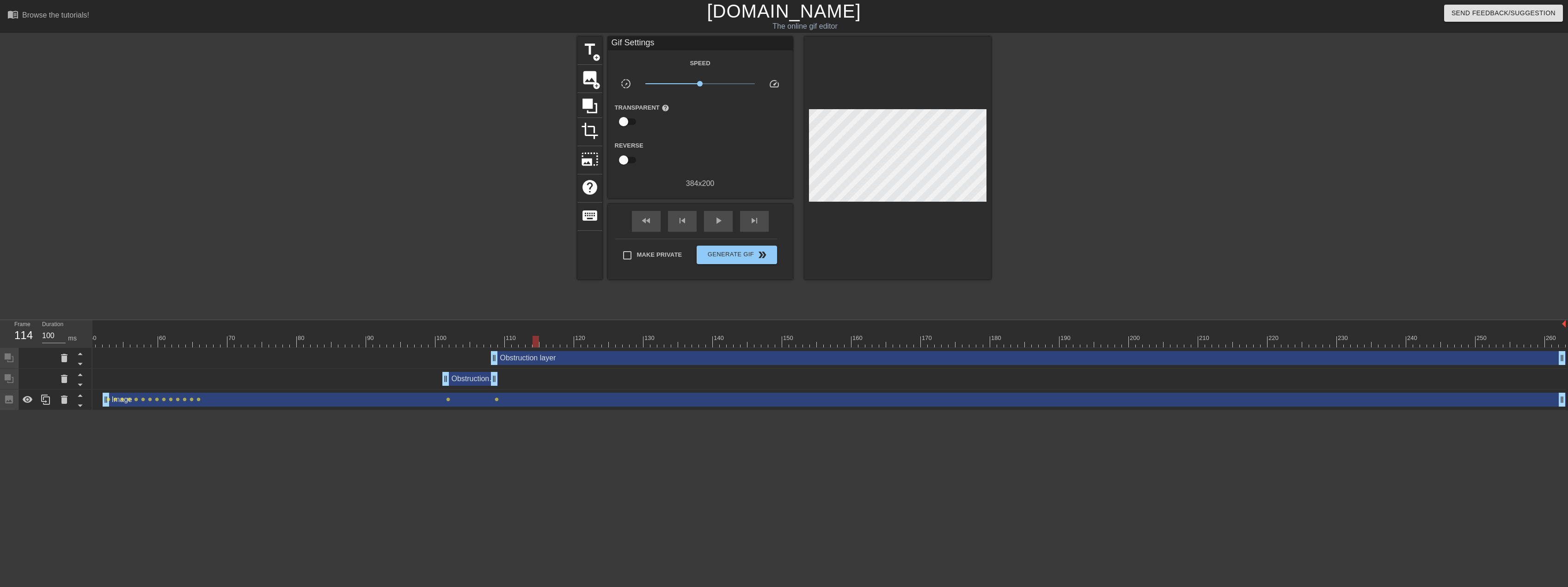
click at [552, 343] on div at bounding box center [657, 341] width 1817 height 12
click at [559, 341] on div at bounding box center [657, 341] width 1817 height 12
click at [567, 341] on div at bounding box center [657, 341] width 1817 height 12
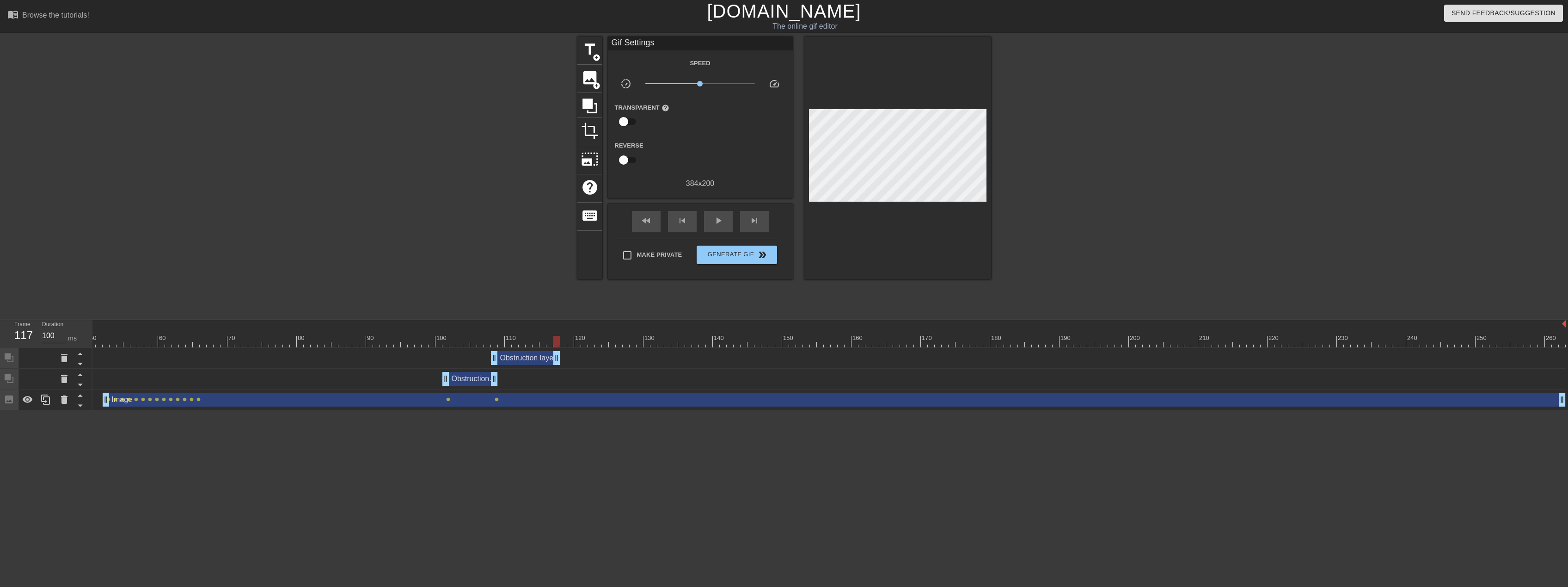
drag, startPoint x: 1561, startPoint y: 354, endPoint x: 558, endPoint y: 366, distance: 1003.1
click at [558, 366] on div "Obstruction layer drag_handle drag_handle" at bounding box center [657, 358] width 1817 height 21
click at [562, 344] on div at bounding box center [657, 341] width 1817 height 12
click at [593, 98] on icon at bounding box center [590, 106] width 17 height 18
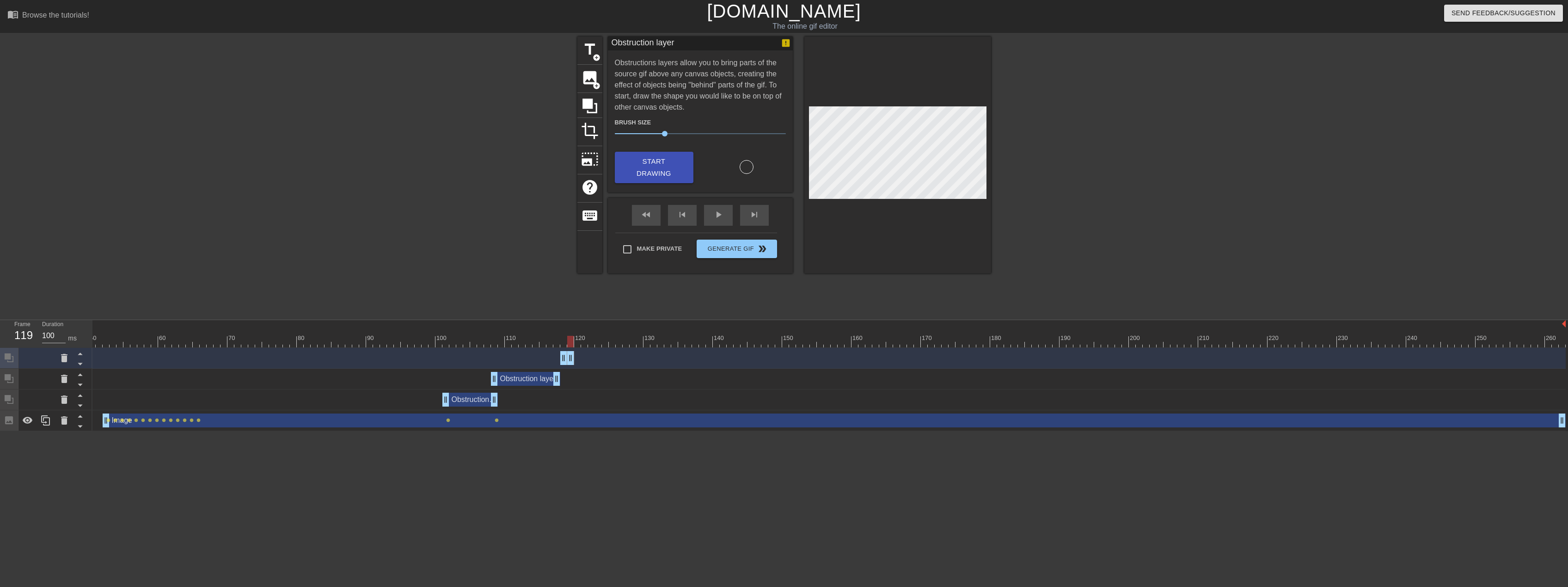
drag, startPoint x: 1563, startPoint y: 359, endPoint x: 573, endPoint y: 366, distance: 990.0
click at [573, 366] on div "Obstruction layer drag_handle drag_handle" at bounding box center [657, 358] width 1817 height 21
drag, startPoint x: 572, startPoint y: 360, endPoint x: 598, endPoint y: 359, distance: 26.0
click at [605, 345] on div at bounding box center [657, 341] width 1817 height 12
click at [645, 157] on span "Start Drawing" at bounding box center [654, 168] width 56 height 24
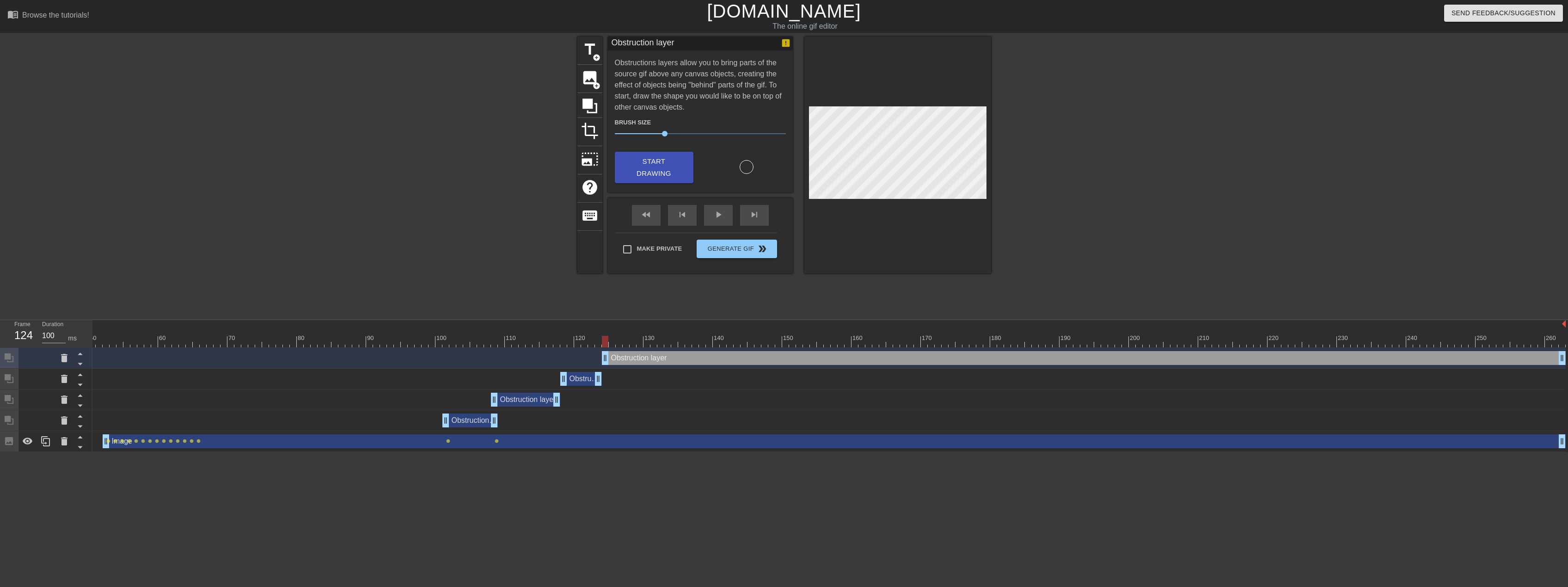
click at [632, 361] on div "Obstruction layer drag_handle drag_handle" at bounding box center [1084, 358] width 964 height 14
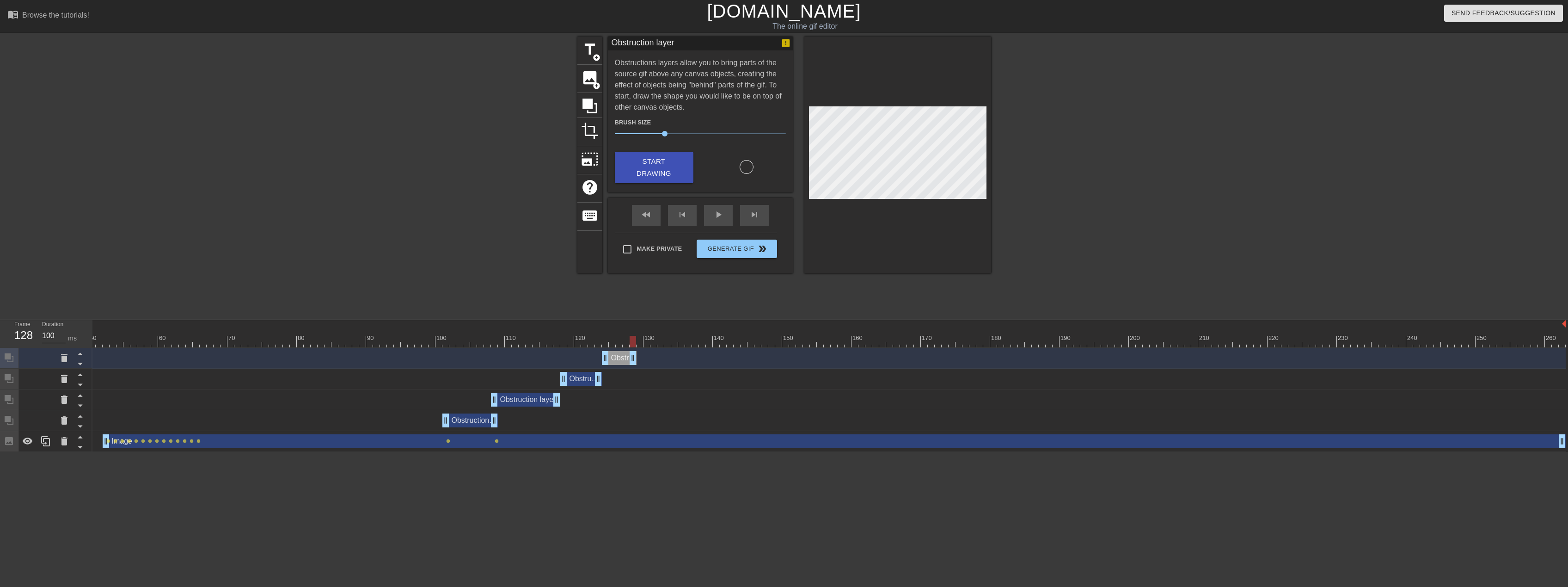
drag, startPoint x: 1561, startPoint y: 356, endPoint x: 630, endPoint y: 368, distance: 931.1
click at [630, 368] on div "Obstruction layer drag_handle drag_handle" at bounding box center [657, 358] width 1817 height 21
click at [643, 341] on div at bounding box center [657, 341] width 1817 height 12
click at [643, 156] on span "Start Drawing" at bounding box center [654, 168] width 56 height 24
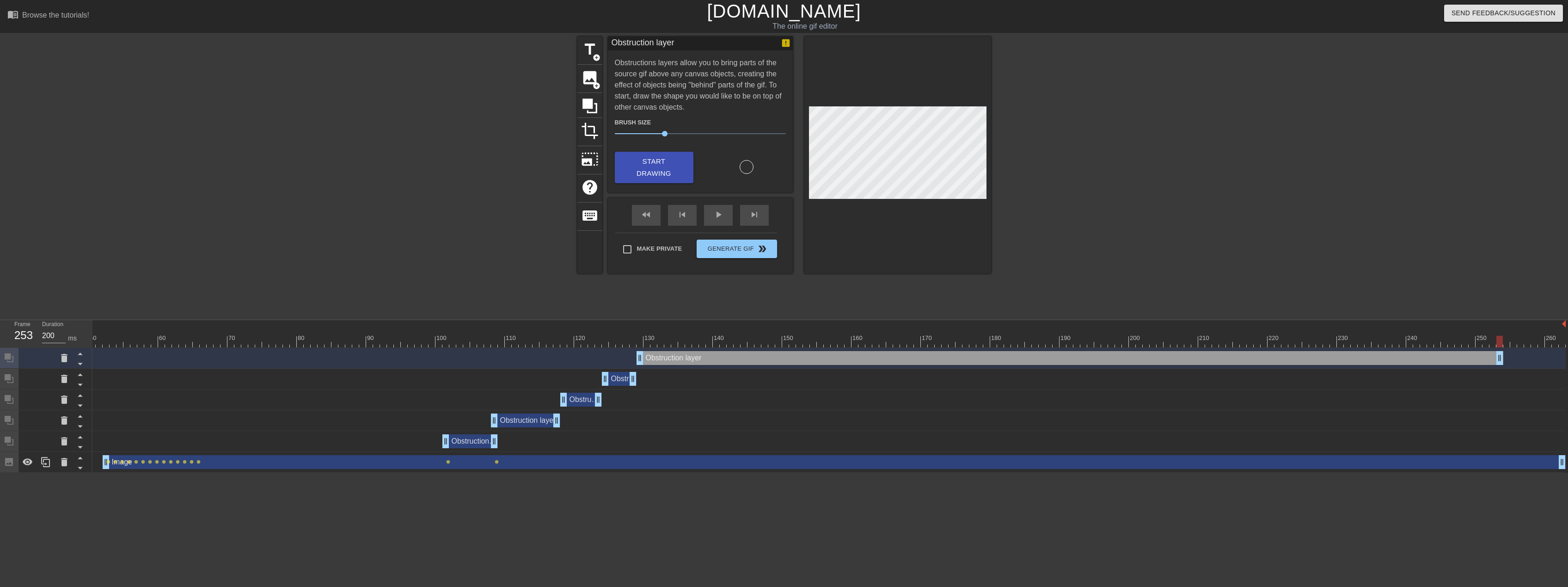
type input "100"
drag, startPoint x: 1562, startPoint y: 359, endPoint x: 1588, endPoint y: 383, distance: 35.4
click at [1568, 383] on html "menu_book Browse the tutorials! Gifntext.com The online gif editor Send Feedbac…" at bounding box center [784, 236] width 1568 height 473
click at [750, 243] on div "Make Private Generate Gif double_arrow" at bounding box center [696, 251] width 162 height 36
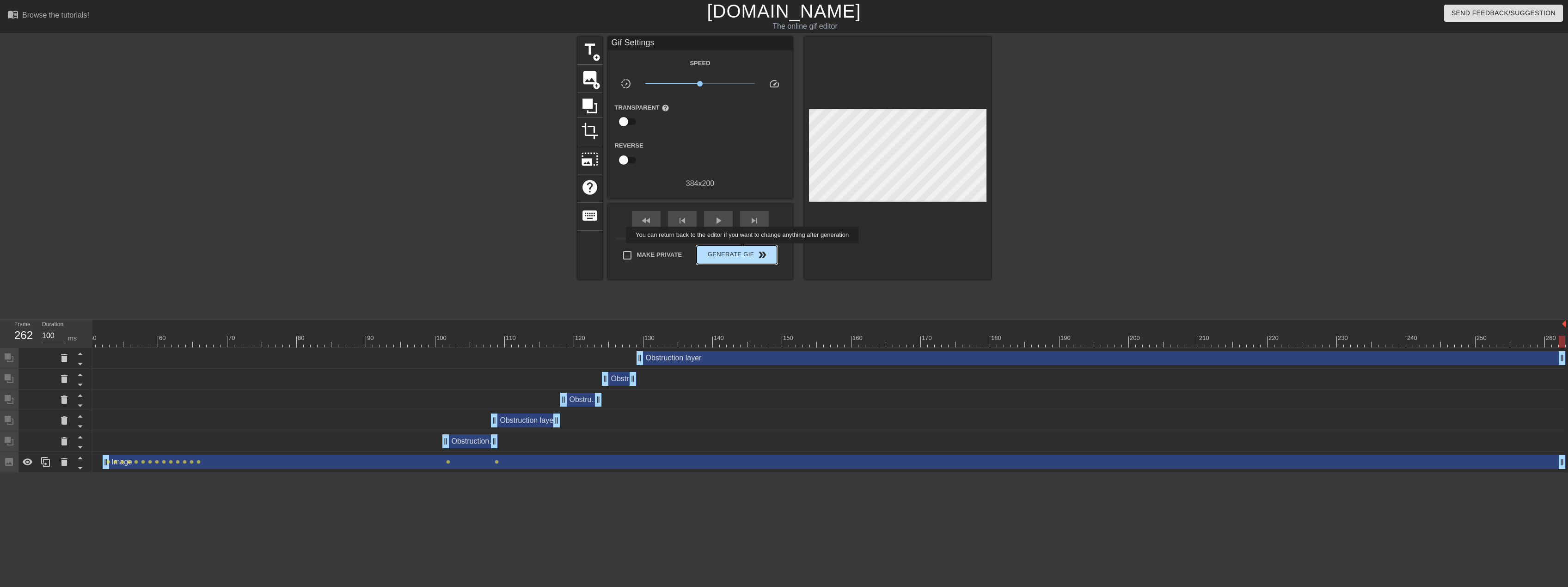
click at [743, 250] on span "Generate Gif double_arrow" at bounding box center [737, 255] width 72 height 11
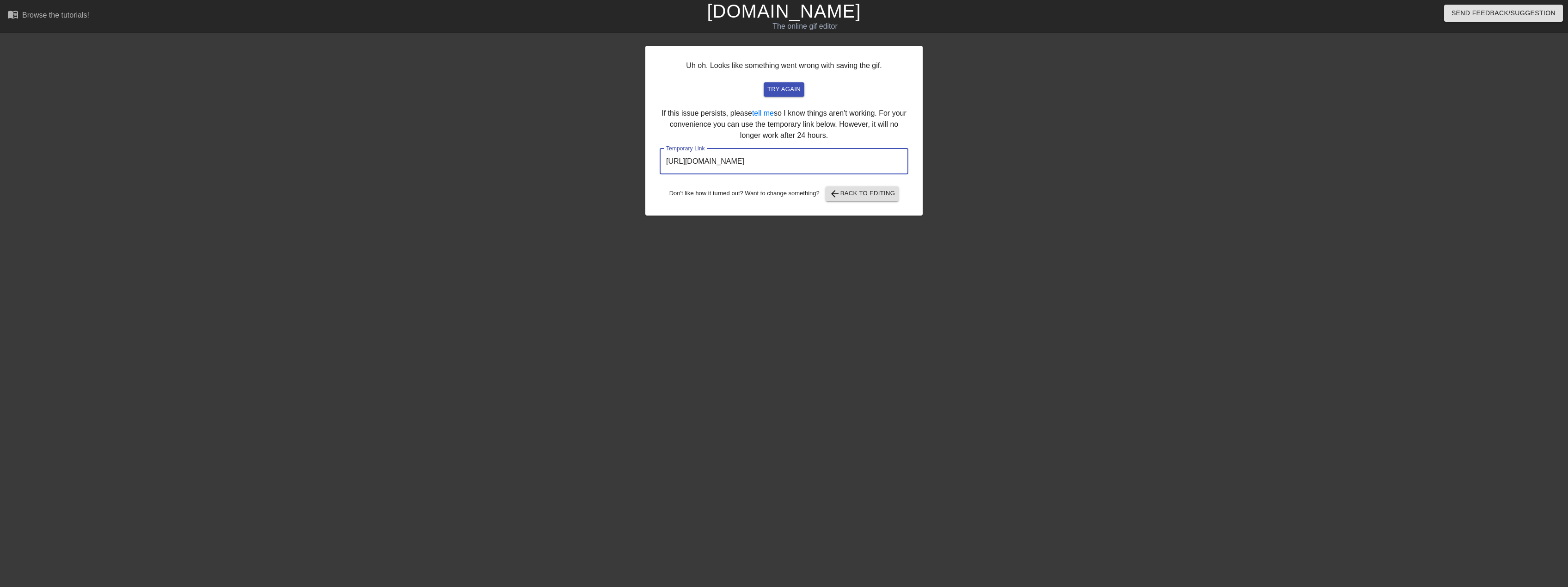
drag, startPoint x: 871, startPoint y: 162, endPoint x: 655, endPoint y: 154, distance: 216.1
click at [655, 154] on div "Uh oh. Looks like something went wrong with saving the gif. try again If this i…" at bounding box center [784, 131] width 277 height 170
